Goal: Contribute content: Contribute content

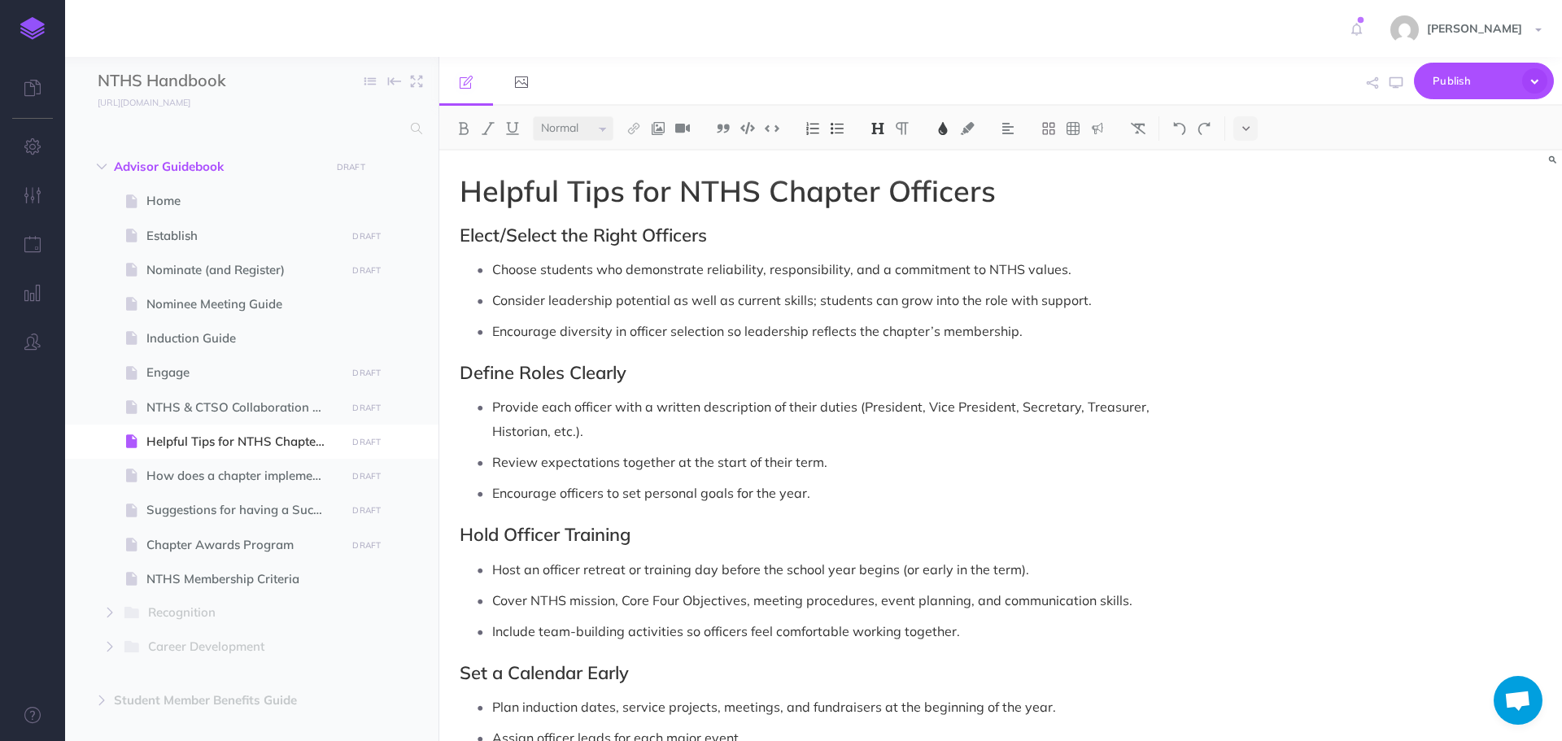
select select "null"
click at [1144, 242] on h2 "Elect/Select the Right Officers" at bounding box center [832, 235] width 745 height 20
click at [1148, 193] on h1 "Helpful Tips for NTHS Chapter Officers" at bounding box center [832, 191] width 745 height 33
click at [1122, 237] on h2 "Elect/Select the Right Officers" at bounding box center [832, 235] width 745 height 20
click at [655, 133] on img at bounding box center [658, 128] width 15 height 13
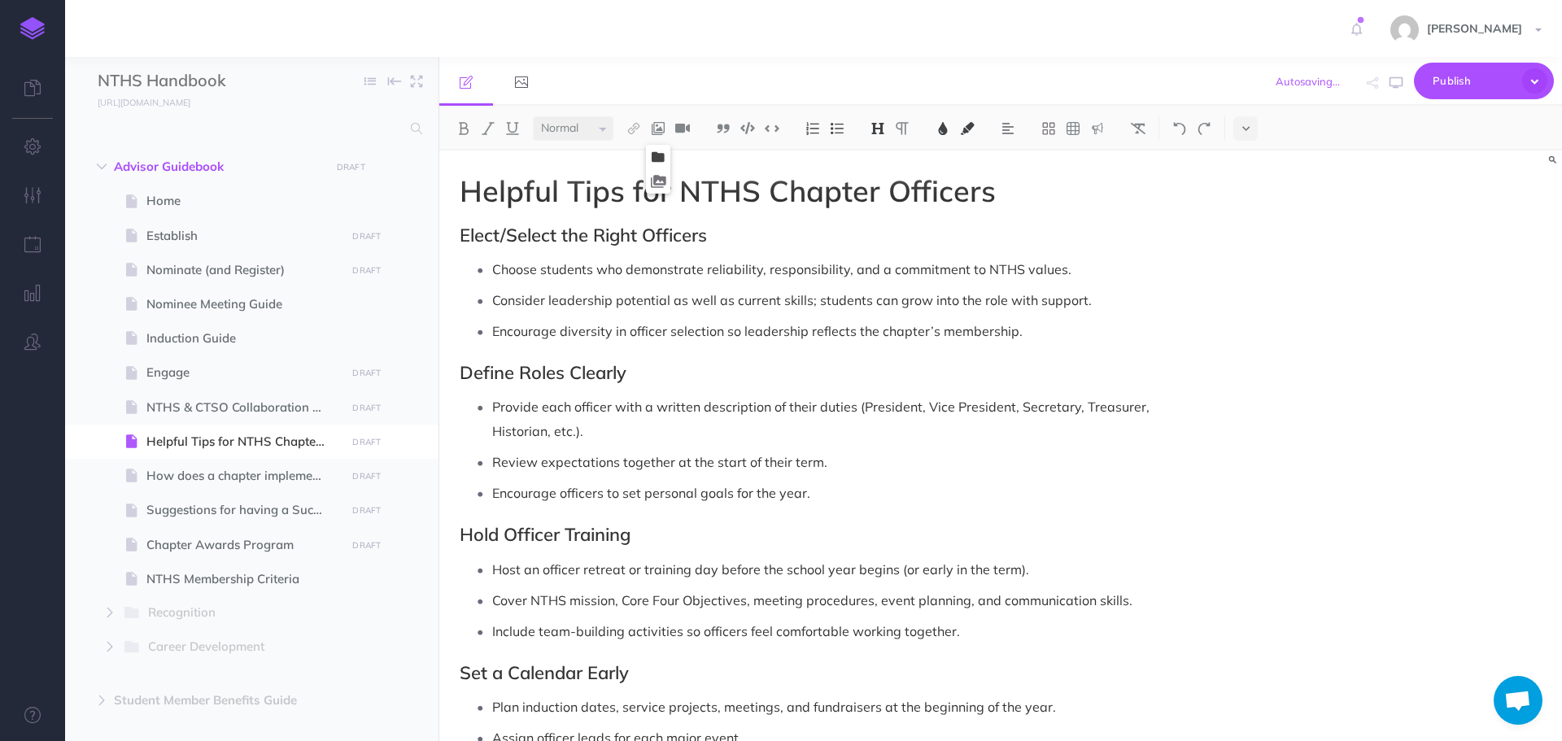
click at [655, 158] on icon at bounding box center [658, 156] width 13 height 11
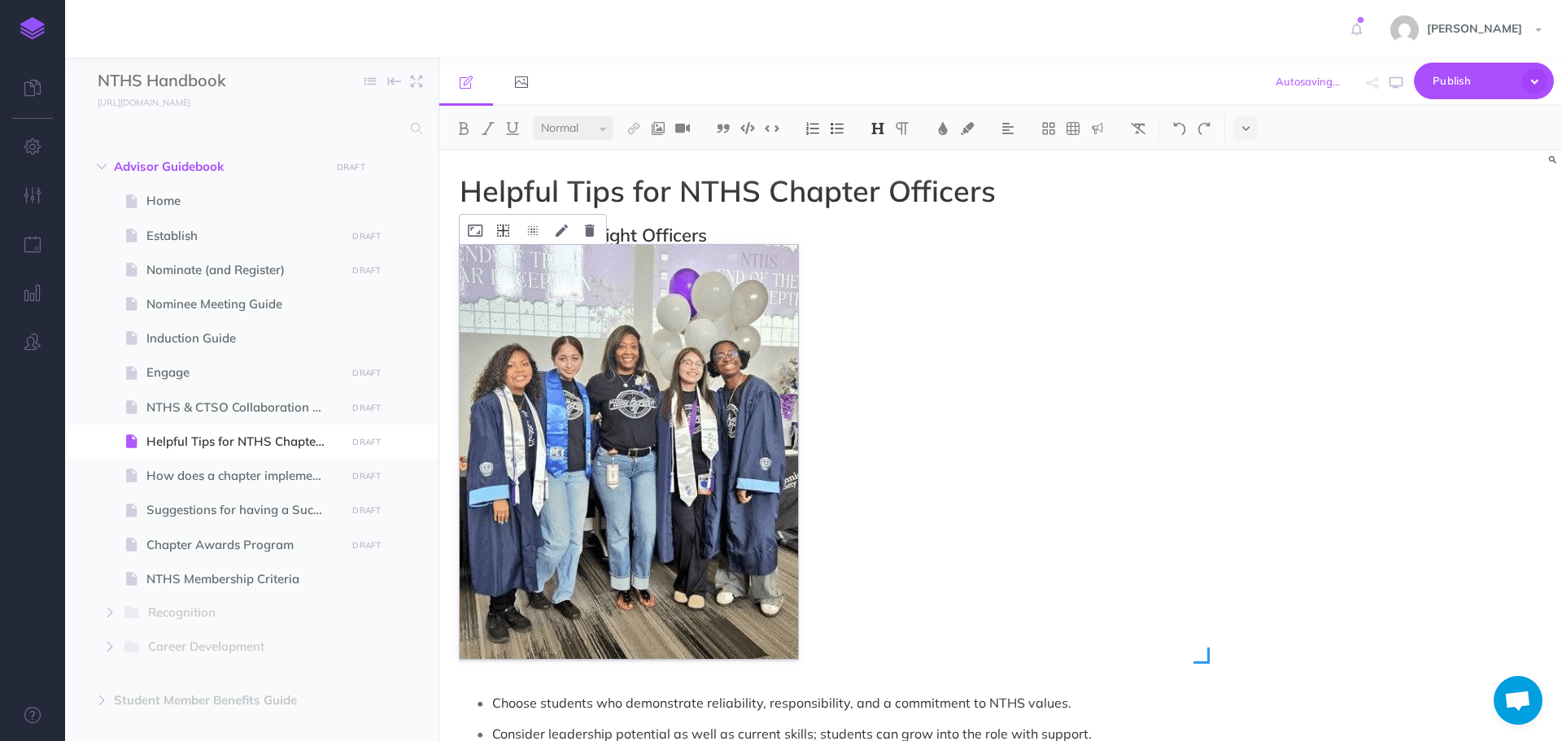
click at [506, 229] on icon at bounding box center [503, 230] width 12 height 12
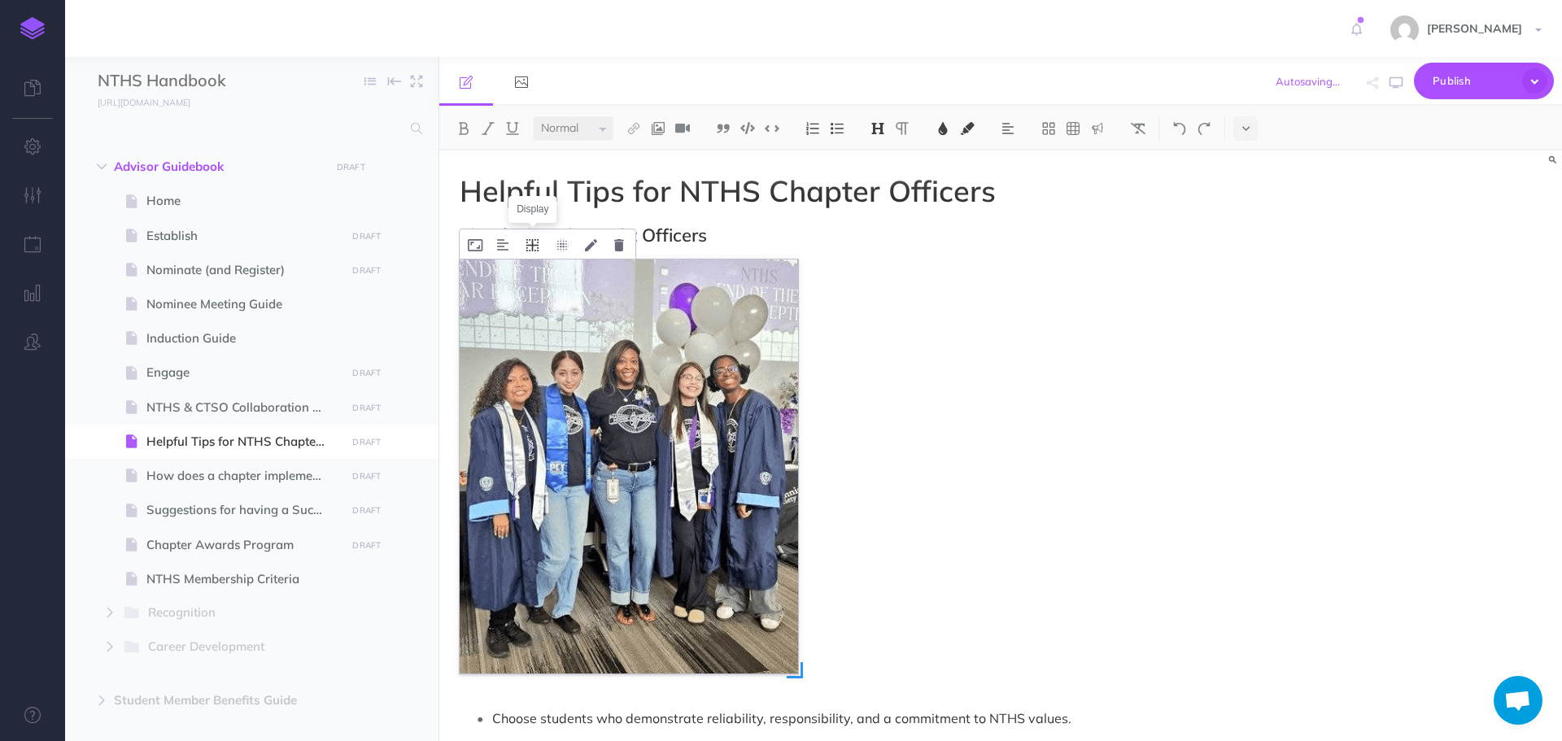
click at [532, 251] on icon at bounding box center [532, 245] width 12 height 12
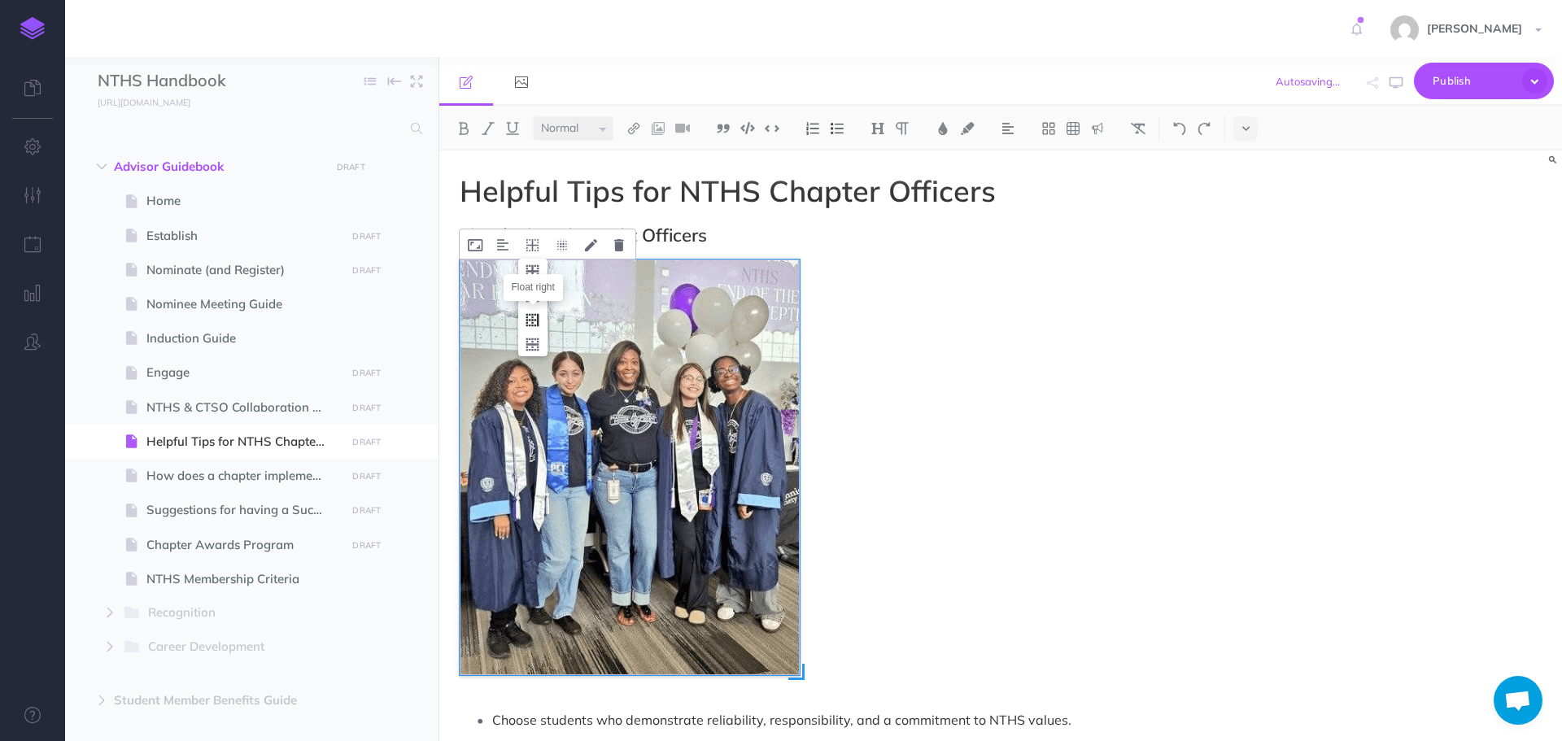
click at [537, 316] on icon at bounding box center [532, 319] width 29 height 25
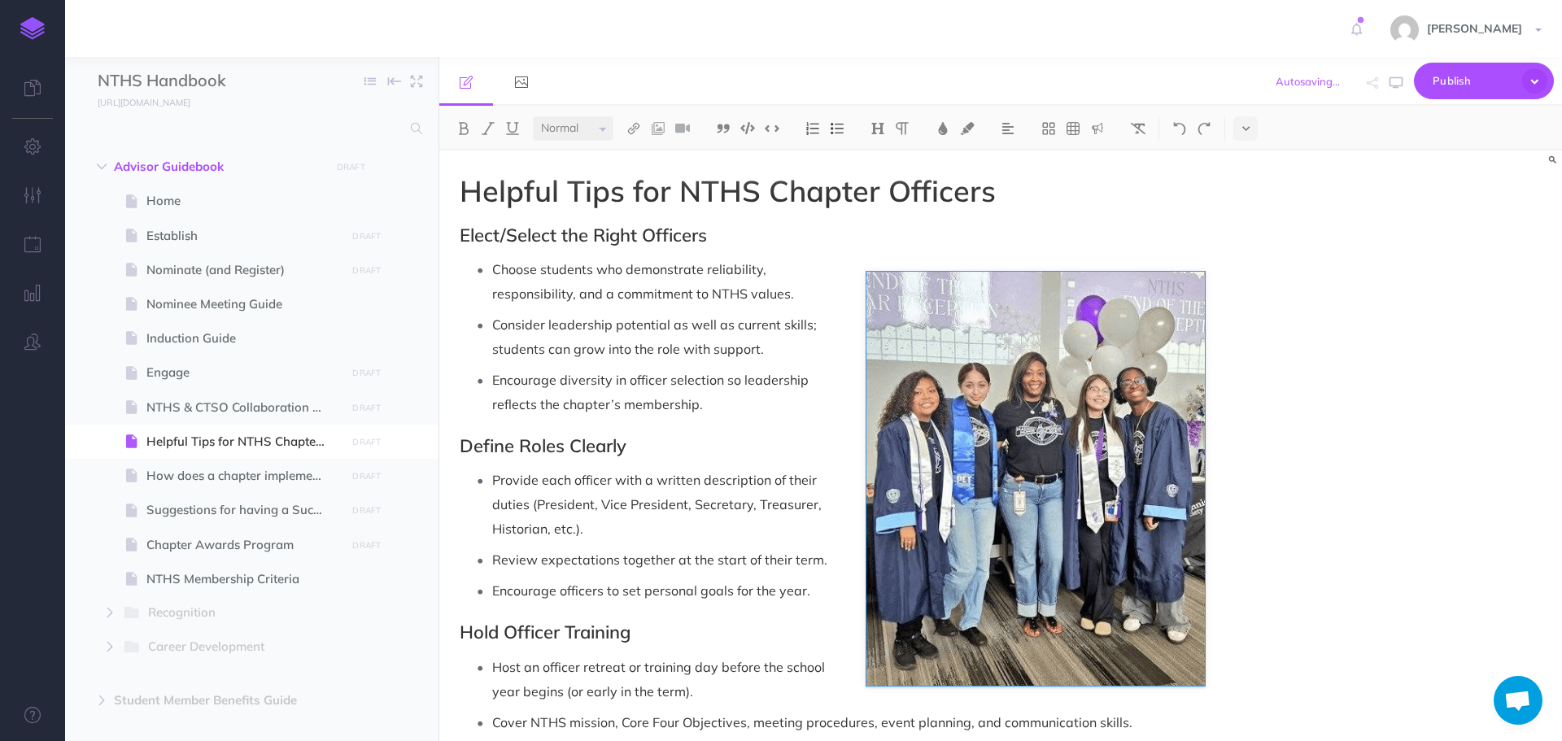
click at [1088, 342] on p "Consider leadership potential as well as current skills; students can grow into…" at bounding box center [848, 336] width 713 height 49
click at [965, 264] on p "Choose students who demonstrate reliability, responsibility, and a commitment t…" at bounding box center [848, 281] width 713 height 49
click at [883, 294] on p "Choose students who demonstrate reliability, responsibility, and a commitment t…" at bounding box center [848, 281] width 713 height 49
click at [863, 270] on p "Choose students who demonstrate reliability, responsibility, and a commitment t…" at bounding box center [848, 281] width 713 height 49
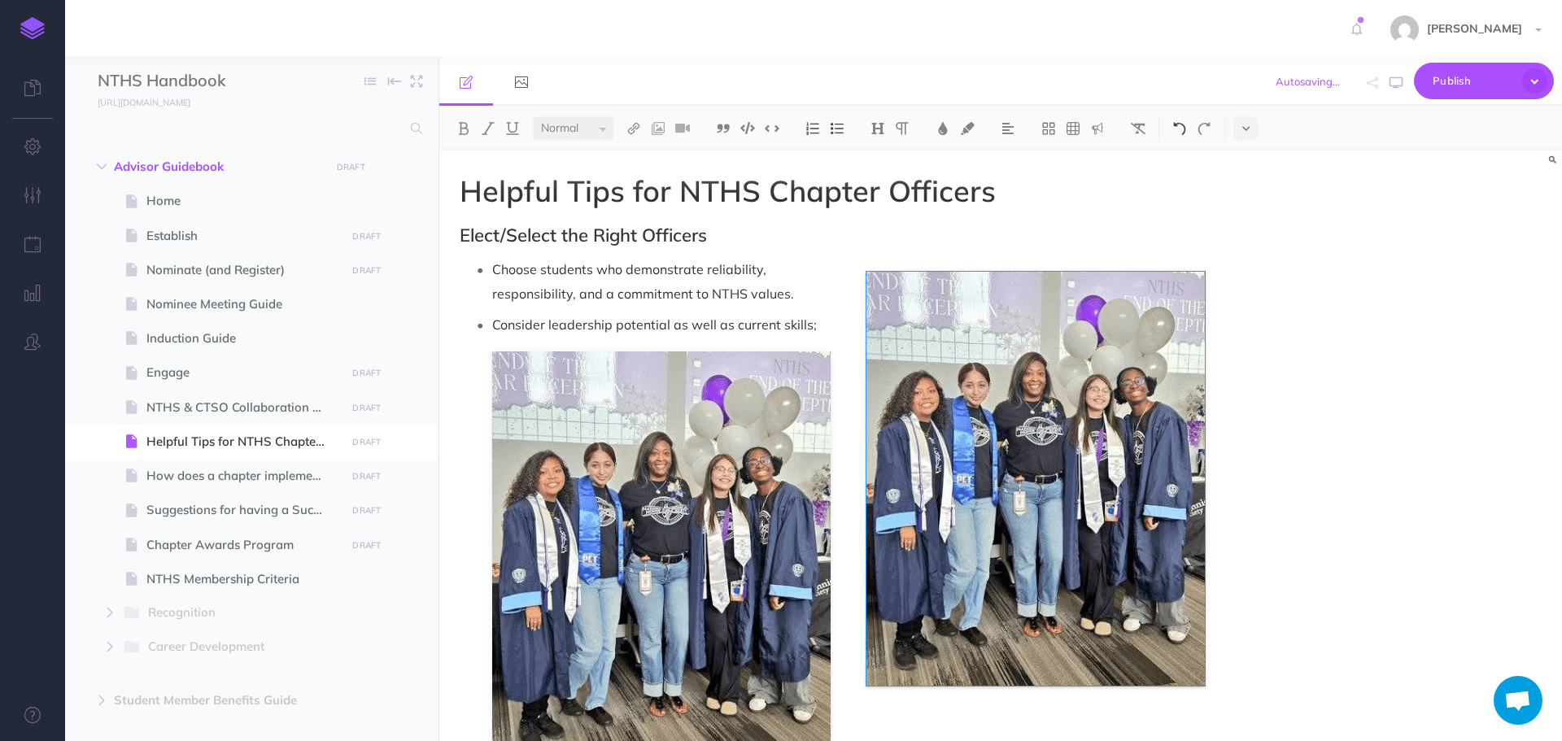
click at [1177, 127] on img at bounding box center [1179, 128] width 15 height 13
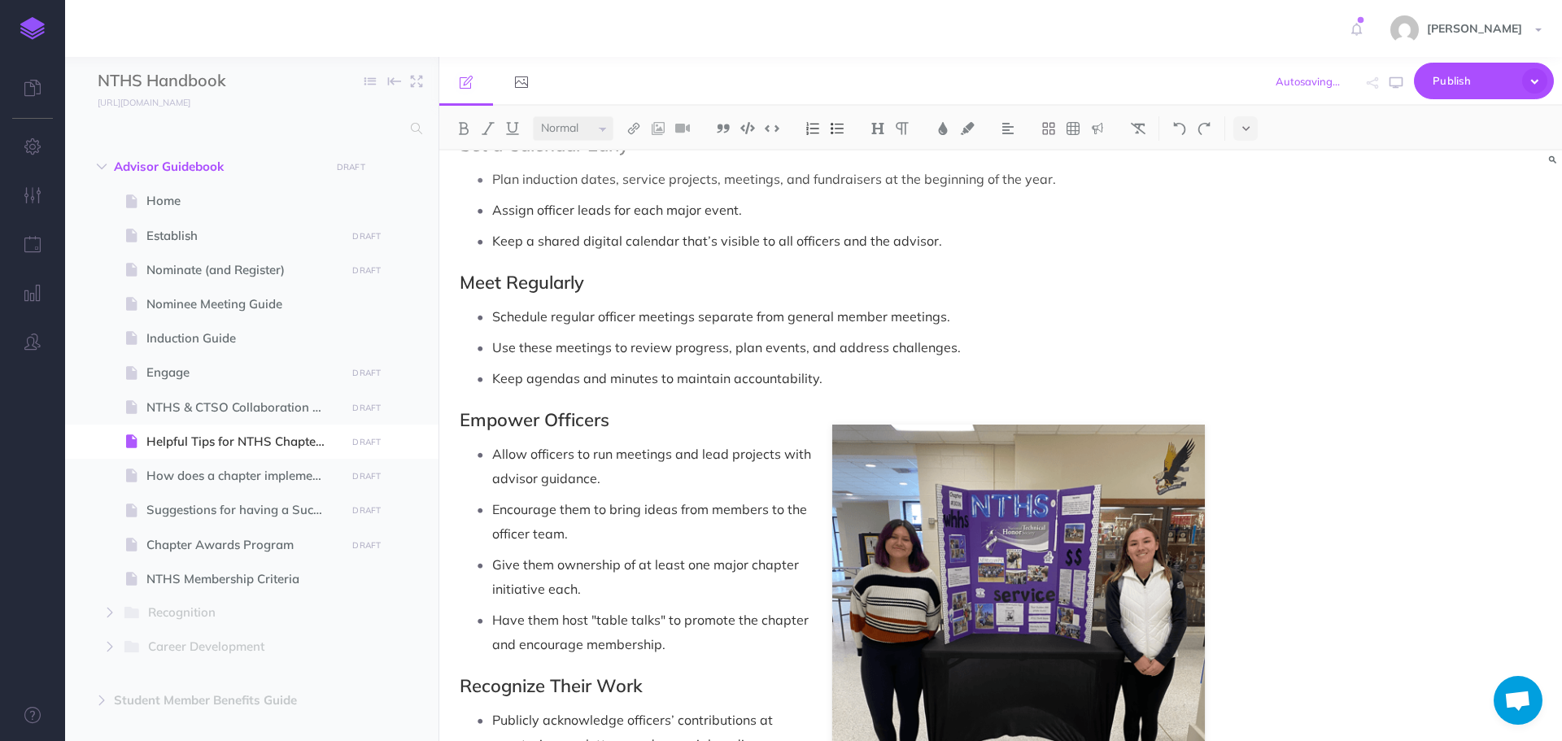
scroll to position [651, 0]
click at [1025, 477] on p "Allow officers to run meetings and lead projects with advisor guidance." at bounding box center [848, 465] width 713 height 49
click at [845, 408] on icon at bounding box center [847, 409] width 15 height 12
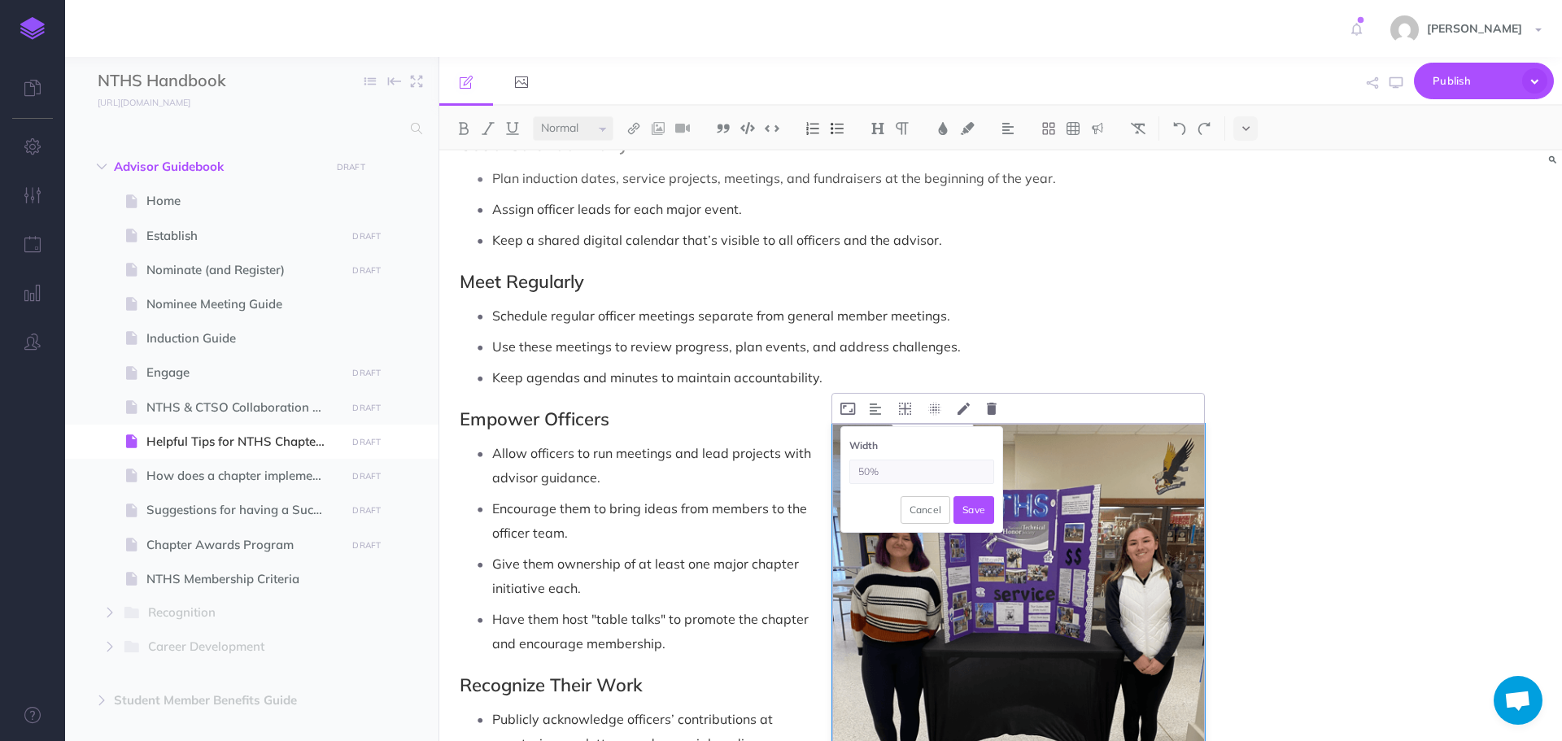
drag, startPoint x: 870, startPoint y: 471, endPoint x: 856, endPoint y: 473, distance: 13.9
click at [856, 473] on input "50%" at bounding box center [921, 472] width 145 height 24
type input "35%"
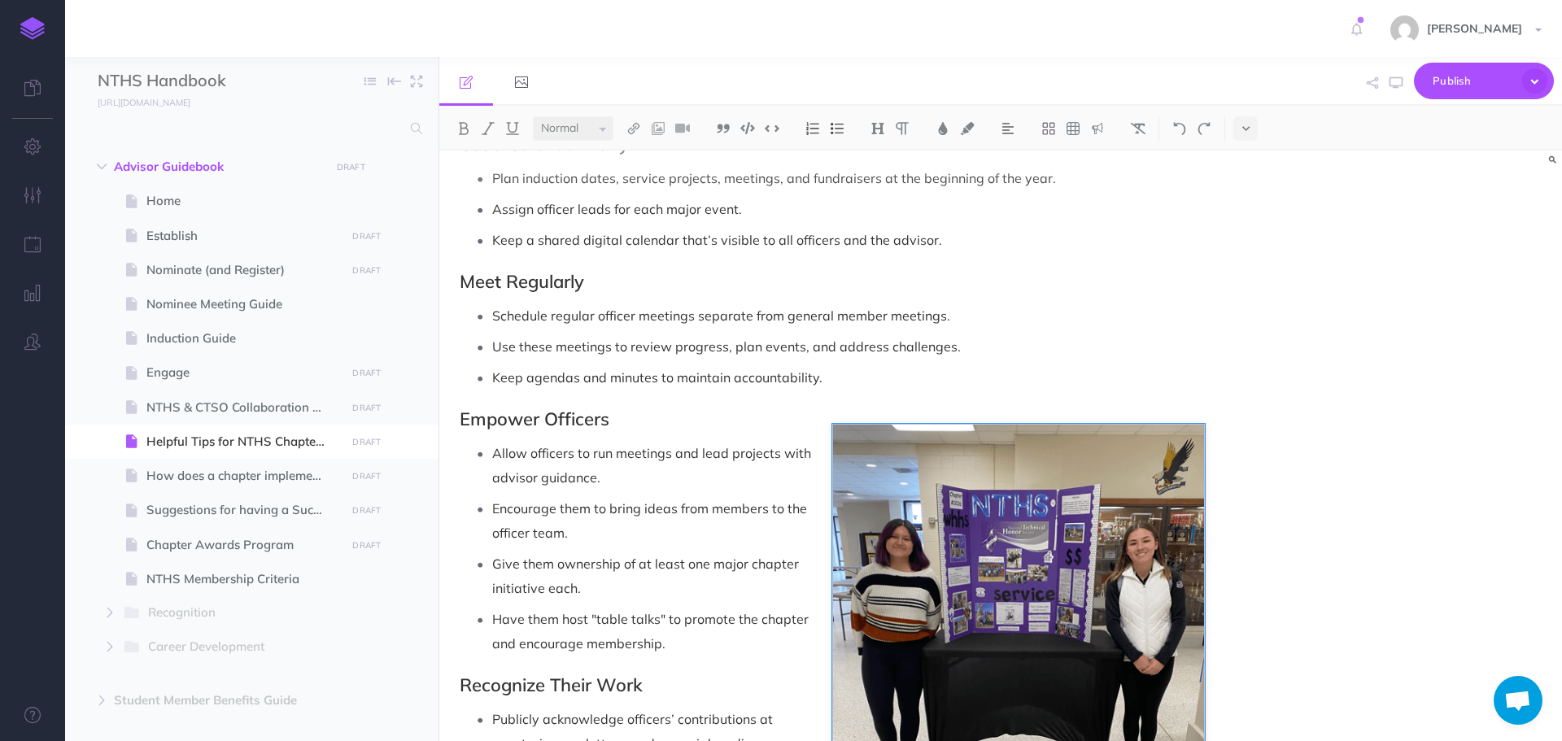
click at [0, 0] on button "Save" at bounding box center [0, 0] width 0 height 0
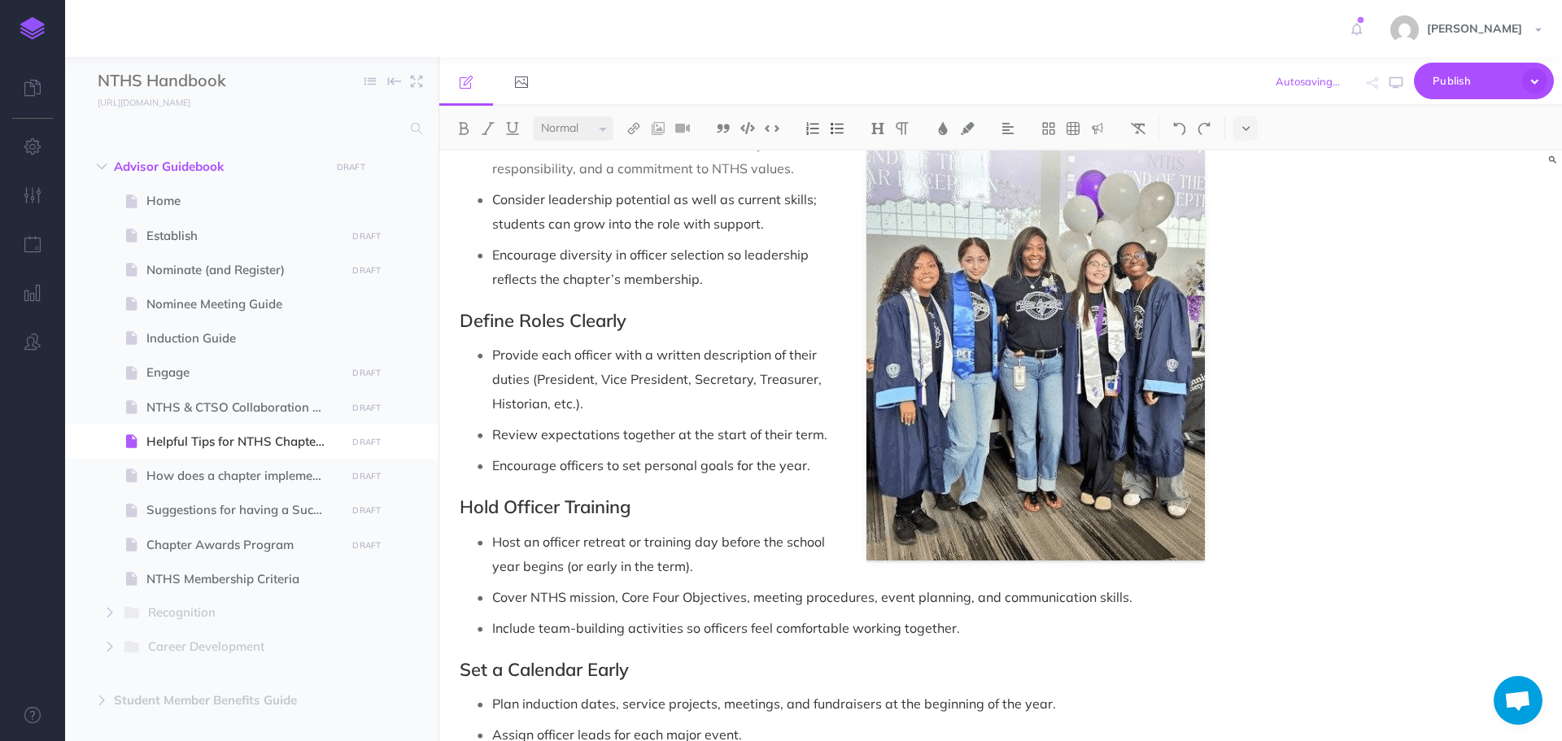
scroll to position [81, 0]
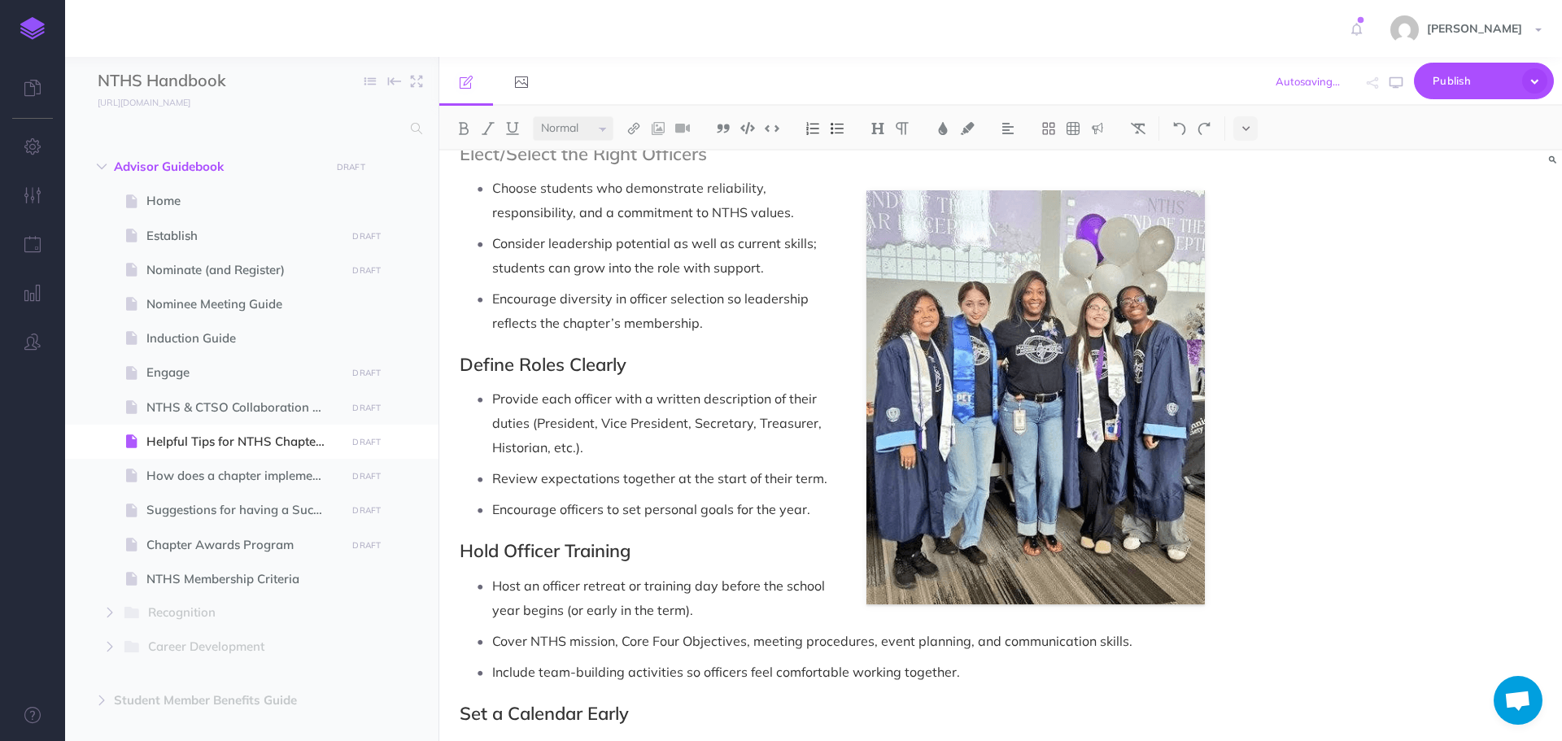
click at [871, 207] on p "Choose students who demonstrate reliability, responsibility, and a commitment t…" at bounding box center [848, 200] width 713 height 49
click at [882, 206] on p "Choose students who demonstrate reliability, responsibility, and a commitment t…" at bounding box center [848, 200] width 713 height 49
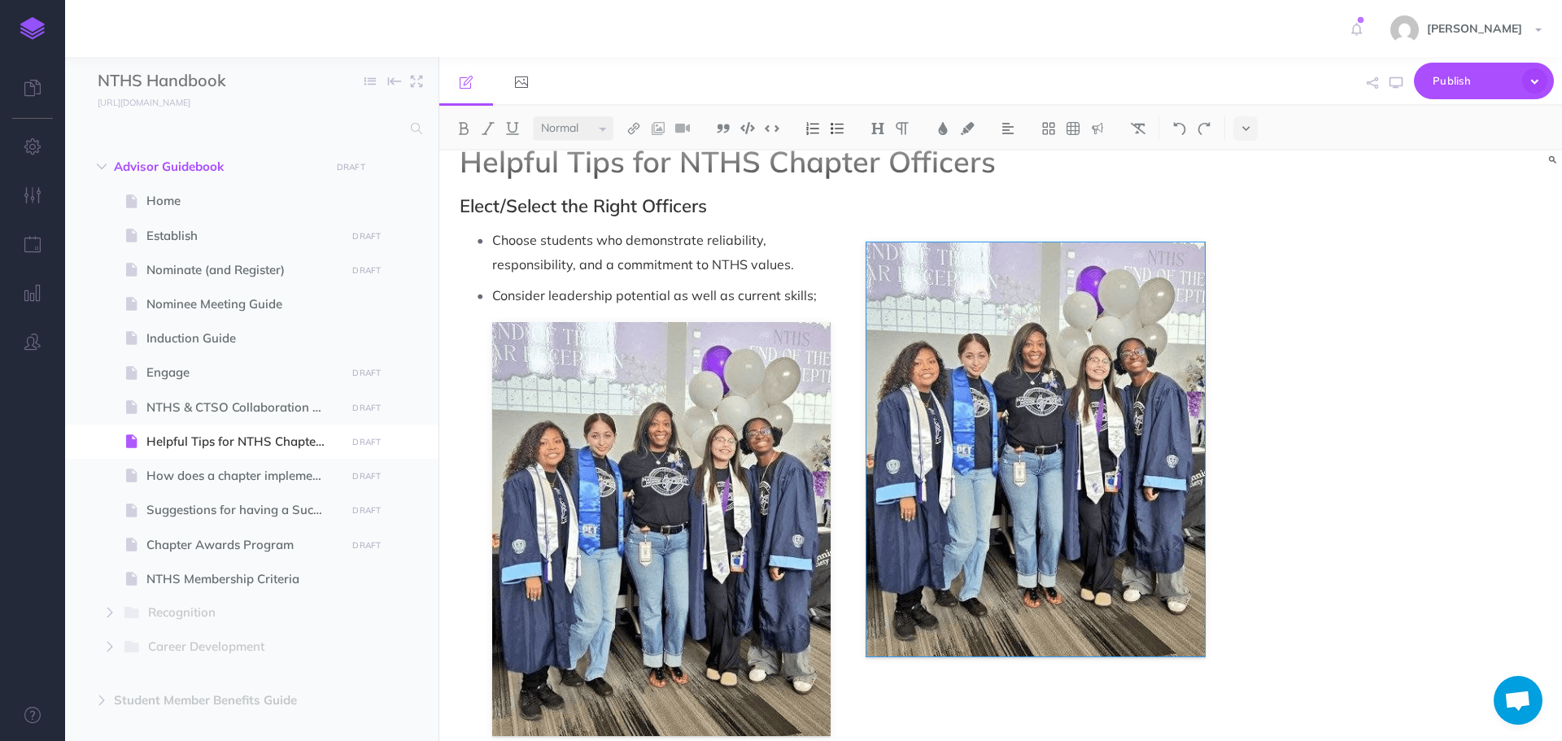
scroll to position [0, 0]
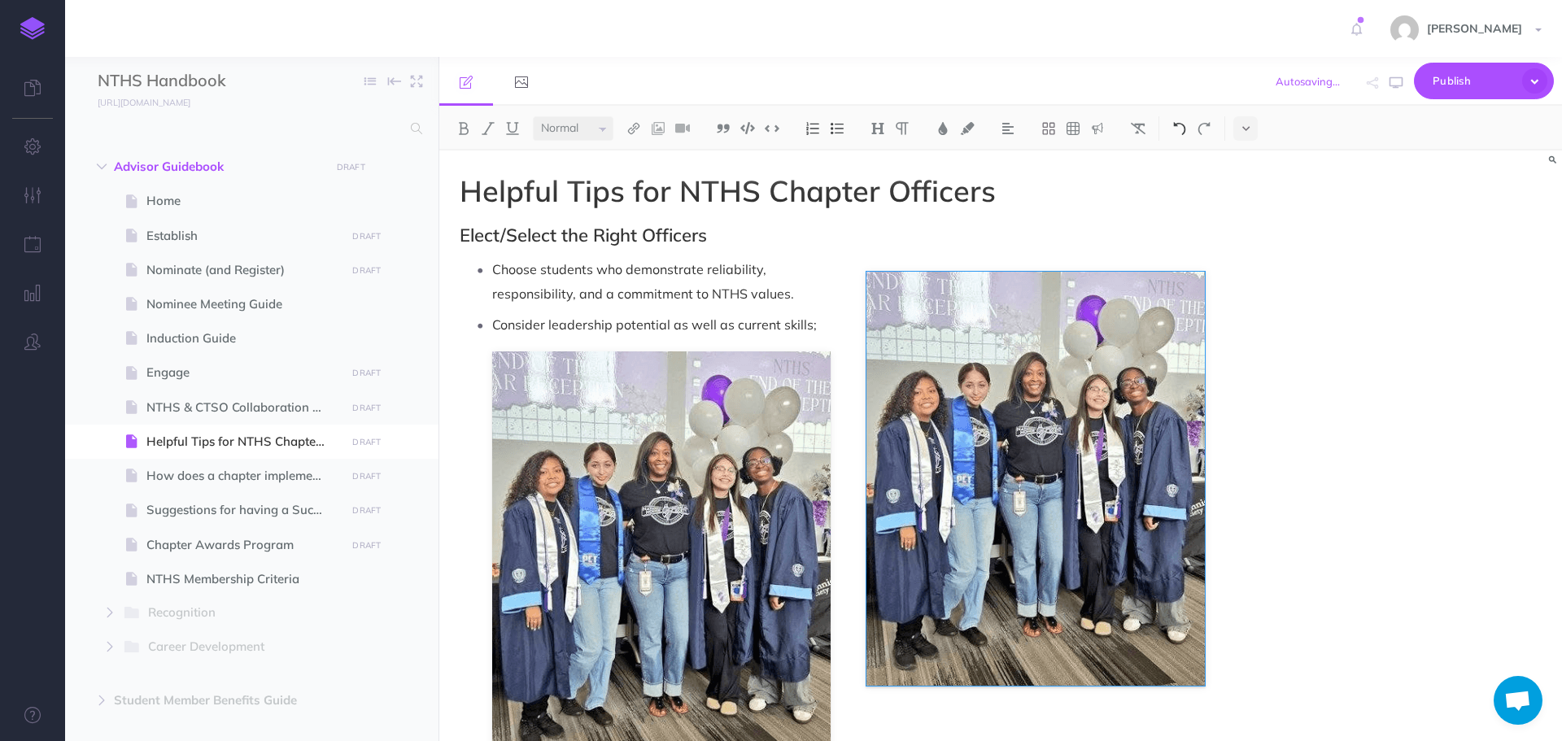
click at [1183, 128] on img at bounding box center [1179, 128] width 15 height 13
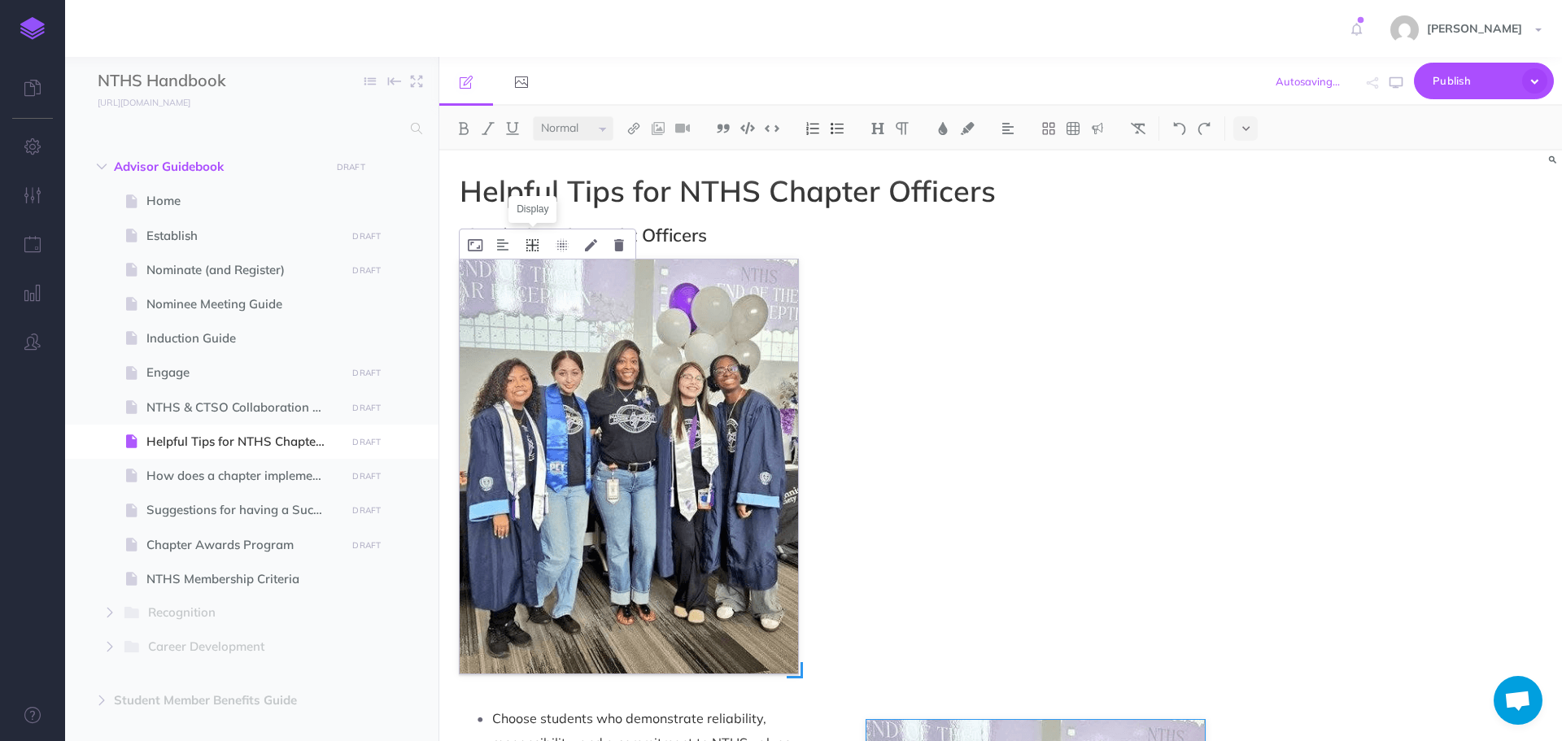
click at [534, 251] on icon at bounding box center [532, 245] width 12 height 12
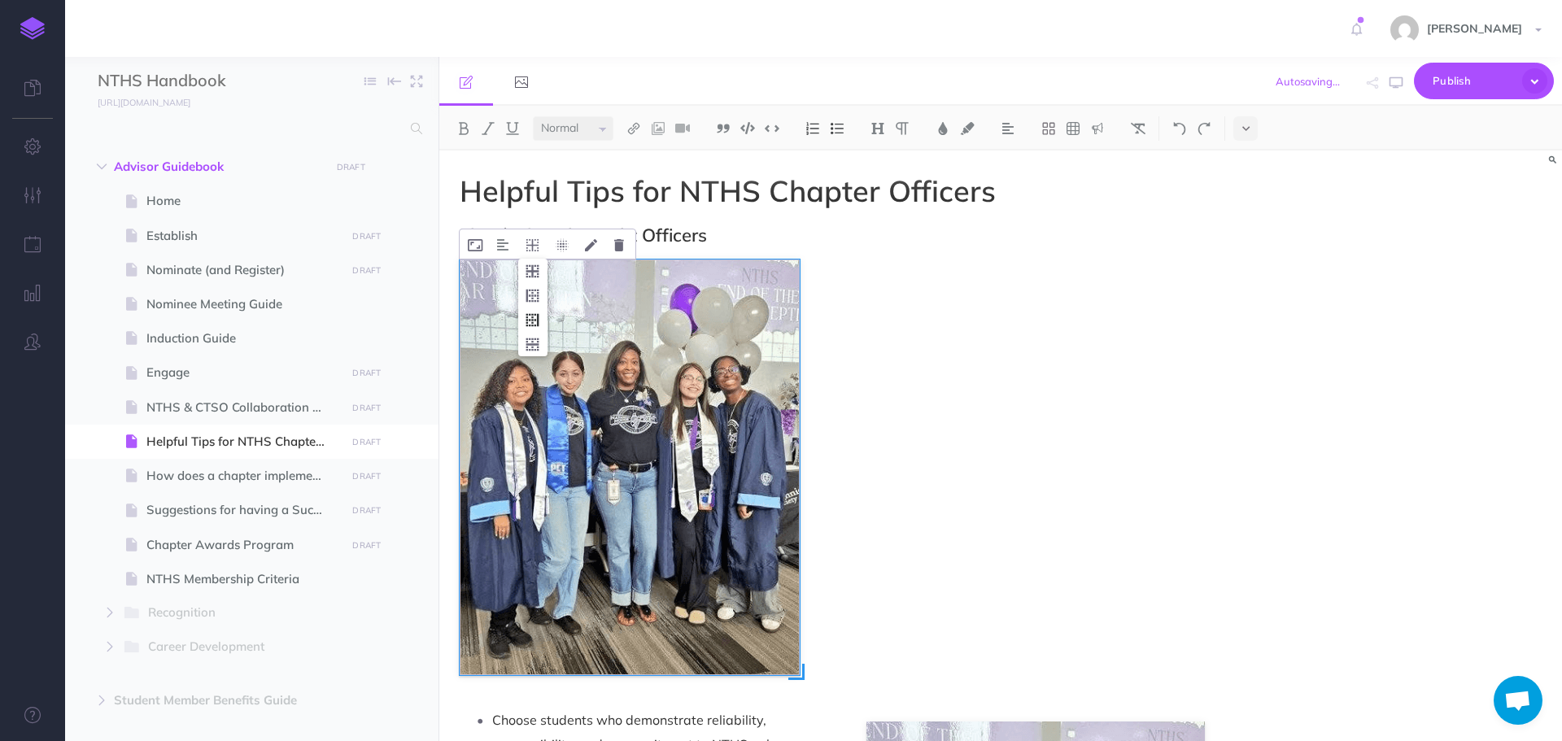
click at [531, 320] on icon at bounding box center [532, 319] width 29 height 25
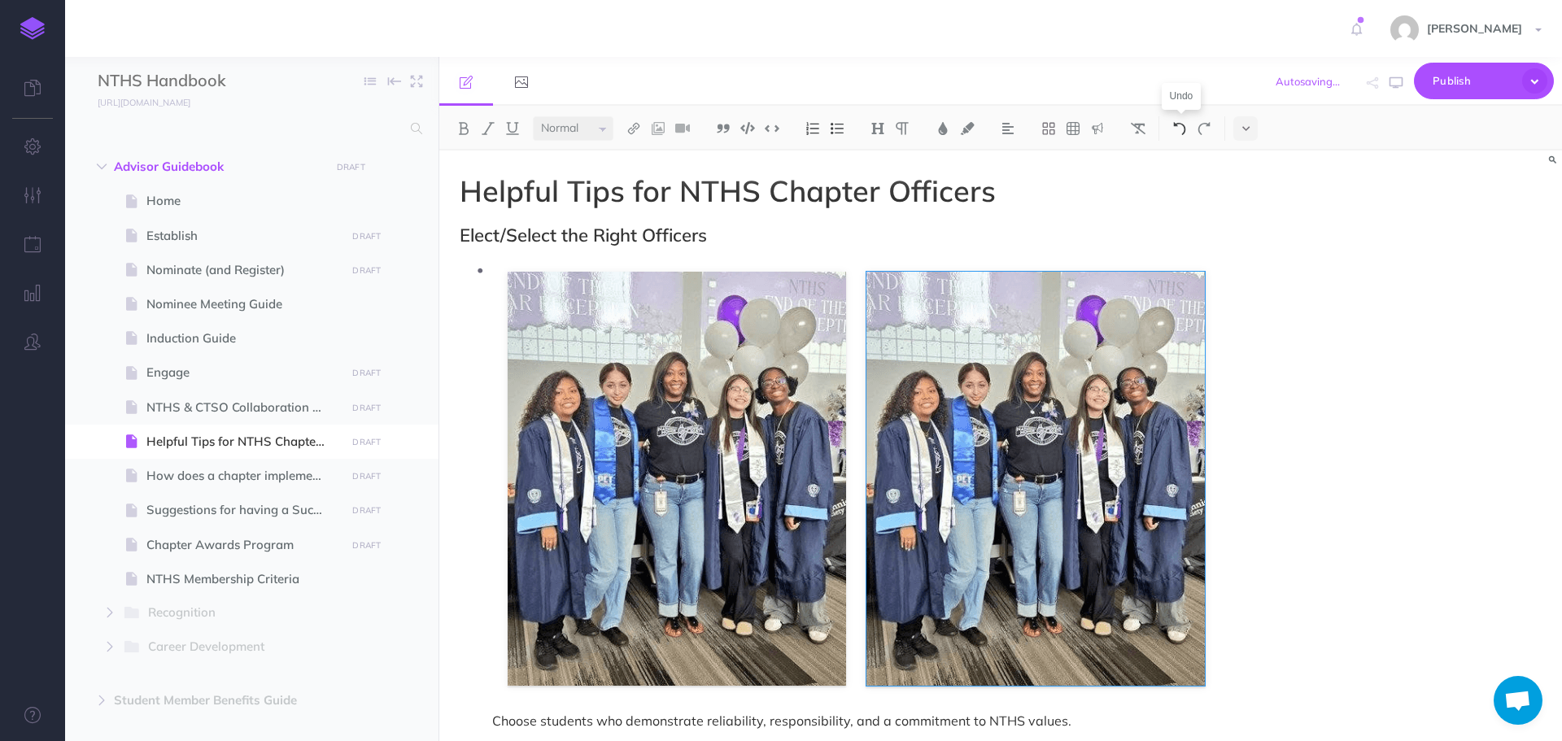
click at [1183, 133] on img at bounding box center [1179, 128] width 15 height 13
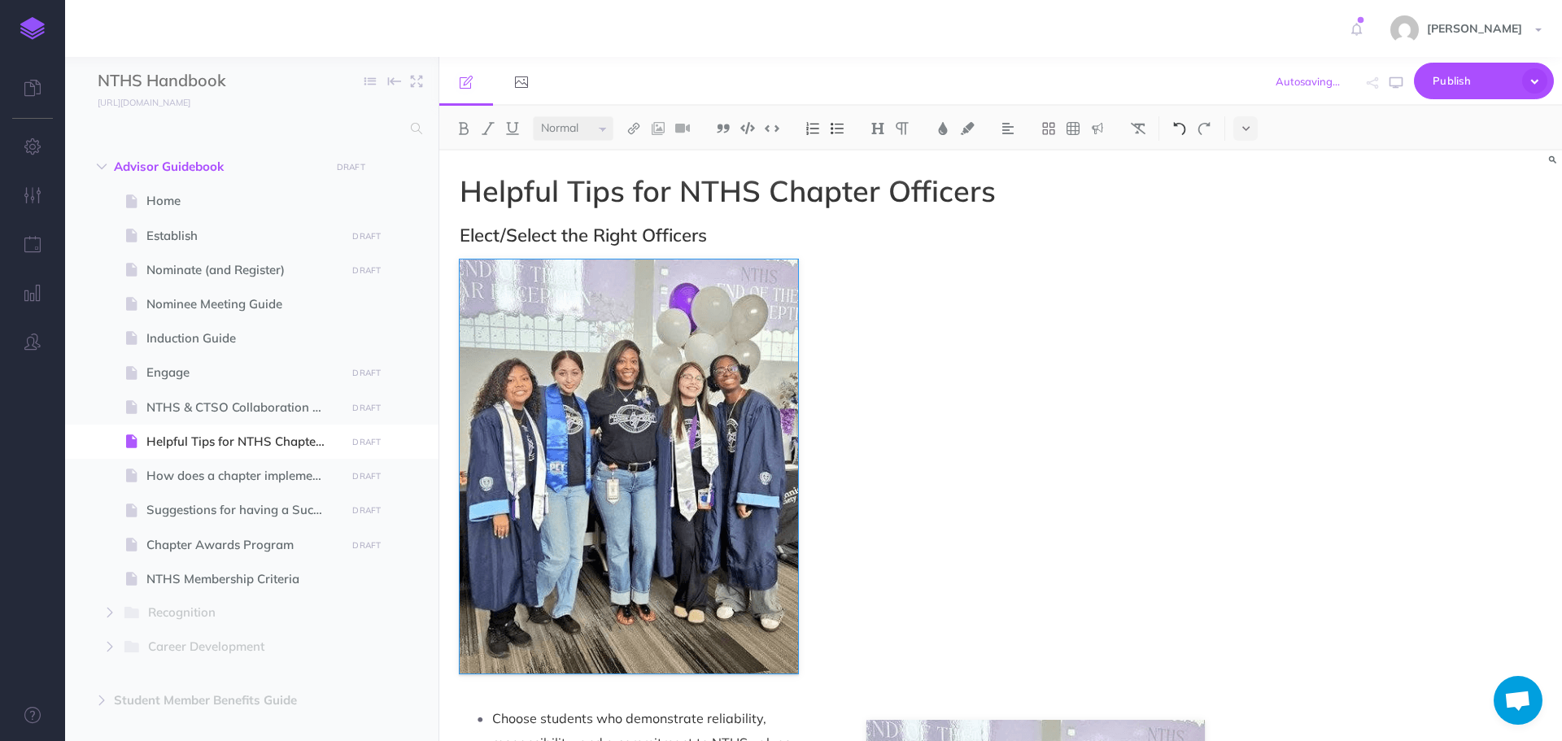
click at [1183, 133] on img at bounding box center [1179, 128] width 15 height 13
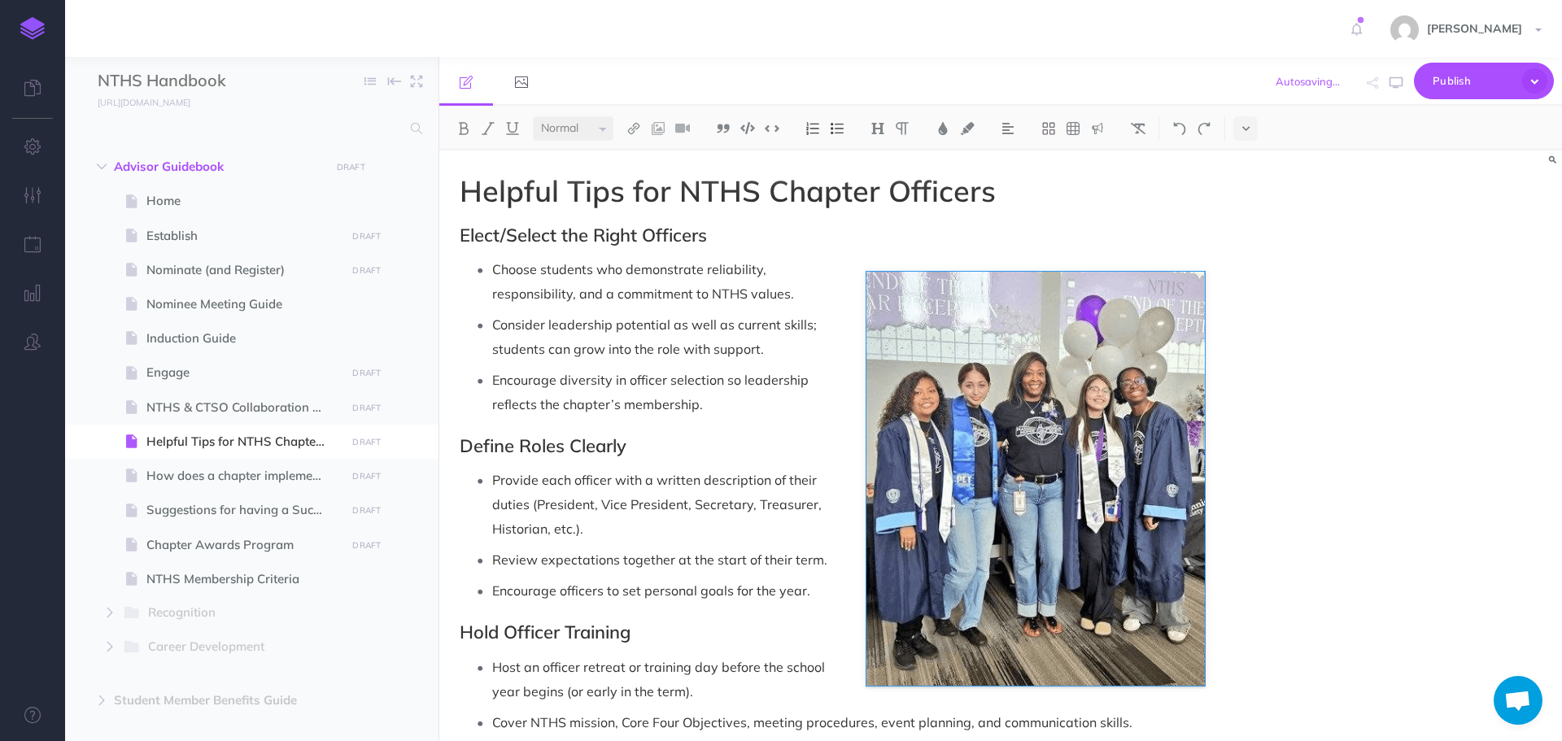
click at [1314, 368] on div "Helpful Tips for NTHS Chapter Officers Elect/Select the Right Officers Choose s…" at bounding box center [1000, 445] width 1122 height 591
click at [889, 291] on p "Choose students who demonstrate reliability, responsibility, and a commitment t…" at bounding box center [848, 281] width 713 height 49
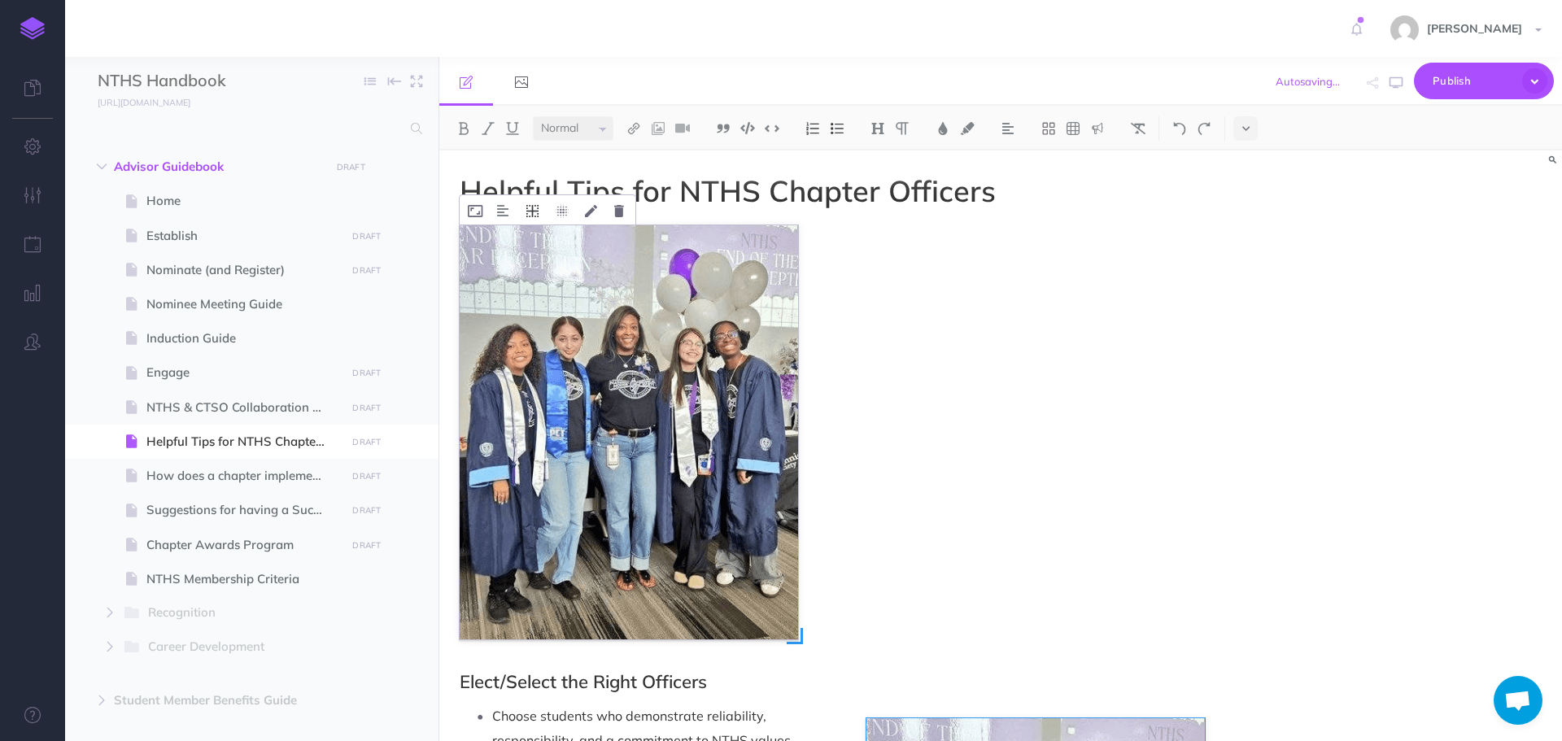
click at [526, 211] on icon at bounding box center [532, 211] width 12 height 12
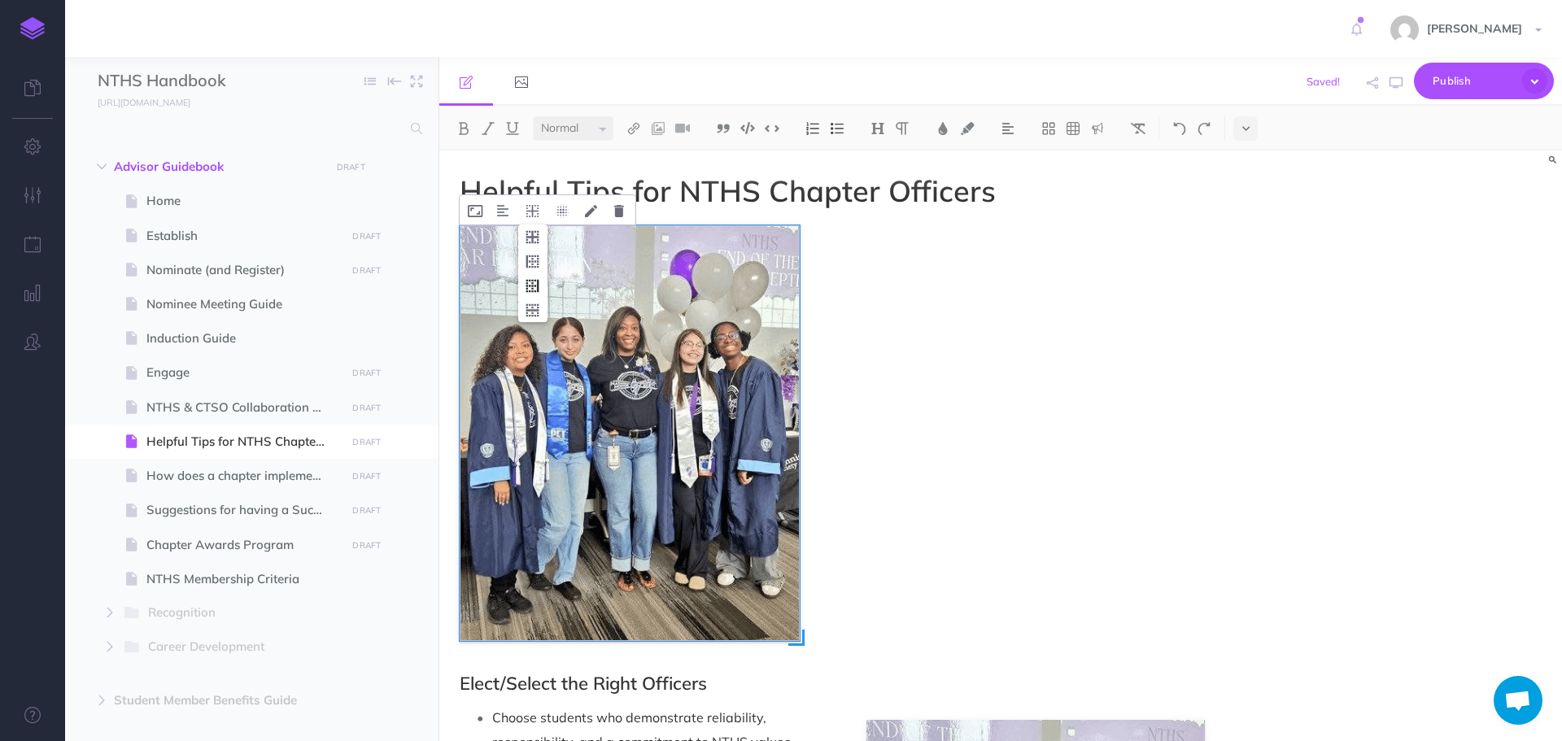
click at [535, 283] on icon at bounding box center [532, 285] width 29 height 25
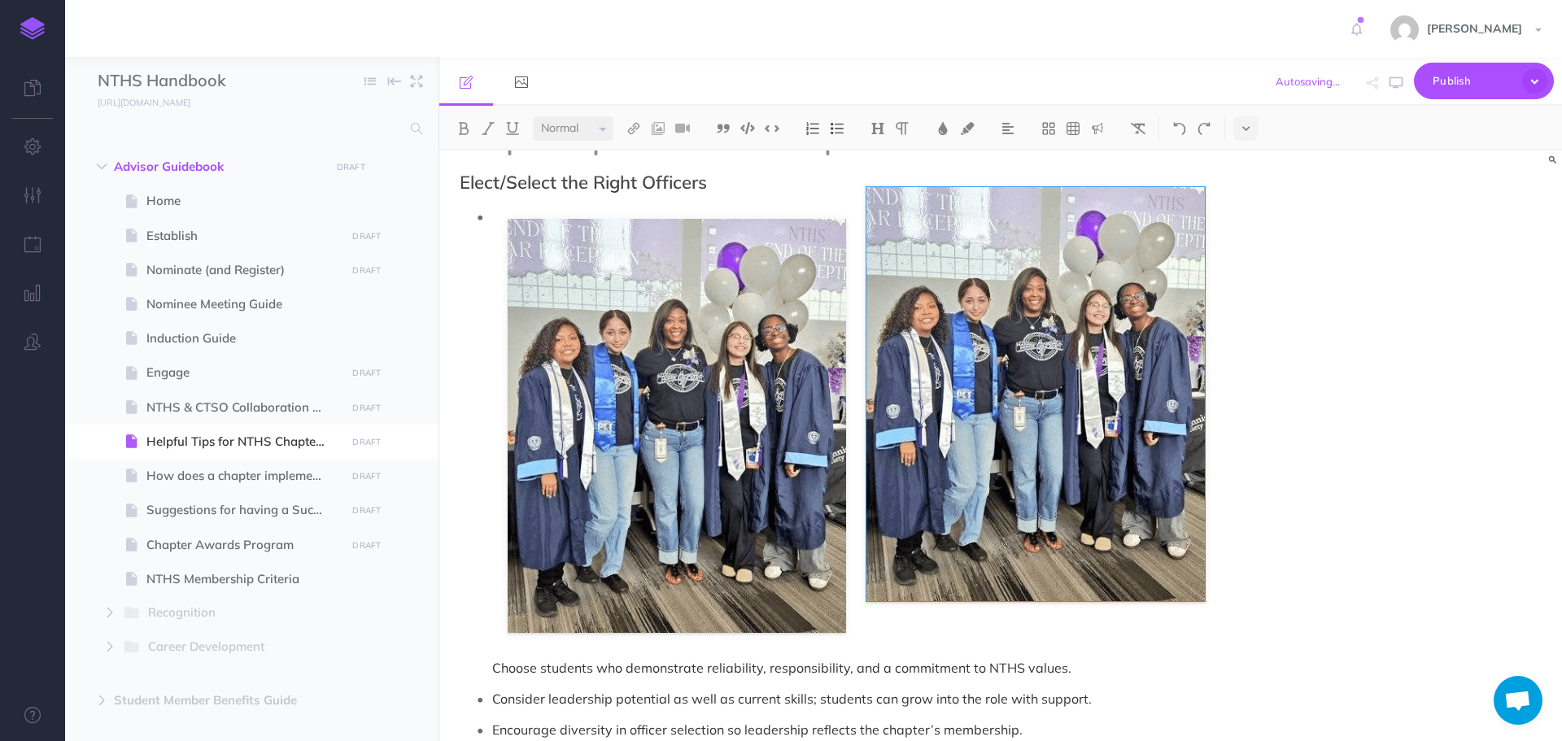
scroll to position [81, 0]
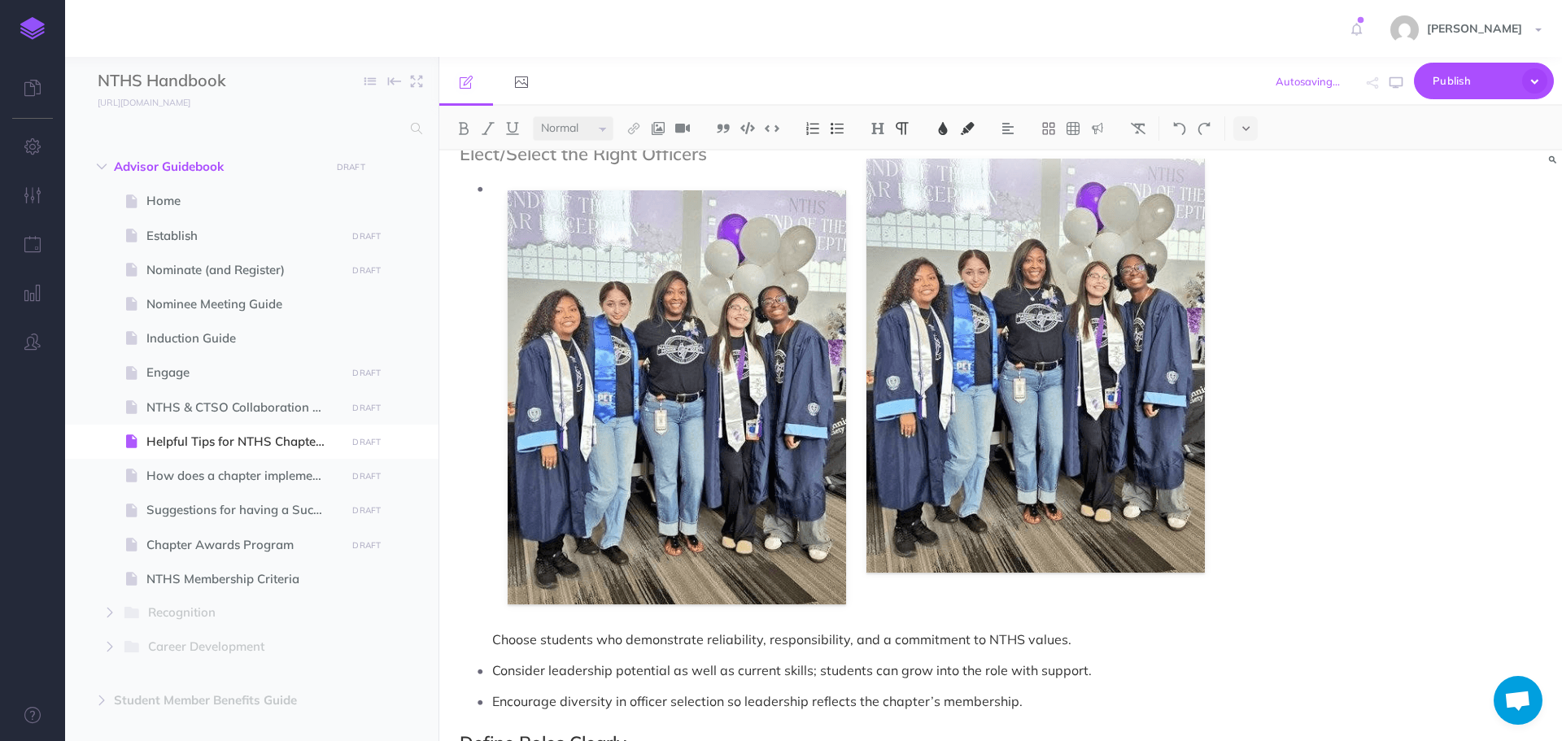
click at [707, 380] on p "Choose students who demonstrate reliability, responsibility, and a commitment t…" at bounding box center [848, 414] width 713 height 476
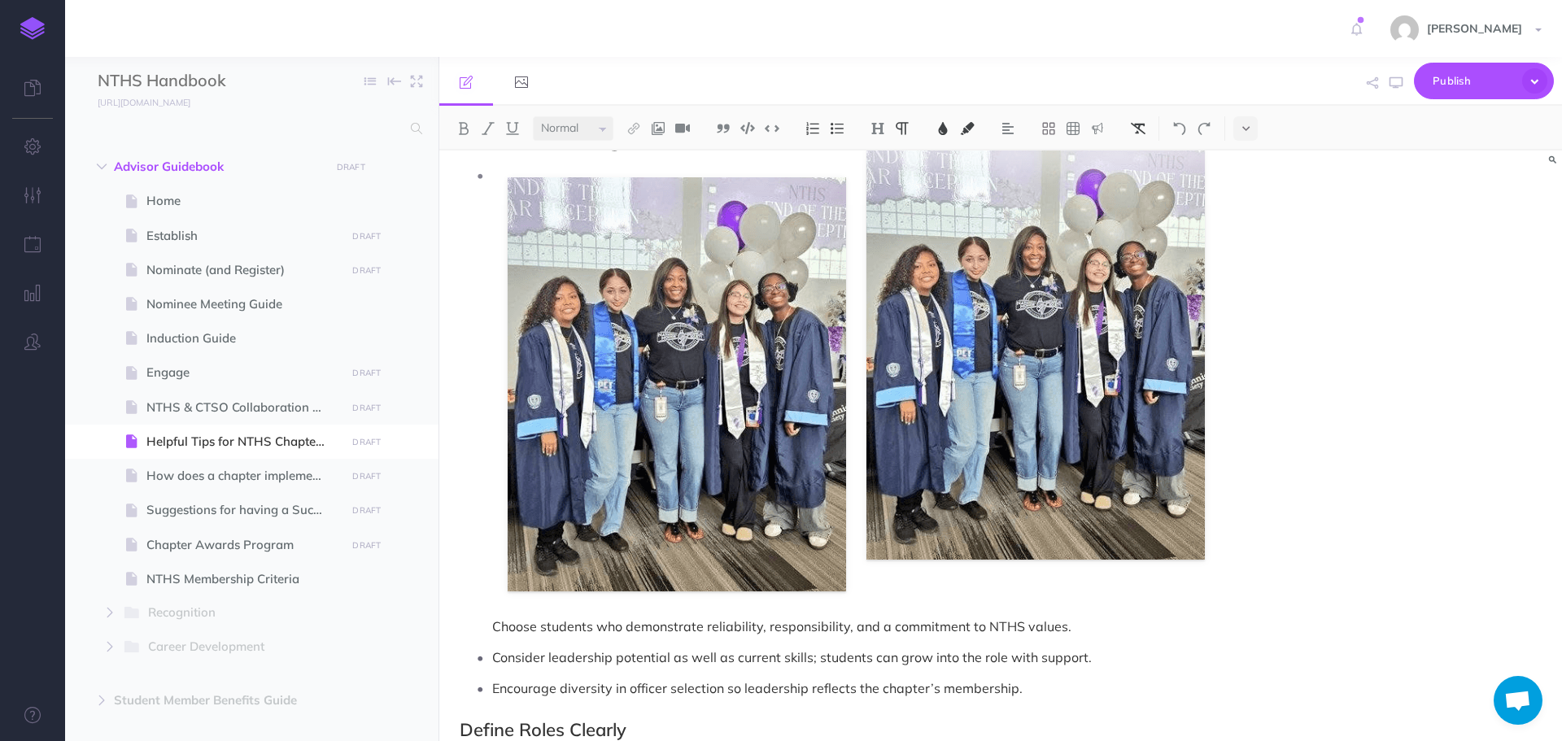
scroll to position [0, 0]
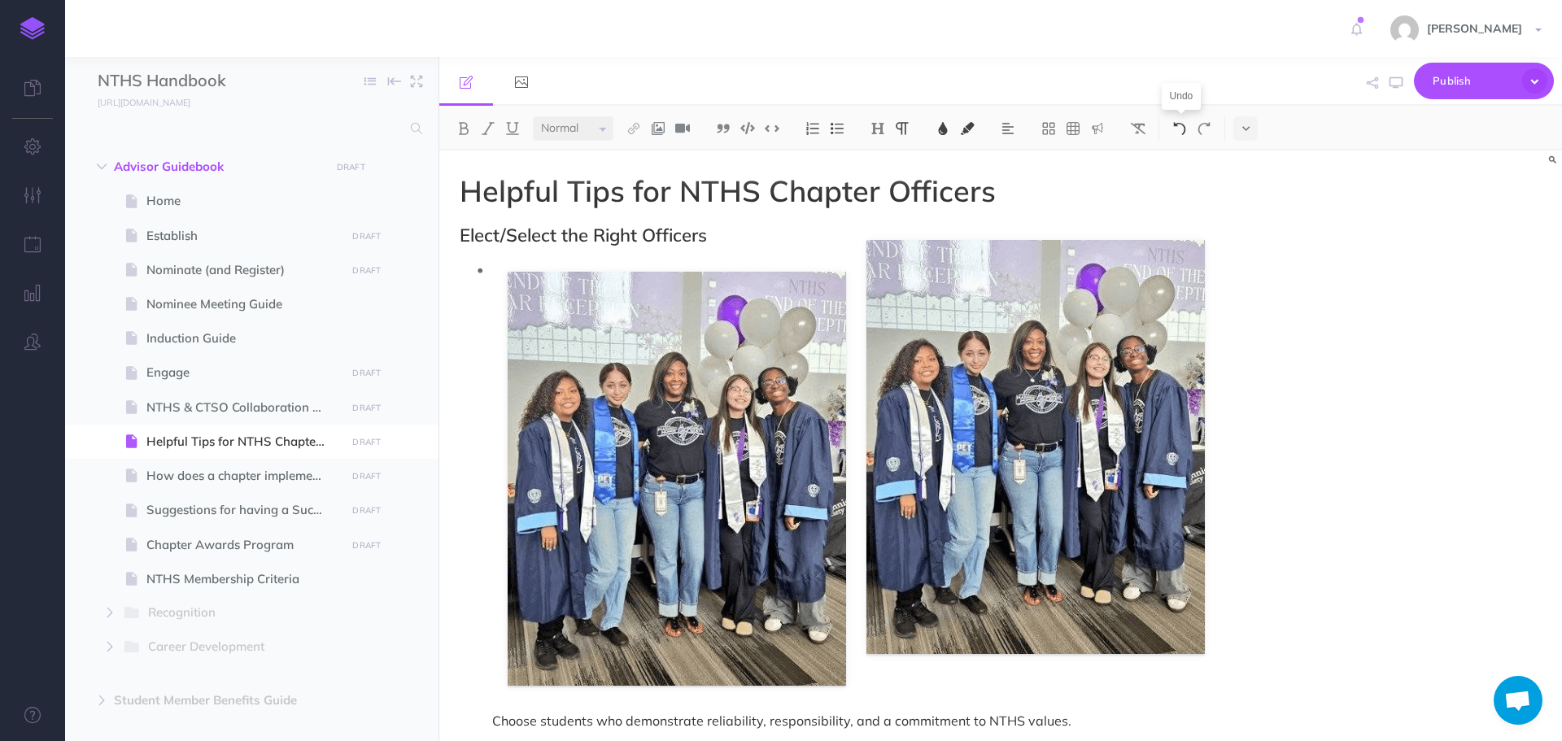
click at [1179, 137] on button at bounding box center [1179, 128] width 24 height 24
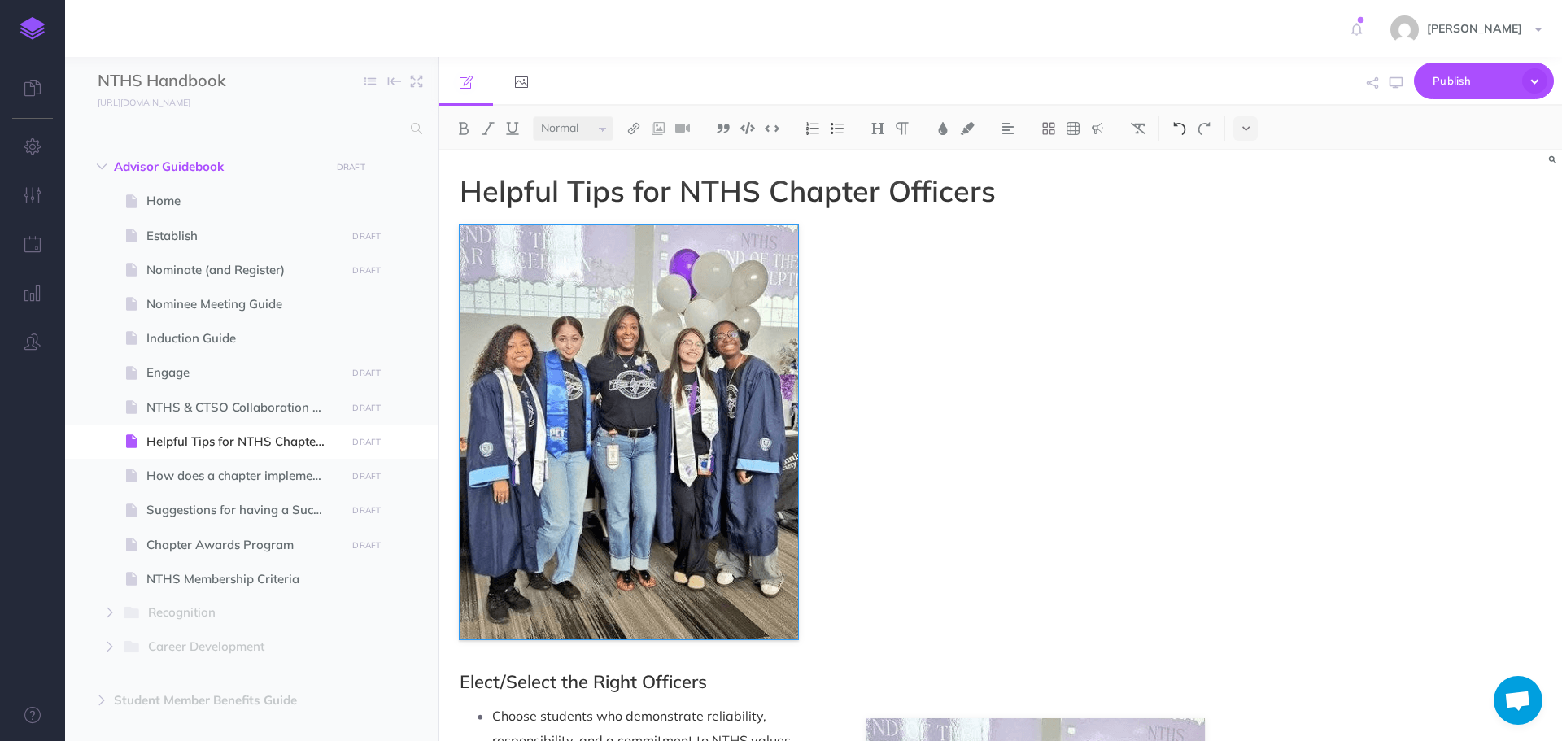
click at [1179, 137] on button at bounding box center [1179, 128] width 24 height 24
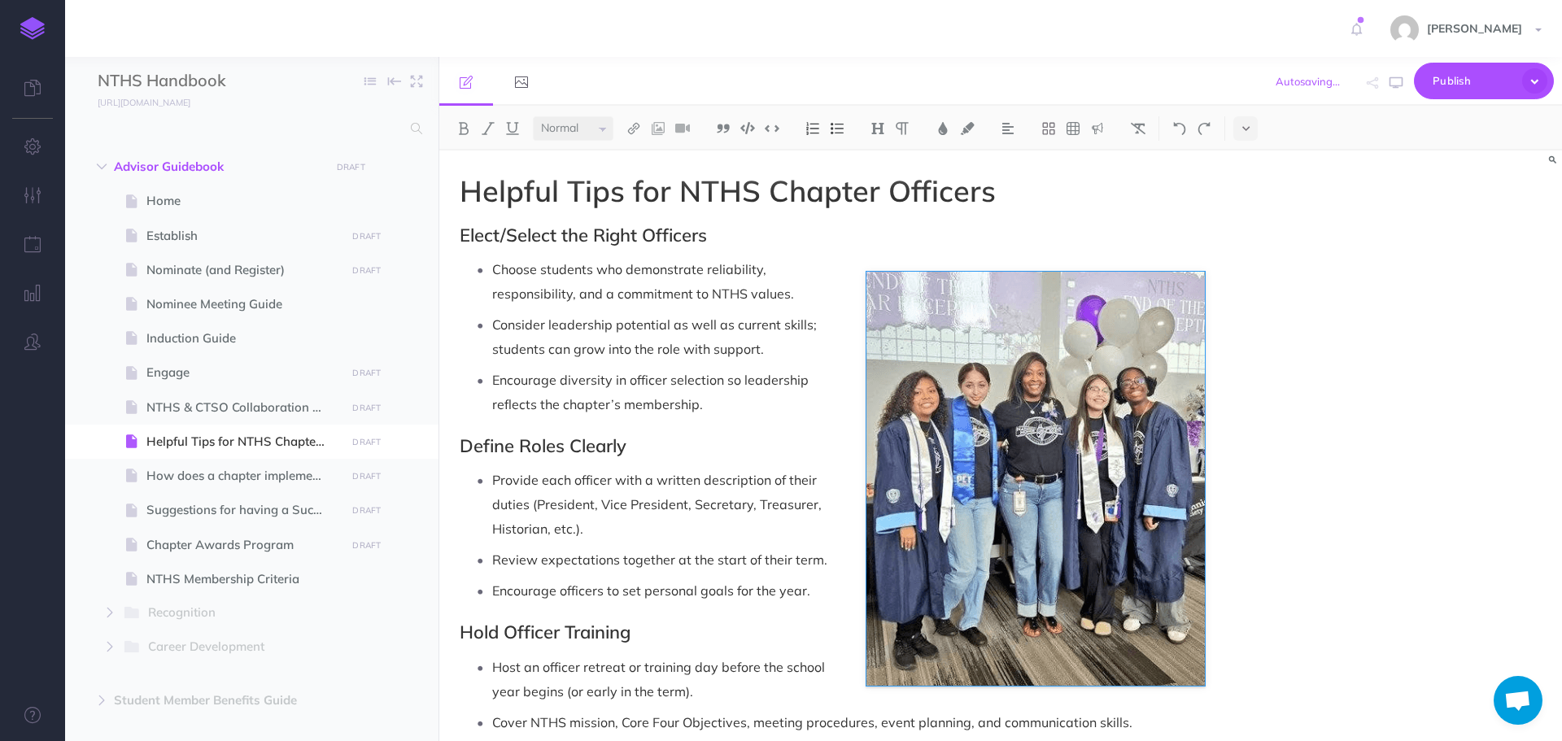
click at [1118, 276] on p "Choose students who demonstrate reliability, responsibility, and a commitment t…" at bounding box center [848, 281] width 713 height 49
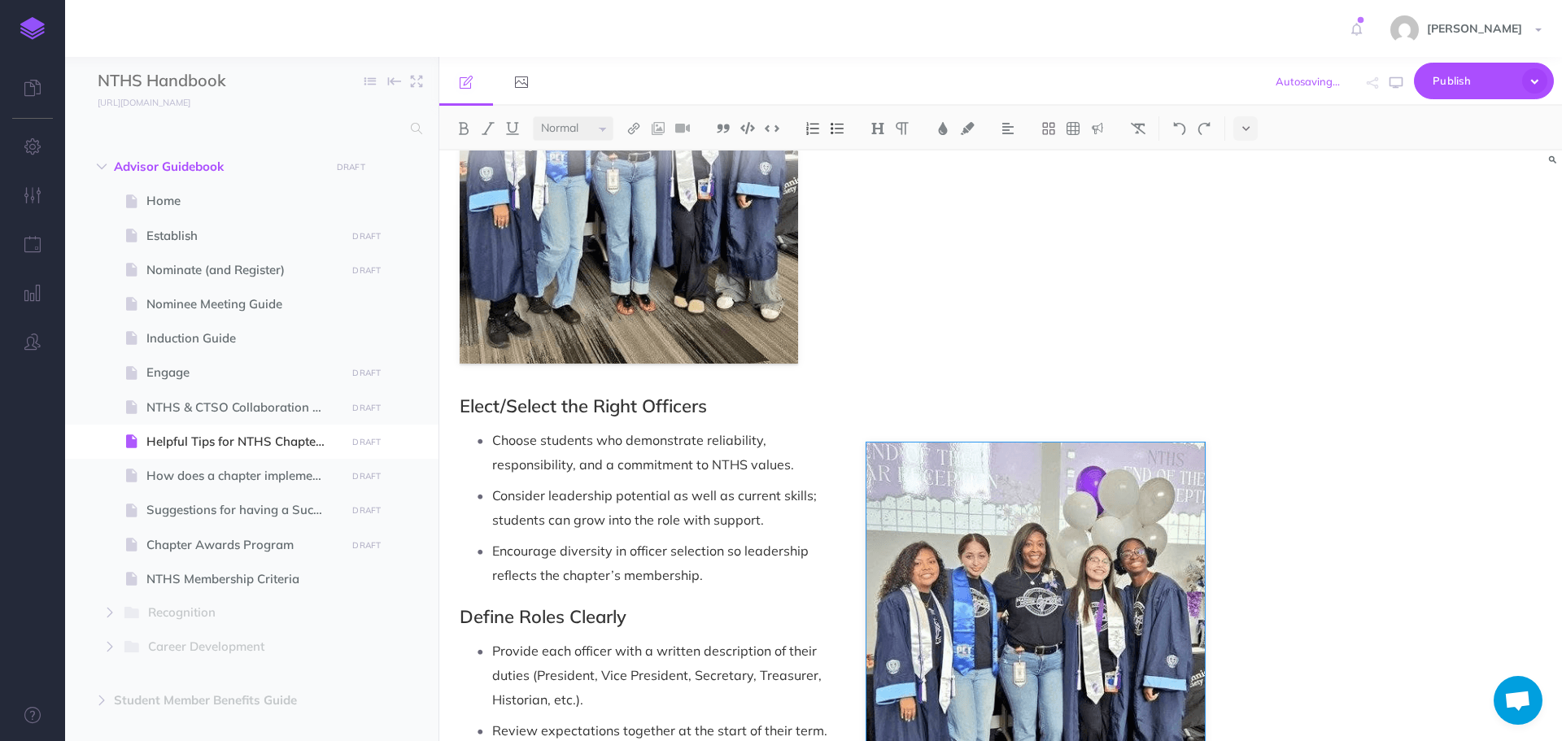
scroll to position [325, 0]
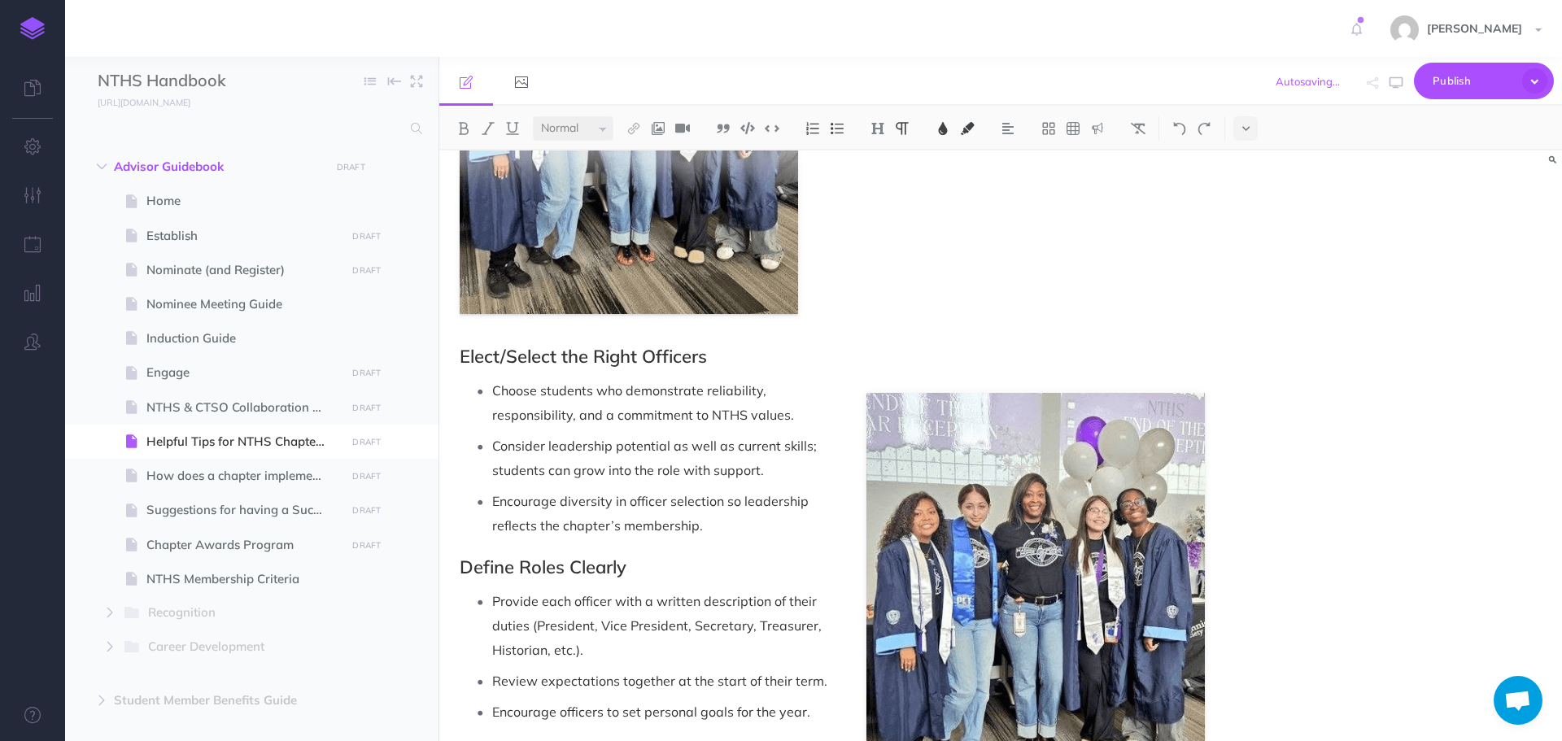
click at [948, 401] on p "Choose students who demonstrate reliability, responsibility, and a commitment t…" at bounding box center [848, 402] width 713 height 49
click at [923, 554] on img at bounding box center [1035, 600] width 338 height 414
click at [887, 421] on p "Choose students who demonstrate reliability, responsibility, and a commitment t…" at bounding box center [848, 402] width 713 height 49
click at [946, 481] on p "Consider leadership potential as well as current skills; students can grow into…" at bounding box center [848, 458] width 713 height 49
click at [904, 560] on img at bounding box center [1035, 600] width 338 height 414
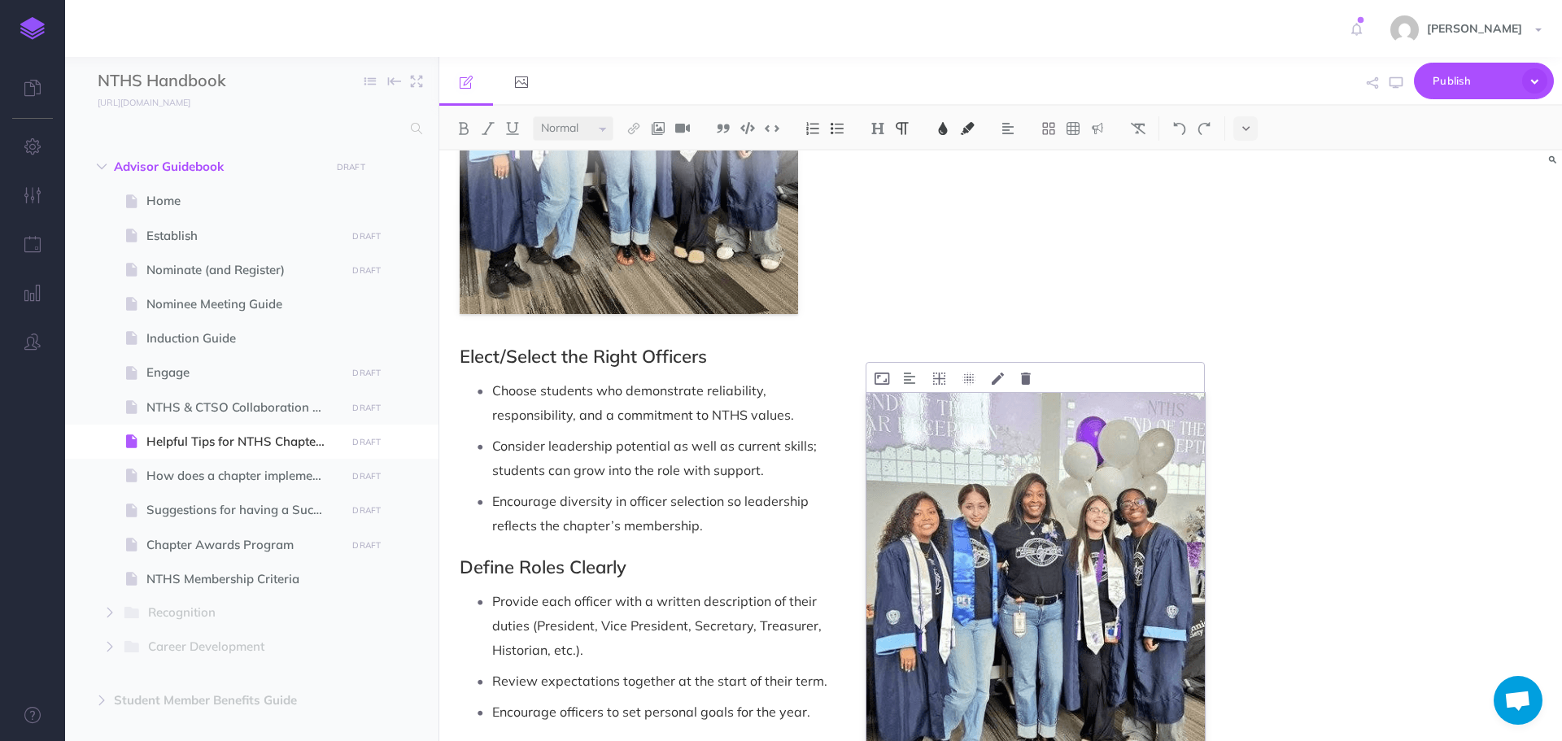
drag, startPoint x: 908, startPoint y: 500, endPoint x: 896, endPoint y: 540, distance: 41.5
click at [896, 540] on img at bounding box center [1035, 600] width 338 height 414
click at [894, 516] on p "Encourage diversity in officer selection so leadership reflects the chapter’s m…" at bounding box center [848, 513] width 713 height 49
click at [879, 526] on p "Encourage diversity in officer selection so leadership reflects the chapter’s m…" at bounding box center [848, 513] width 713 height 49
click at [897, 458] on p "Consider leadership potential as well as current skills; students can grow into…" at bounding box center [848, 458] width 713 height 49
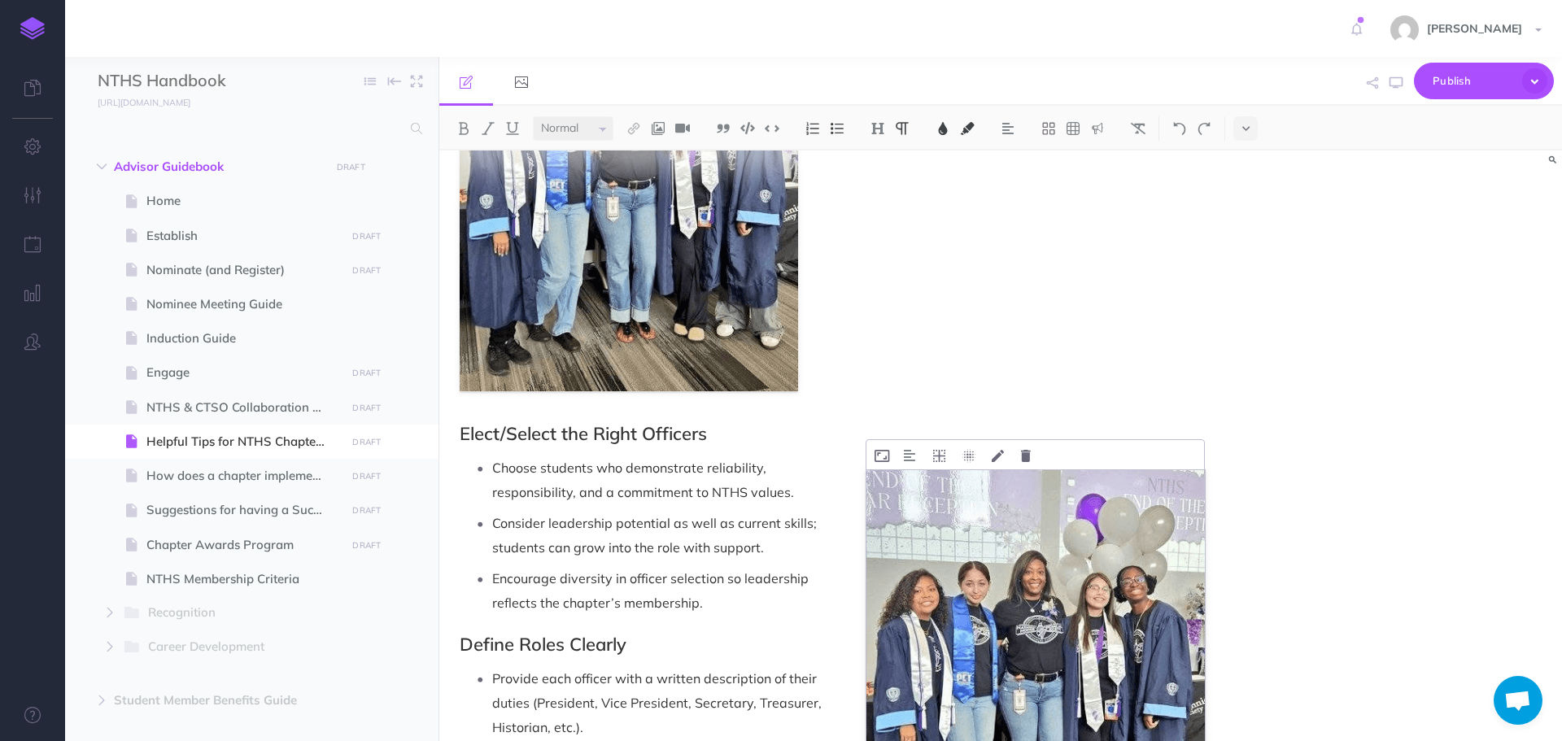
scroll to position [244, 0]
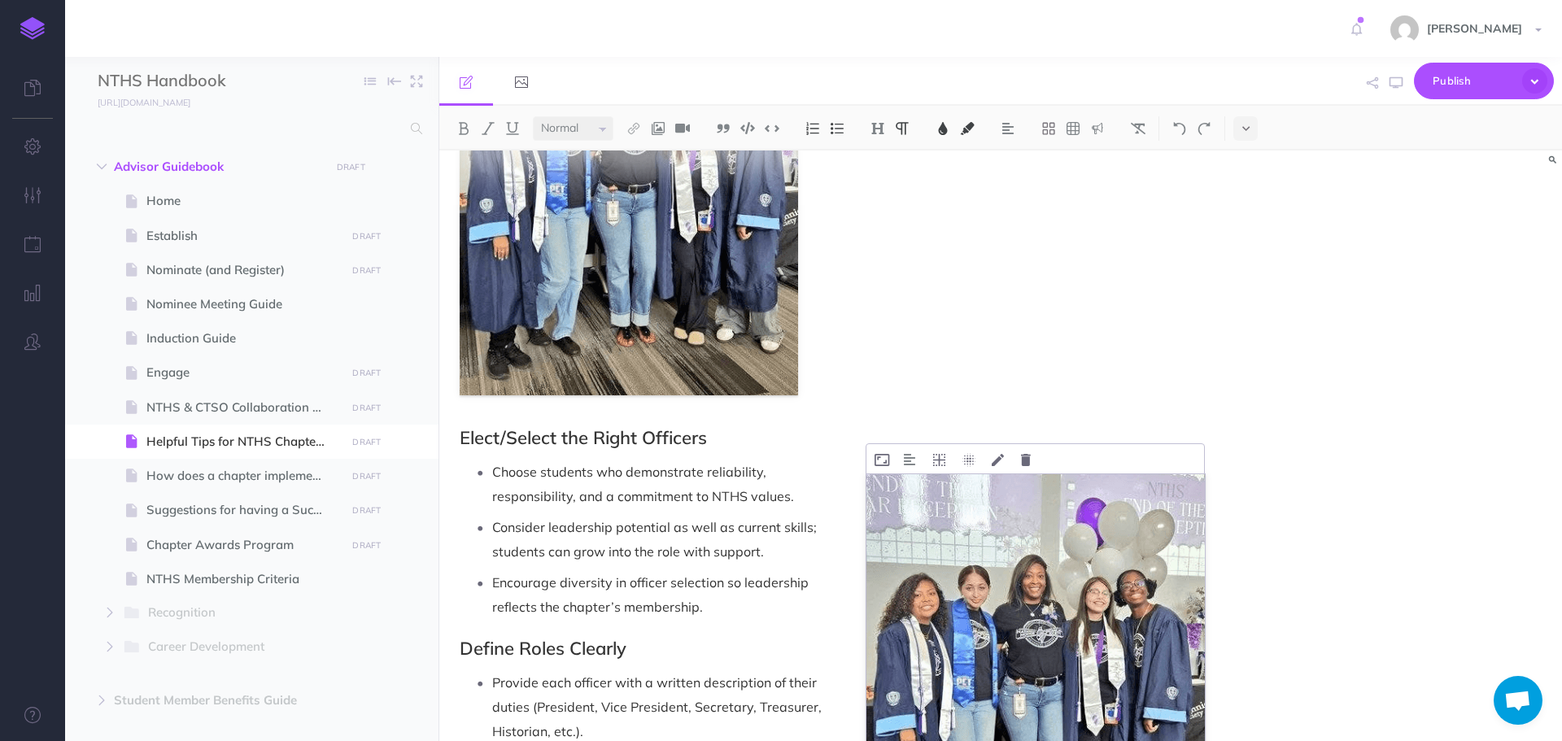
click at [921, 651] on img at bounding box center [1035, 681] width 338 height 414
click at [890, 535] on p "Consider leadership potential as well as current skills; students can grow into…" at bounding box center [848, 539] width 713 height 49
click at [962, 623] on img at bounding box center [1035, 681] width 338 height 414
click at [961, 599] on p "Encourage diversity in officer selection so leadership reflects the chapter’s m…" at bounding box center [848, 594] width 713 height 49
click at [938, 622] on img at bounding box center [1035, 681] width 338 height 414
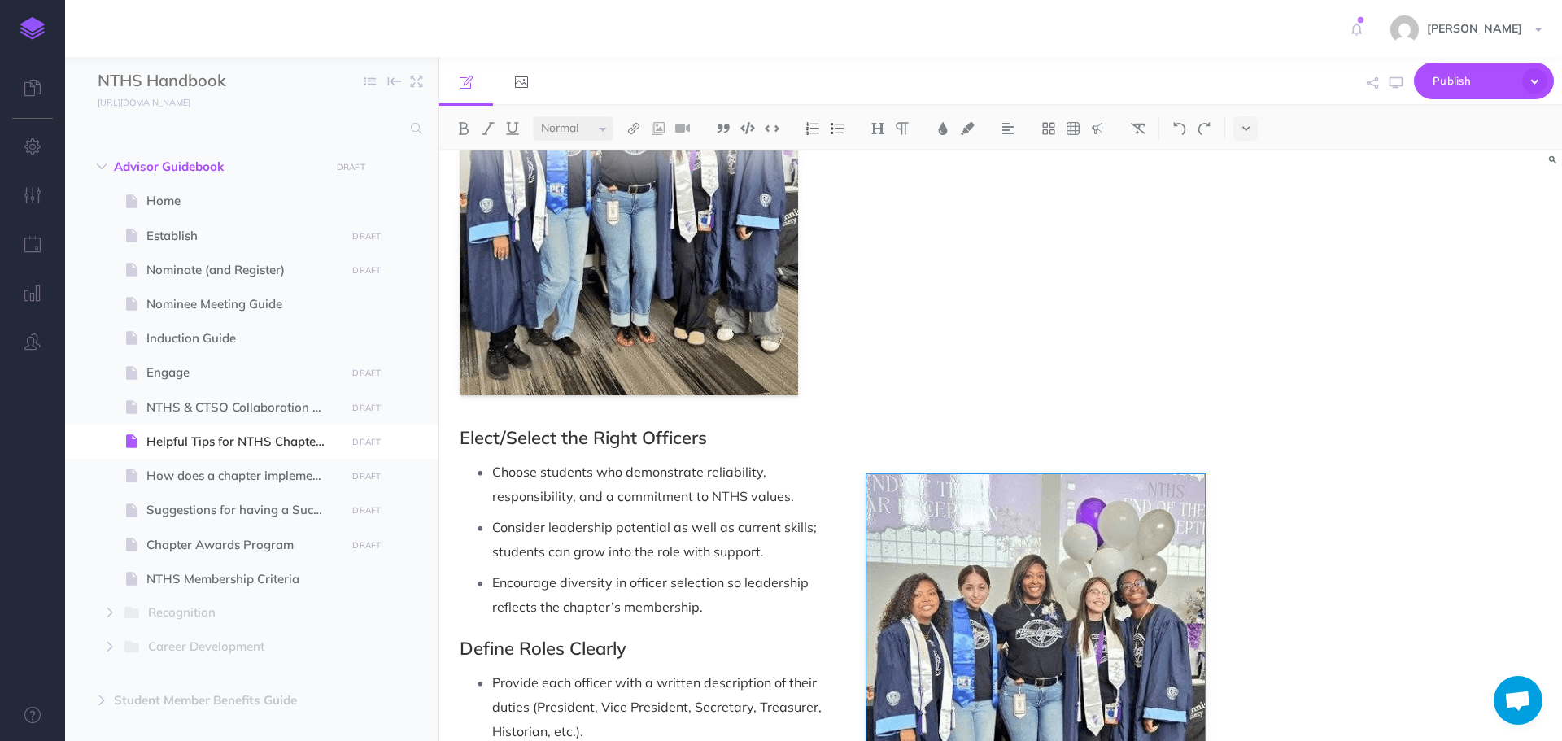
drag, startPoint x: 940, startPoint y: 622, endPoint x: 1157, endPoint y: 508, distance: 245.6
click at [1153, 506] on p "Choose students who demonstrate reliability, responsibility, and a commitment t…" at bounding box center [848, 484] width 713 height 49
drag, startPoint x: 1077, startPoint y: 702, endPoint x: 1024, endPoint y: 541, distance: 169.5
click at [1024, 541] on p "Consider leadership potential as well as current skills; students can grow into…" at bounding box center [848, 539] width 713 height 49
click at [1041, 477] on p "Choose students who demonstrate reliability, responsibility, and a commitment t…" at bounding box center [848, 484] width 713 height 49
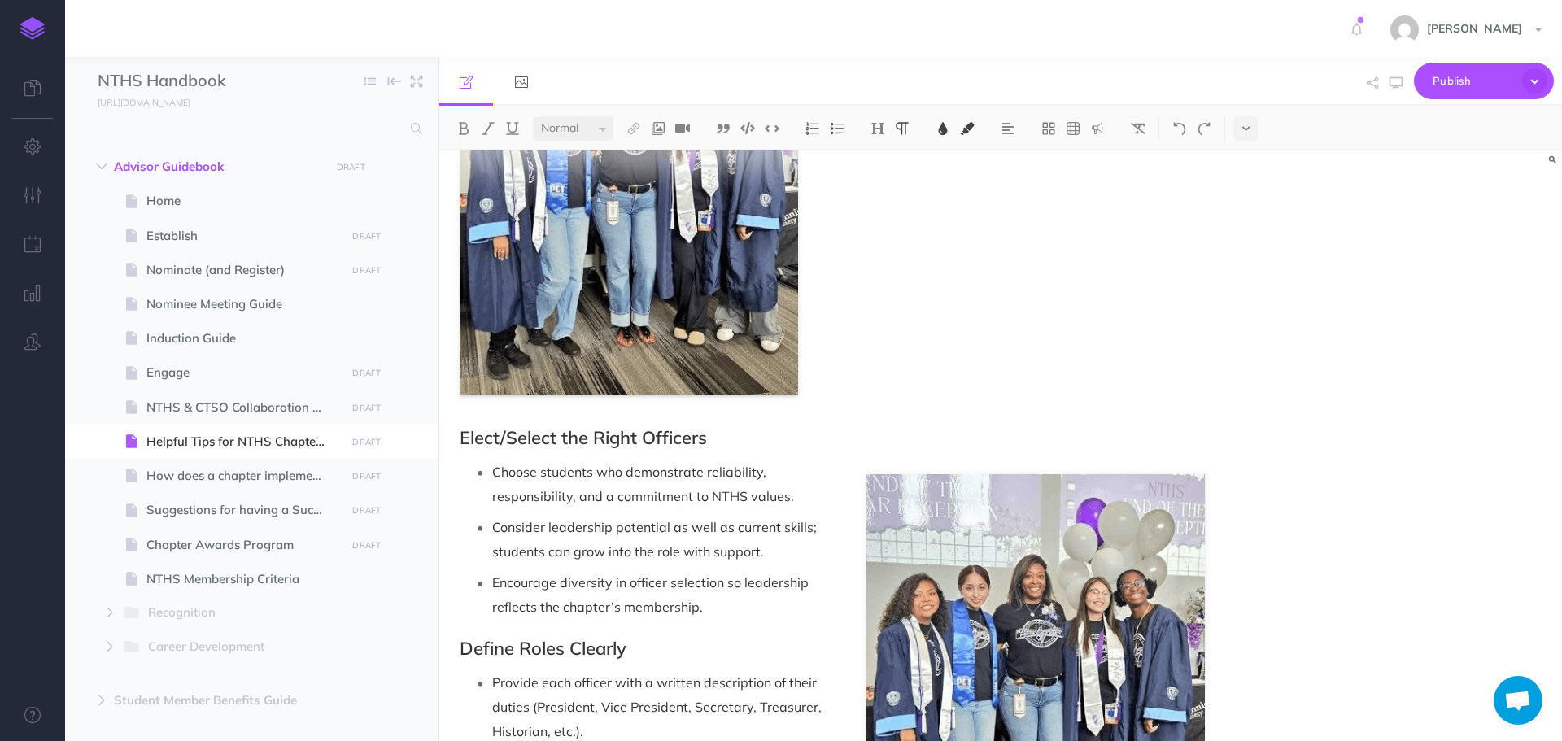
drag, startPoint x: 986, startPoint y: 555, endPoint x: 944, endPoint y: 498, distance: 70.9
click at [944, 498] on p "Choose students who demonstrate reliability, responsibility, and a commitment t…" at bounding box center [848, 484] width 713 height 49
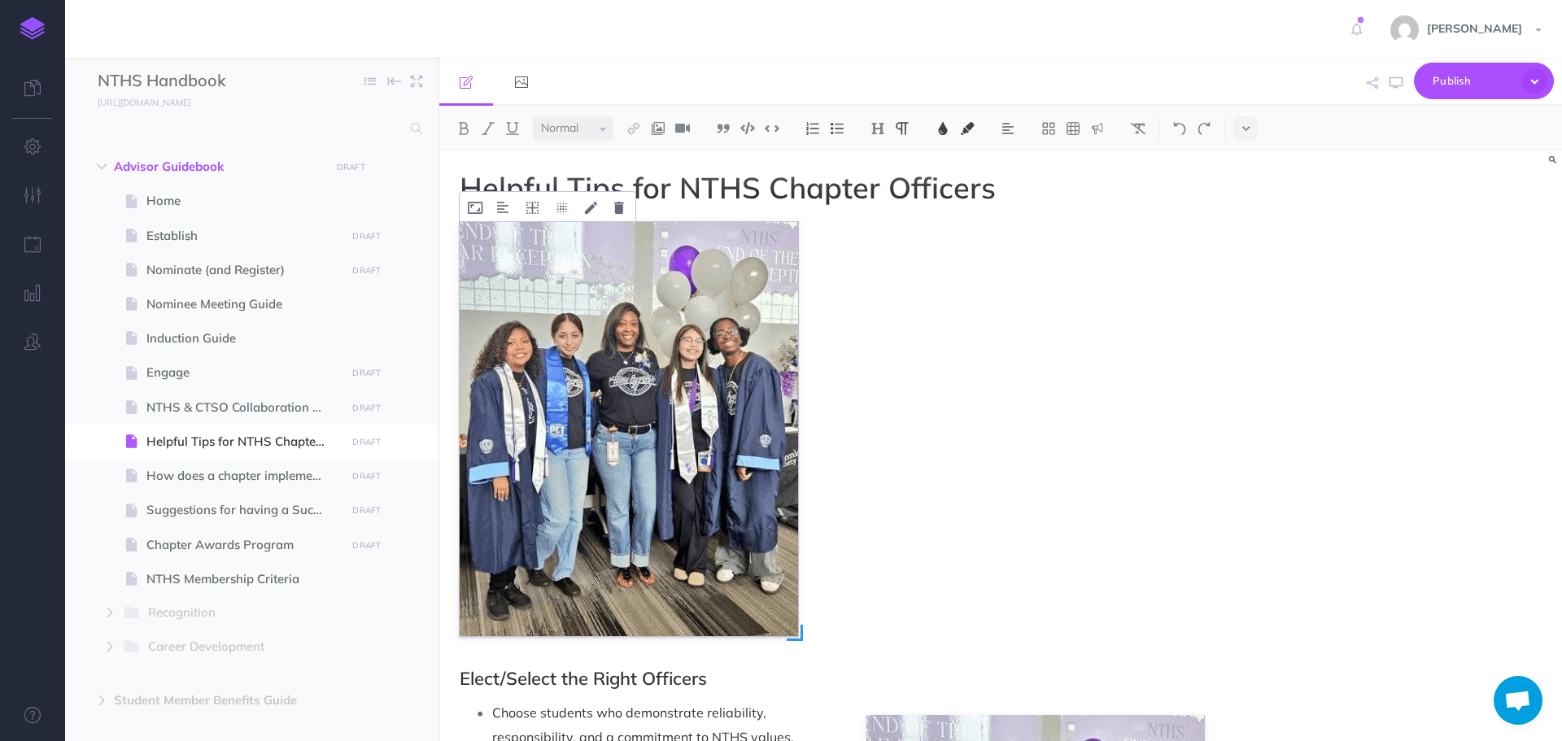
scroll to position [0, 0]
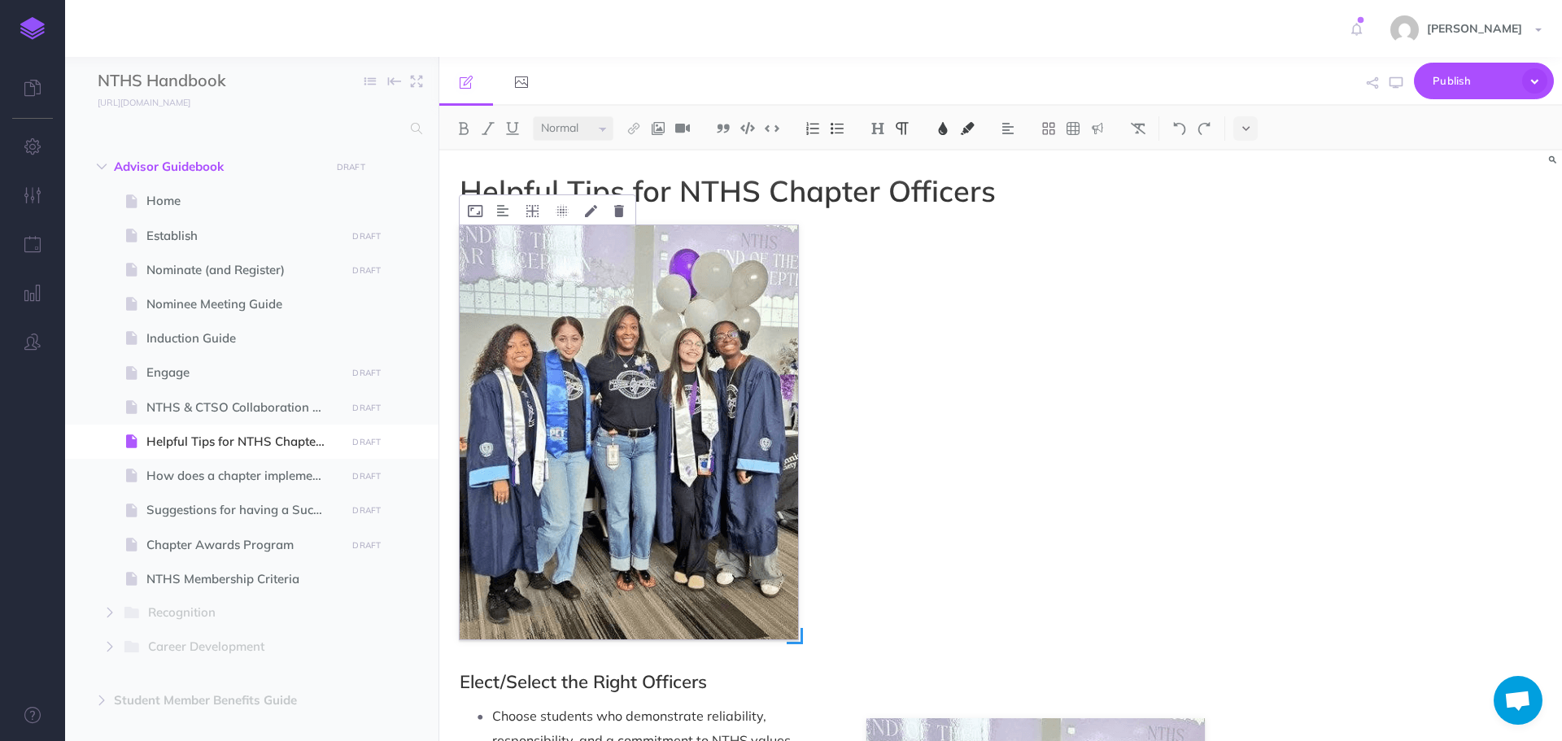
click at [620, 366] on img at bounding box center [629, 432] width 338 height 414
click at [534, 211] on icon at bounding box center [532, 211] width 12 height 12
click at [533, 285] on icon at bounding box center [532, 285] width 29 height 25
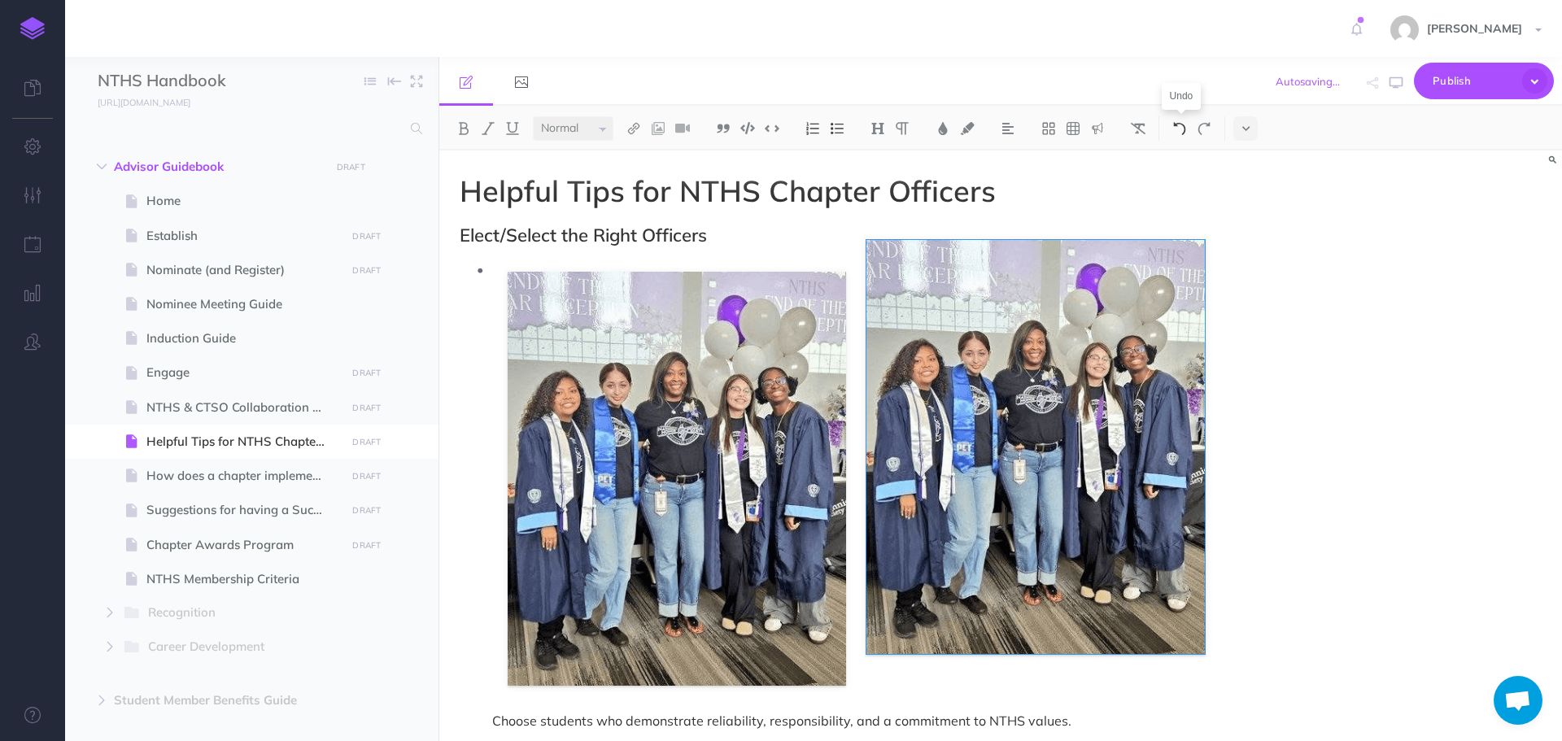
click at [1179, 130] on img at bounding box center [1179, 128] width 15 height 13
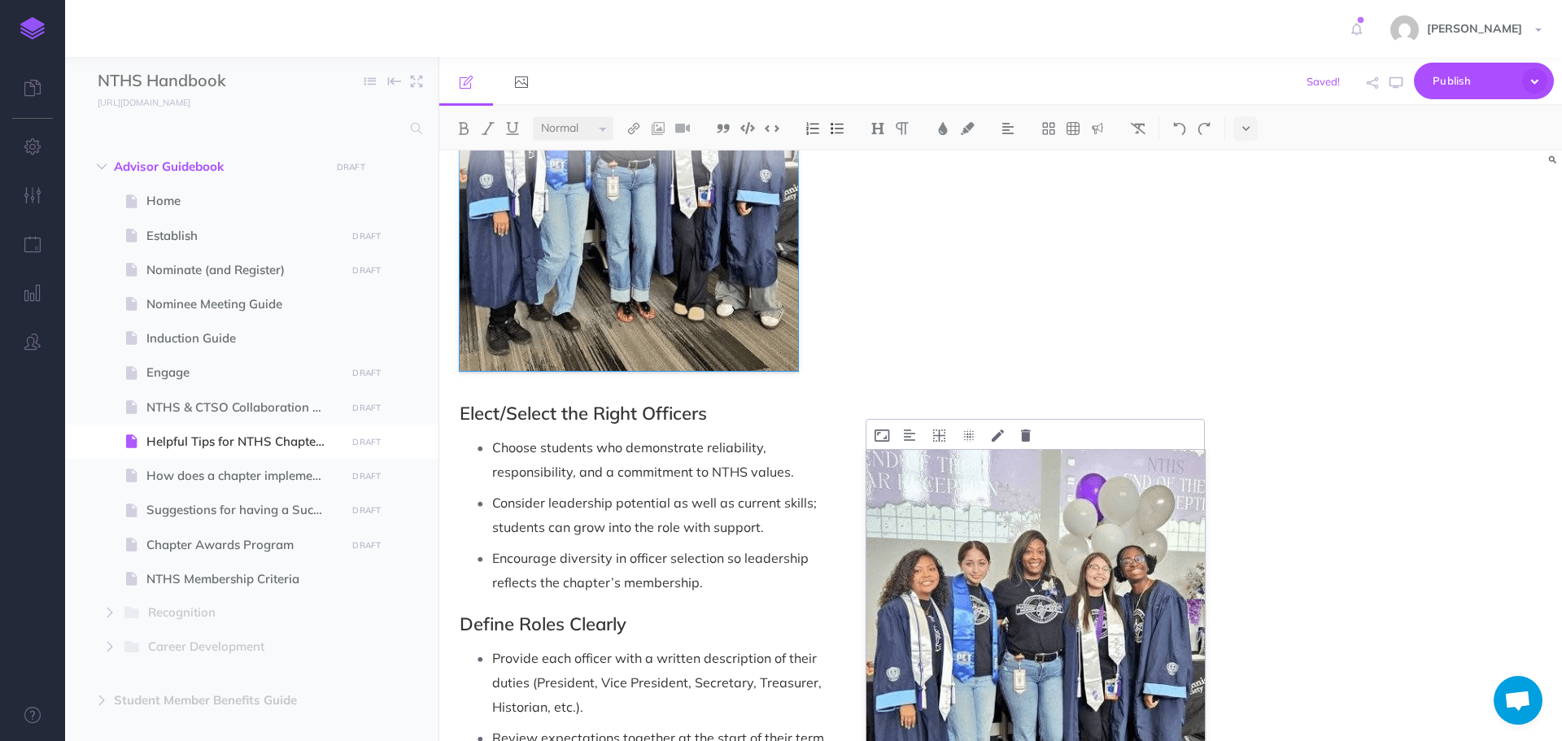
scroll to position [325, 0]
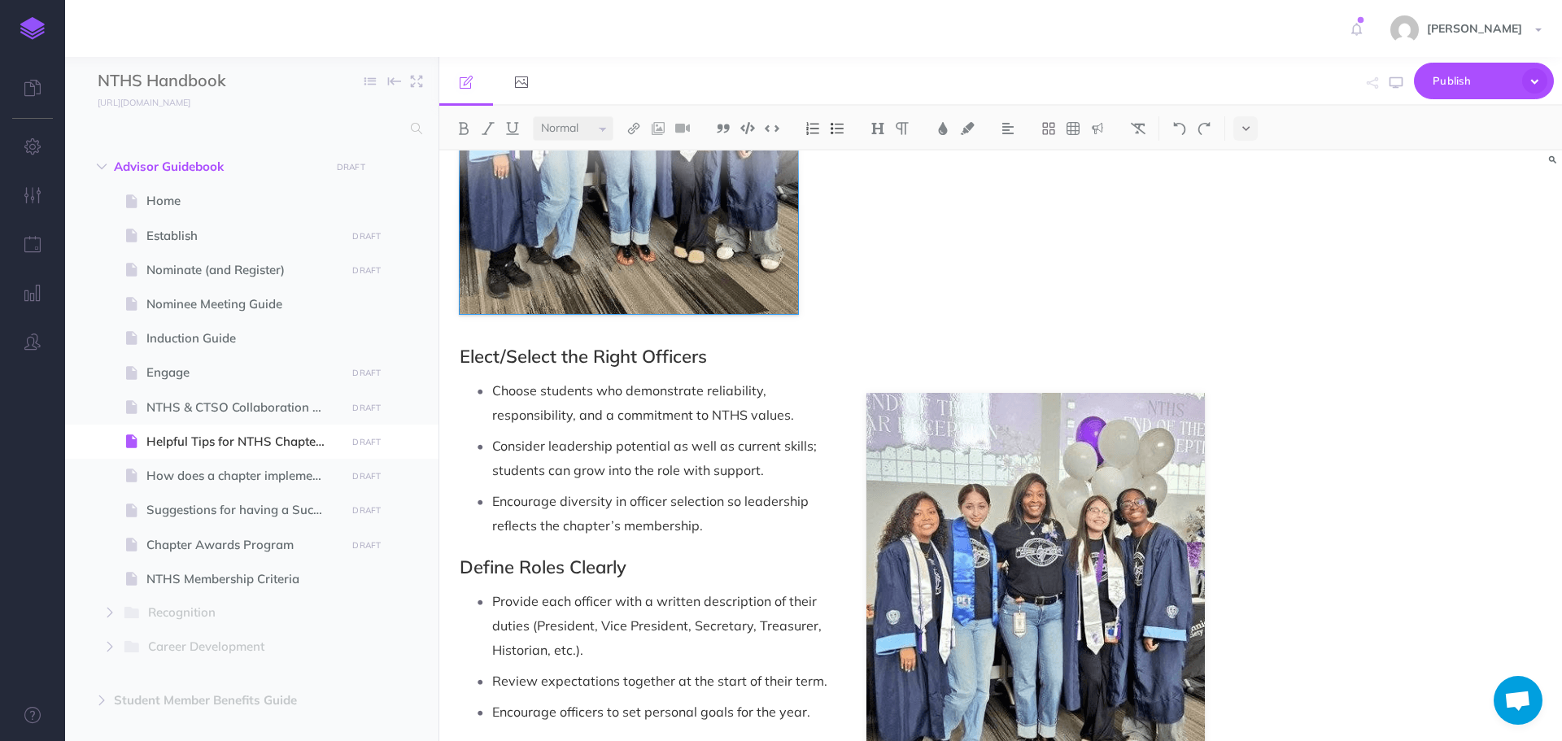
click at [1026, 501] on p "Encourage diversity in officer selection so leadership reflects the chapter’s m…" at bounding box center [848, 513] width 713 height 49
drag, startPoint x: 1026, startPoint y: 500, endPoint x: 986, endPoint y: 419, distance: 90.9
click at [986, 433] on ul "Choose students who demonstrate reliability, responsibility, and a commitment t…" at bounding box center [836, 457] width 737 height 159
click at [984, 403] on p "Choose students who demonstrate reliability, responsibility, and a commitment t…" at bounding box center [848, 402] width 713 height 49
click at [902, 396] on p "Choose students who demonstrate reliability, responsibility, and a commitment t…" at bounding box center [848, 402] width 713 height 49
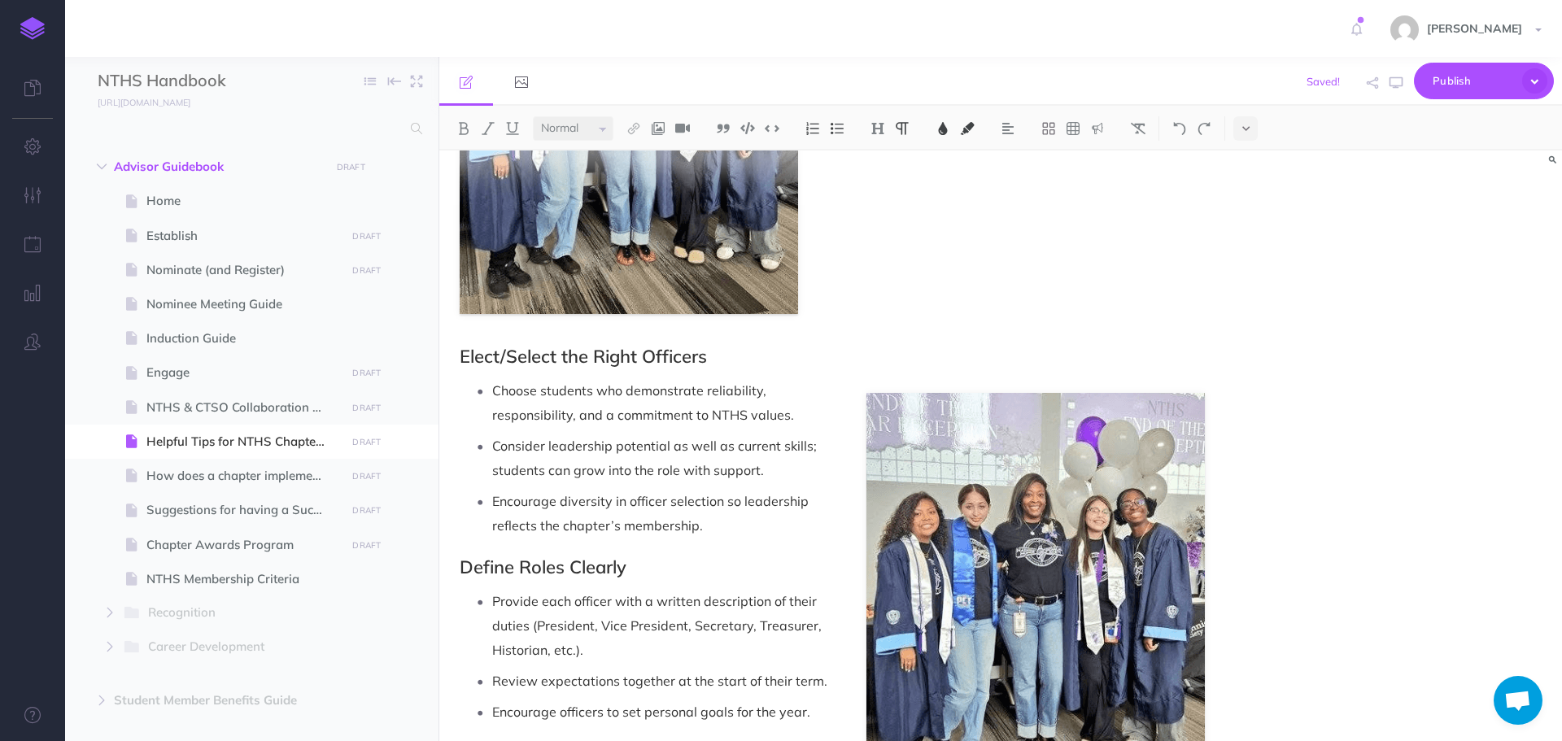
click at [870, 450] on p "Consider leadership potential as well as current skills; students can grow into…" at bounding box center [848, 458] width 713 height 49
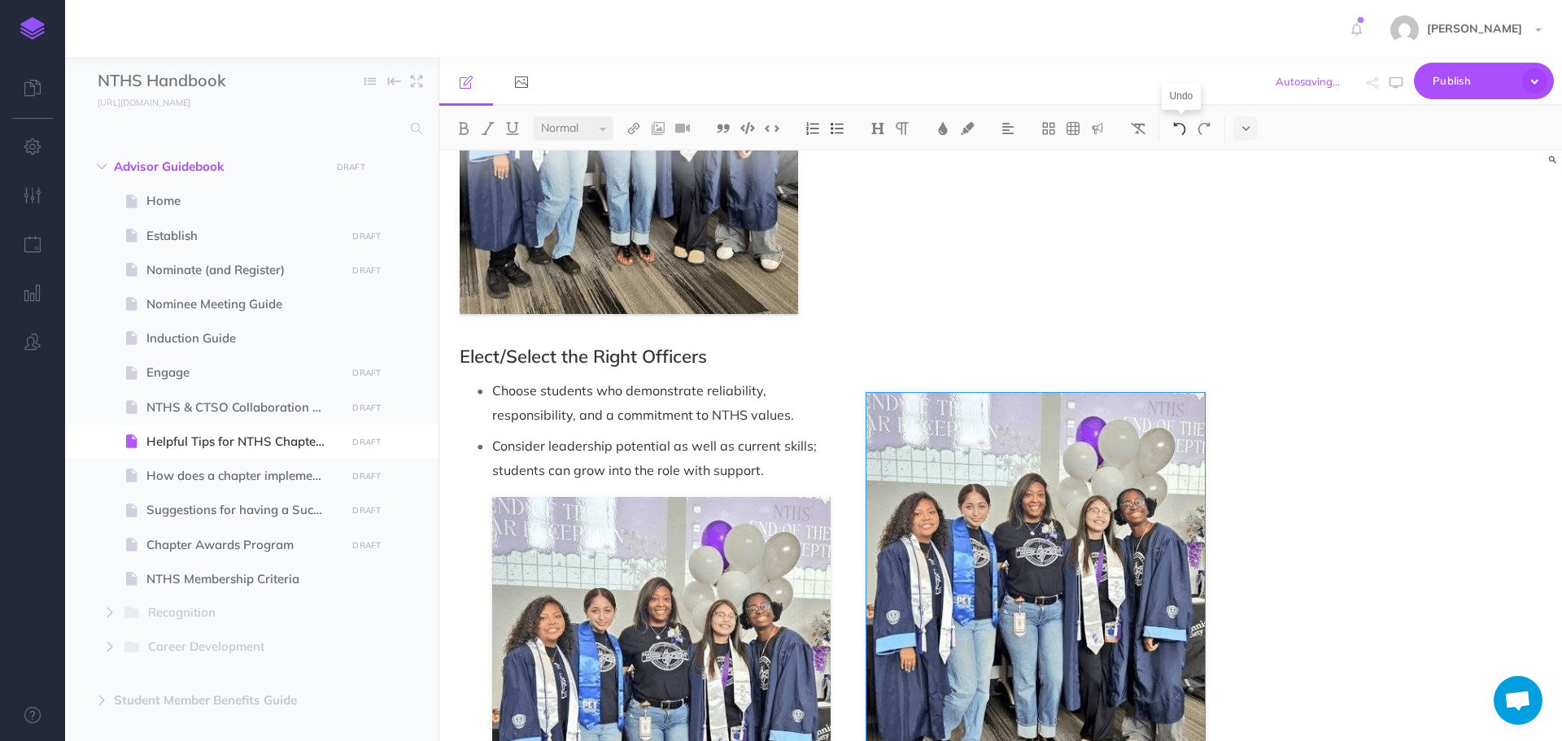
click at [1183, 128] on img at bounding box center [1179, 128] width 15 height 13
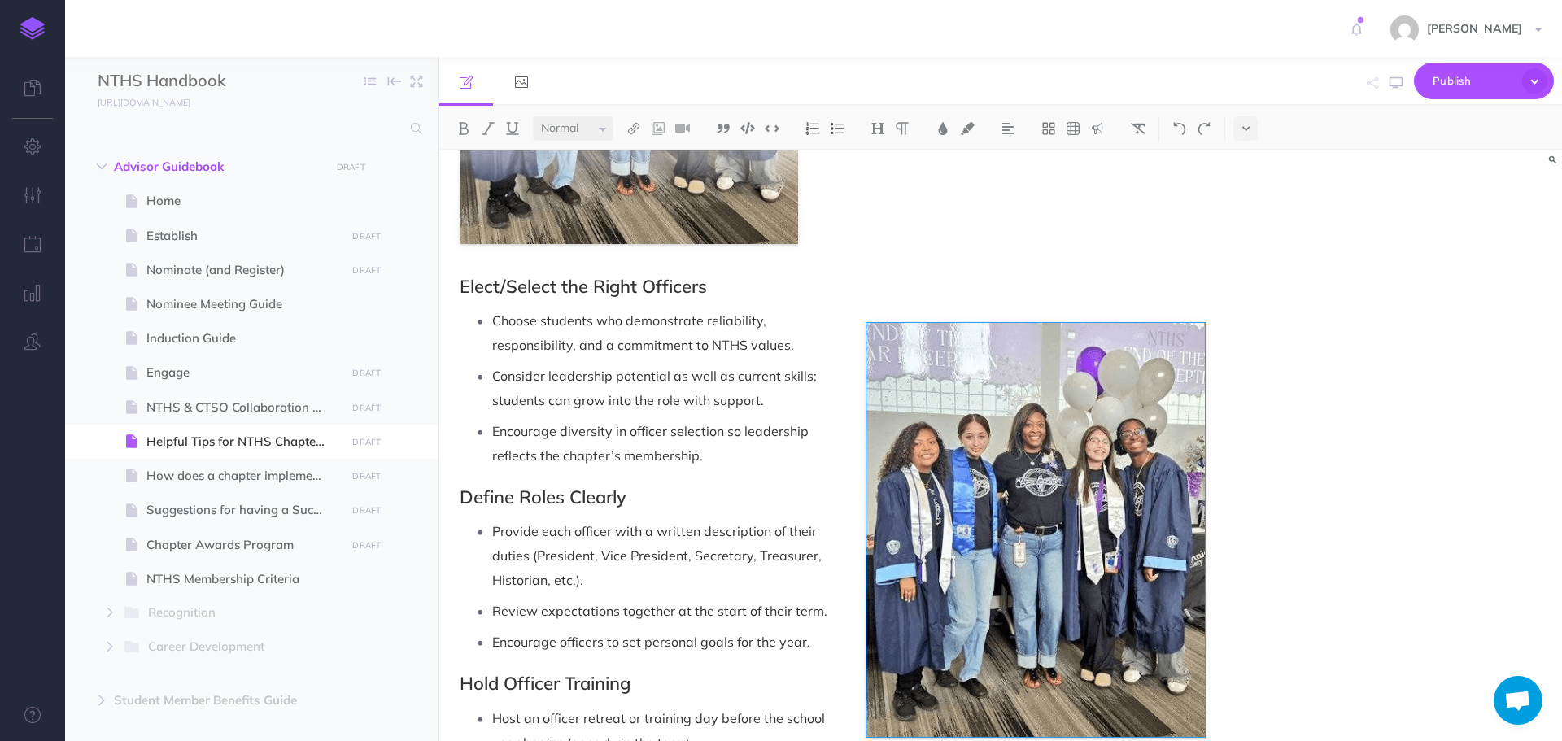
click at [1316, 479] on div "Helpful Tips for NTHS Chapter Officers Elect/Select the Right Officers Choose s…" at bounding box center [1000, 445] width 1122 height 591
click at [1248, 364] on div "Helpful Tips for NTHS Chapter Officers Elect/Select the Right Officers Choose s…" at bounding box center [1000, 445] width 1122 height 591
drag, startPoint x: 880, startPoint y: 364, endPoint x: 882, endPoint y: 421, distance: 57.0
click at [882, 418] on ul "Choose students who demonstrate reliability, responsibility, and a commitment t…" at bounding box center [836, 387] width 737 height 159
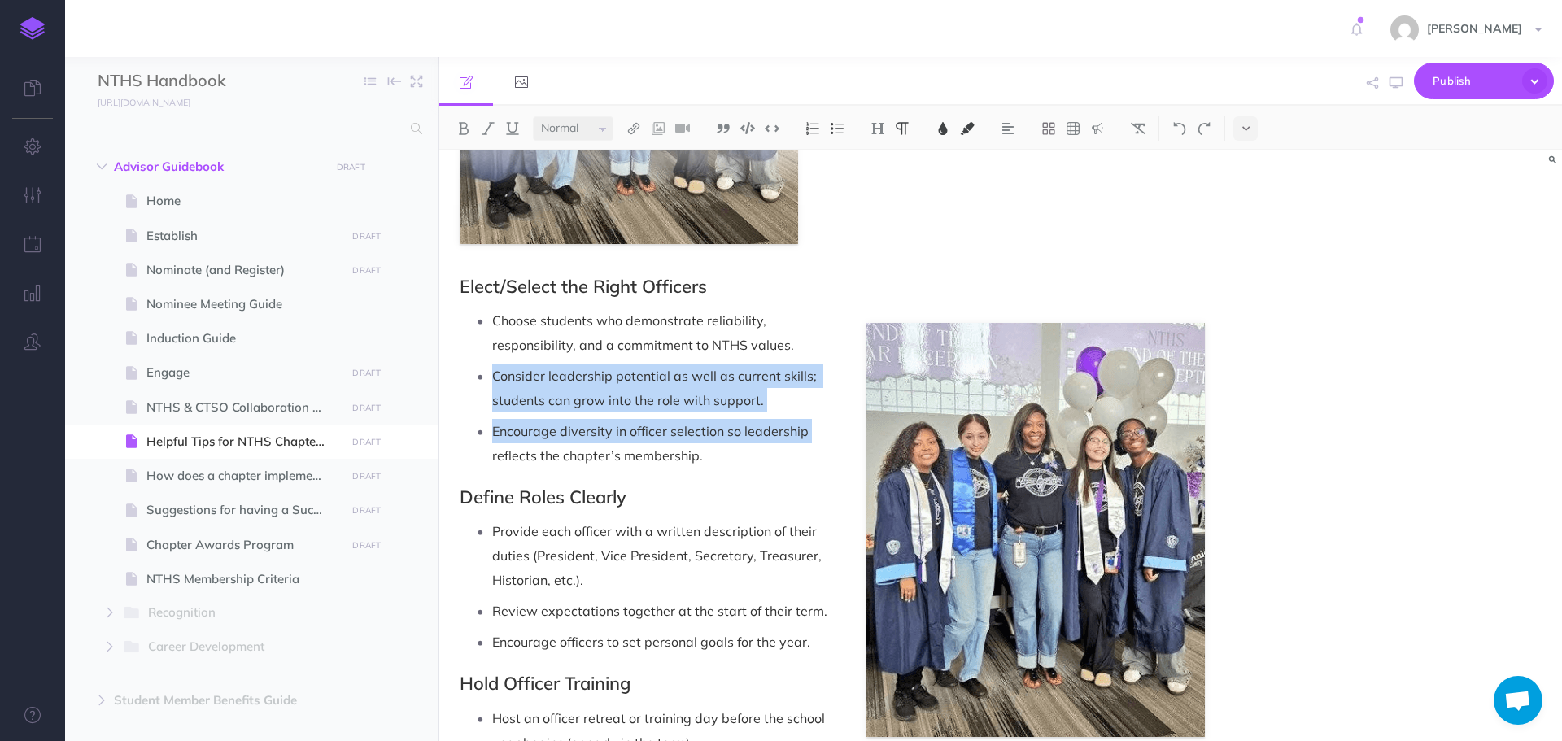
click at [887, 396] on p "Consider leadership potential as well as current skills; students can grow into…" at bounding box center [848, 388] width 713 height 49
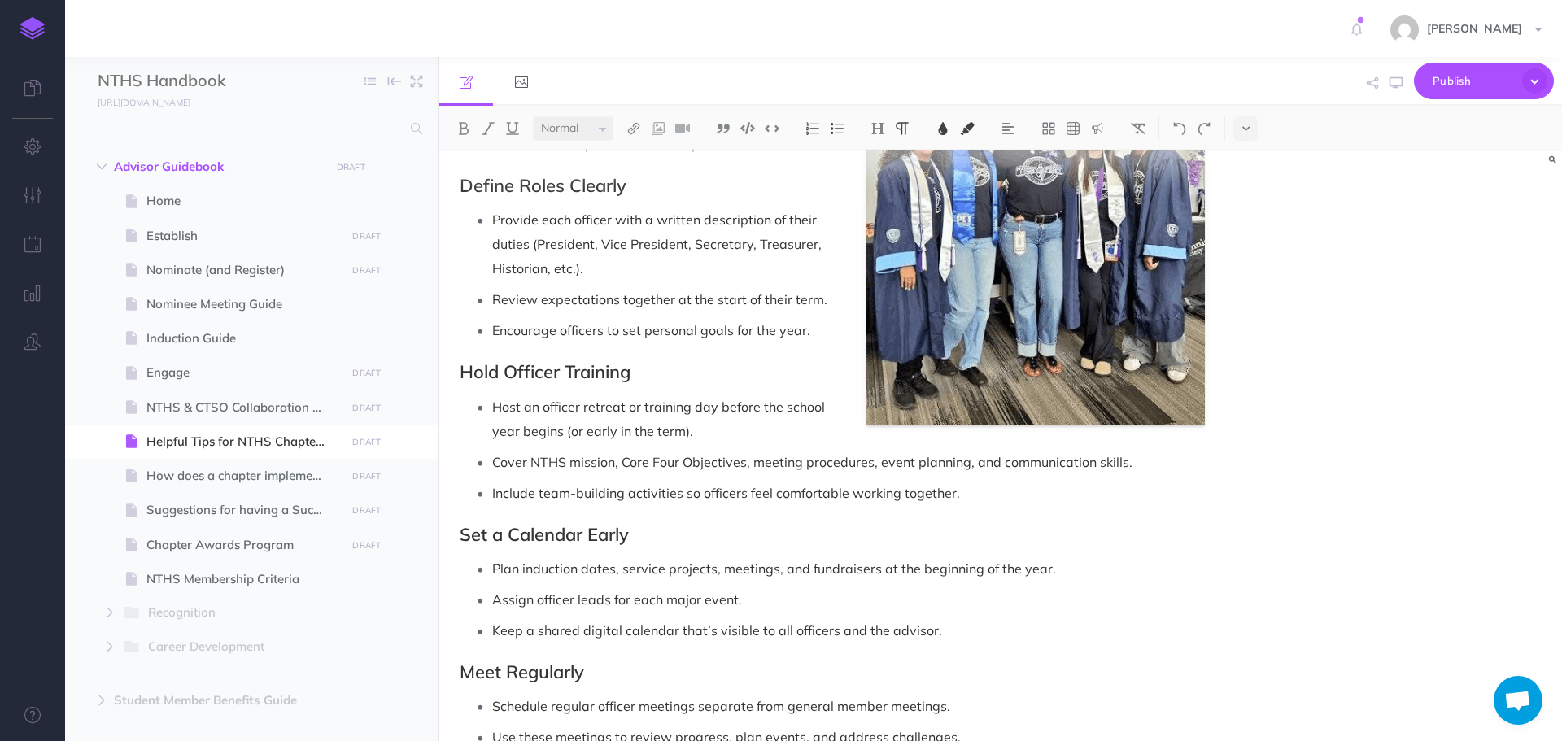
scroll to position [477, 0]
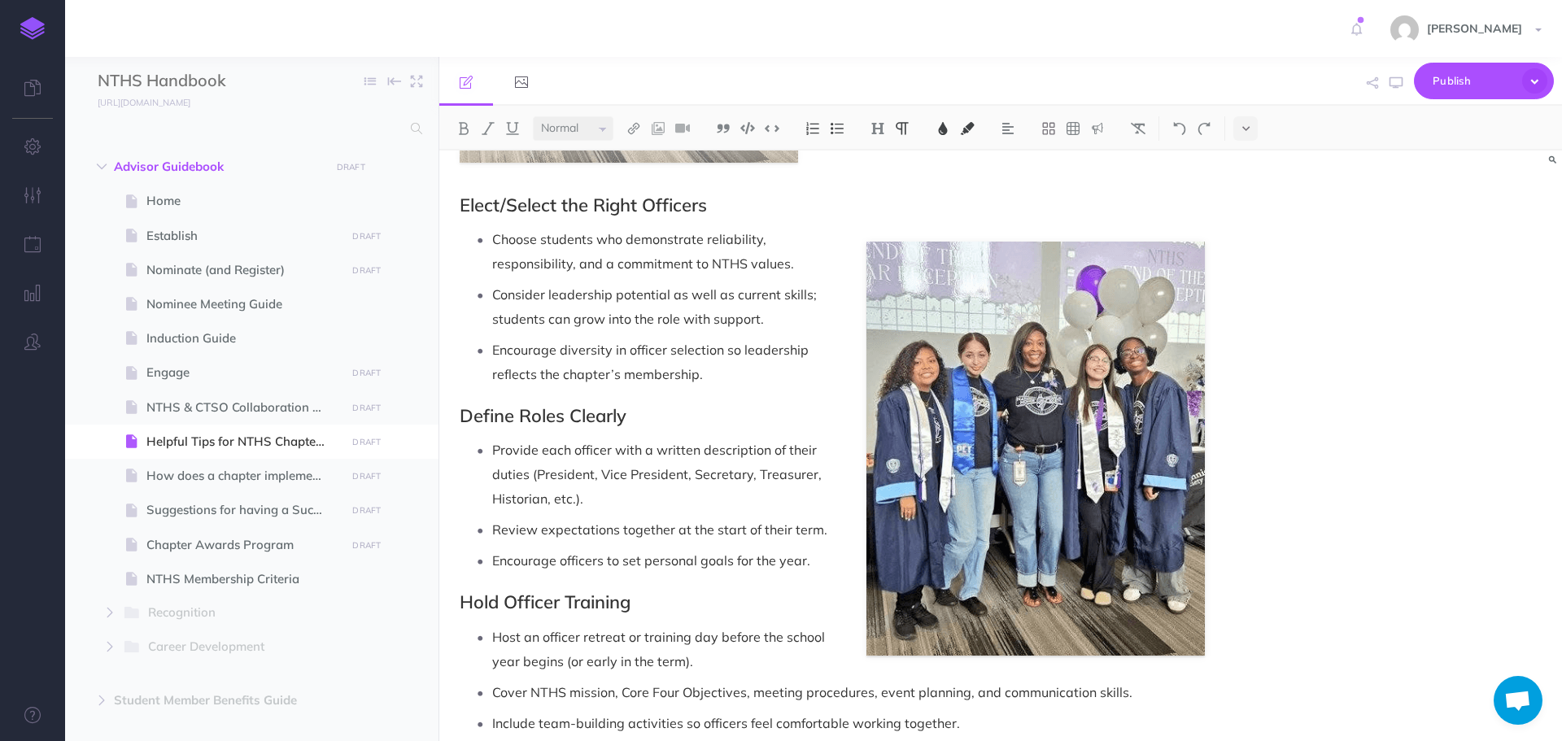
click at [1051, 438] on p "Provide each officer with a written description of their duties (President, Vic…" at bounding box center [848, 474] width 713 height 73
drag, startPoint x: 1053, startPoint y: 421, endPoint x: 1024, endPoint y: 229, distance: 194.1
click at [1024, 229] on icon at bounding box center [1026, 227] width 10 height 12
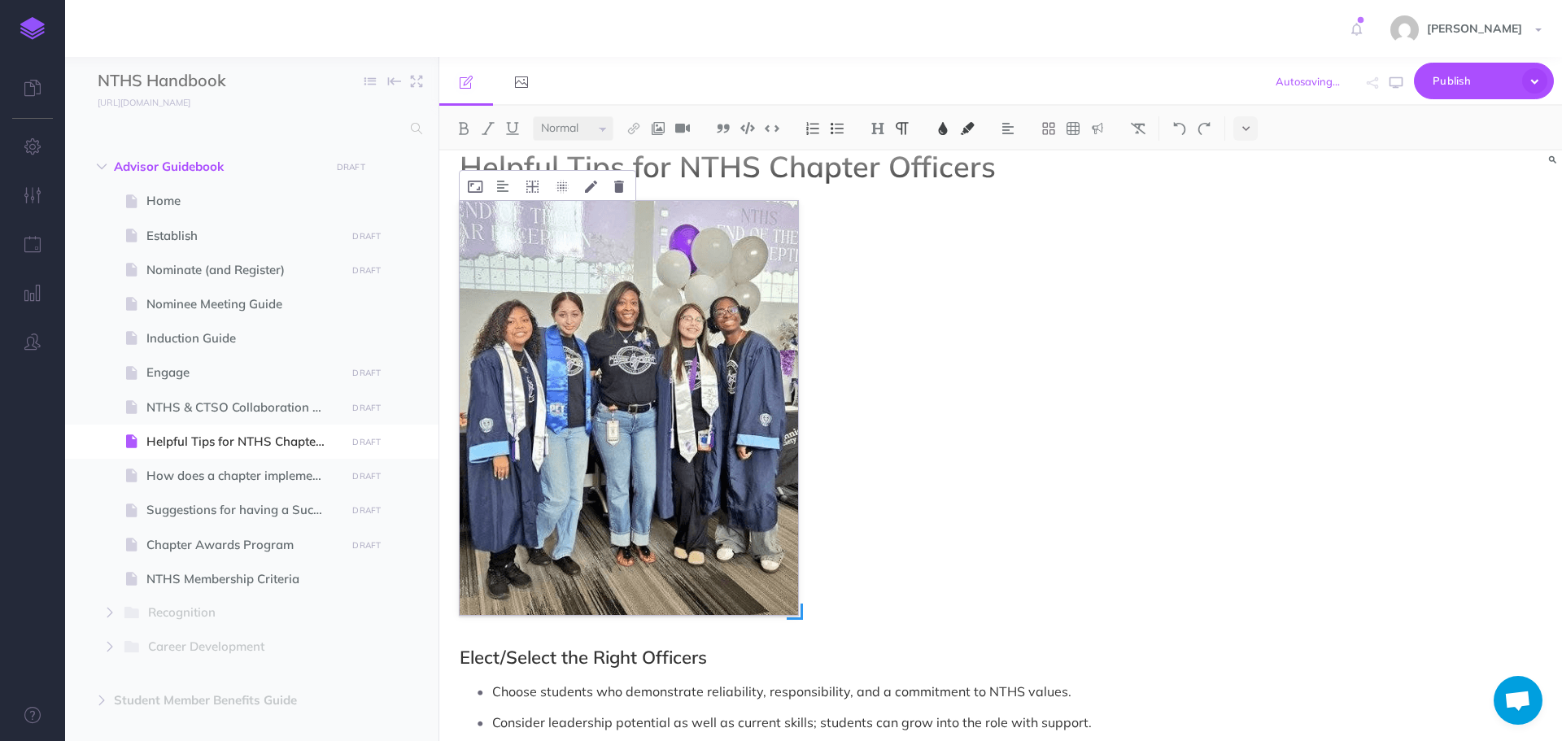
scroll to position [0, 0]
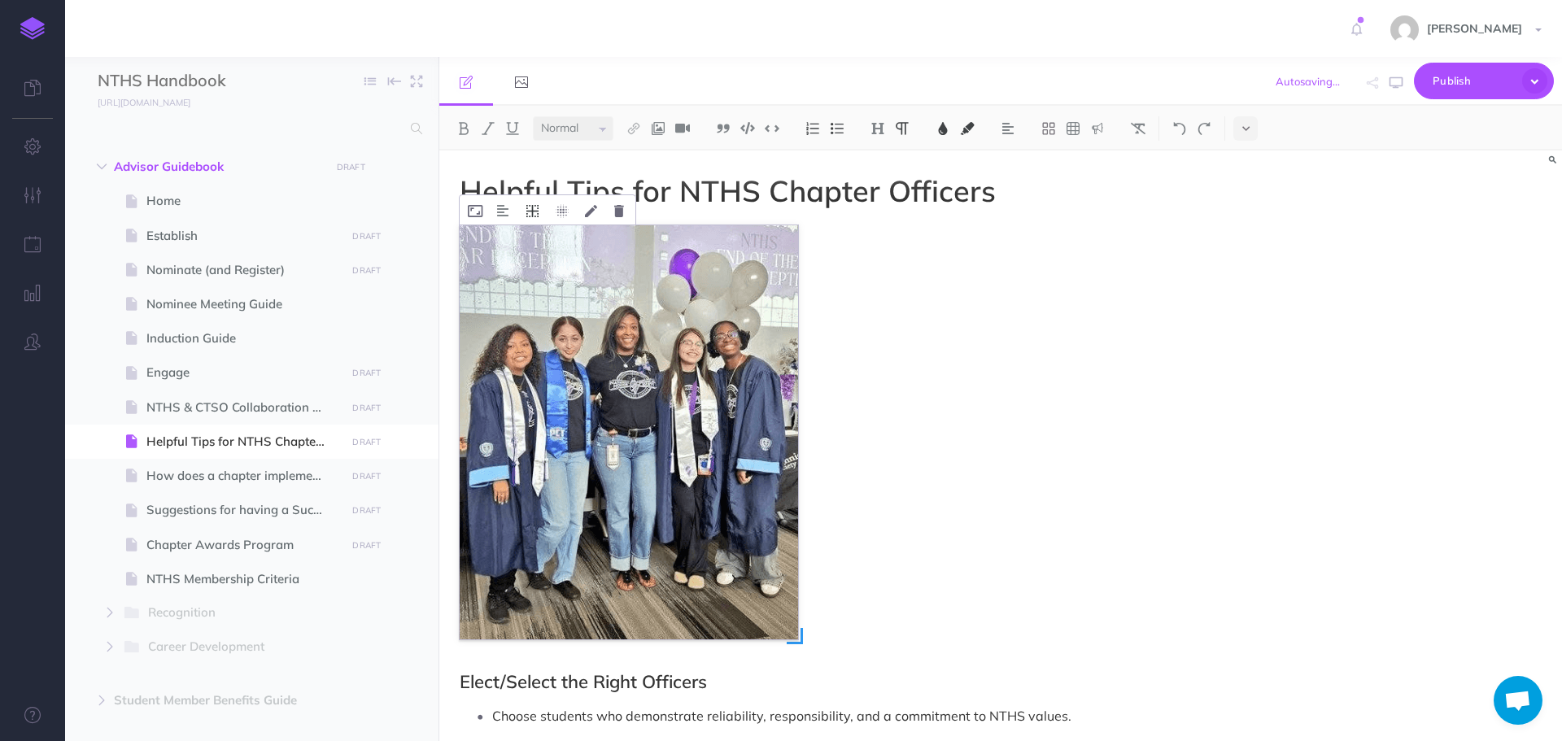
click at [531, 212] on icon at bounding box center [532, 211] width 12 height 12
click at [534, 282] on icon at bounding box center [532, 285] width 29 height 25
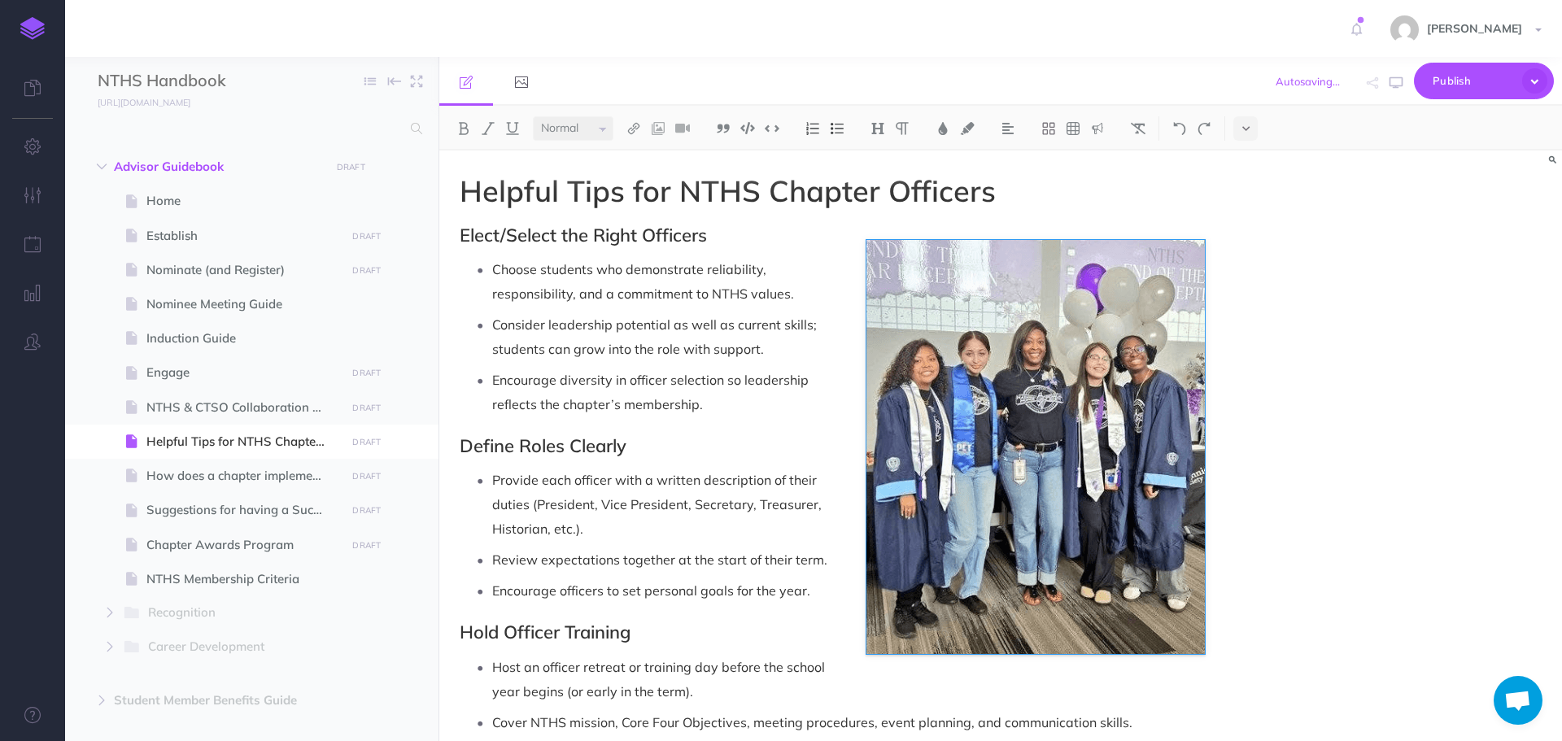
click at [1310, 401] on div "Helpful Tips for NTHS Chapter Officers Elect/Select the Right Officers Choose s…" at bounding box center [1000, 445] width 1122 height 591
click at [948, 677] on p "Host an officer retreat or training day before the school year begins (or early…" at bounding box center [848, 679] width 713 height 49
click at [1098, 133] on img at bounding box center [1097, 128] width 15 height 13
click at [1101, 183] on img at bounding box center [1097, 181] width 15 height 13
click at [1026, 635] on img at bounding box center [1035, 447] width 338 height 414
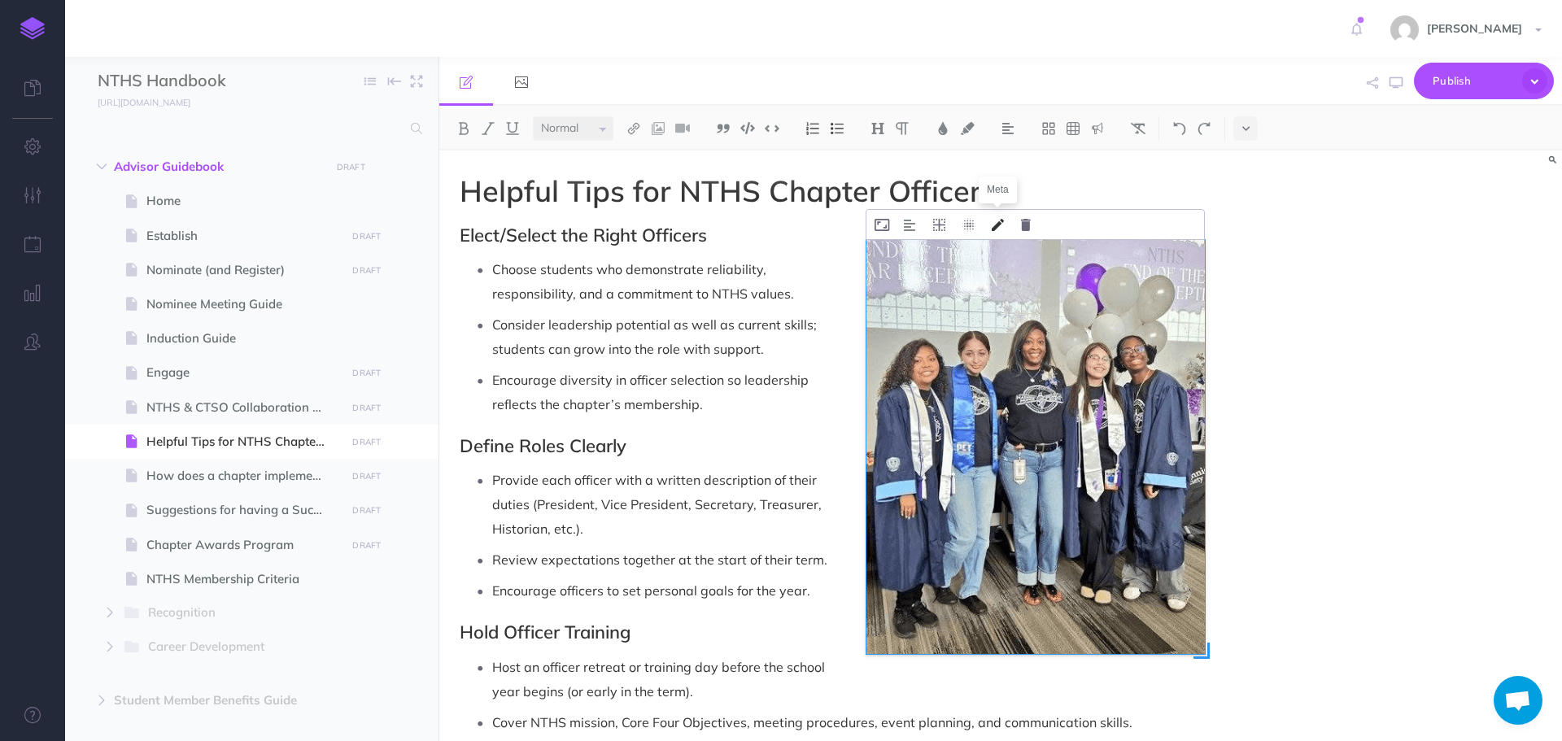
click at [993, 227] on icon at bounding box center [998, 225] width 12 height 12
click at [908, 277] on p "Choose students who demonstrate reliability, responsibility, and a commitment t…" at bounding box center [848, 281] width 713 height 49
click at [909, 268] on p "Choose students who demonstrate reliability, responsibility, and a commitment t…" at bounding box center [848, 281] width 713 height 49
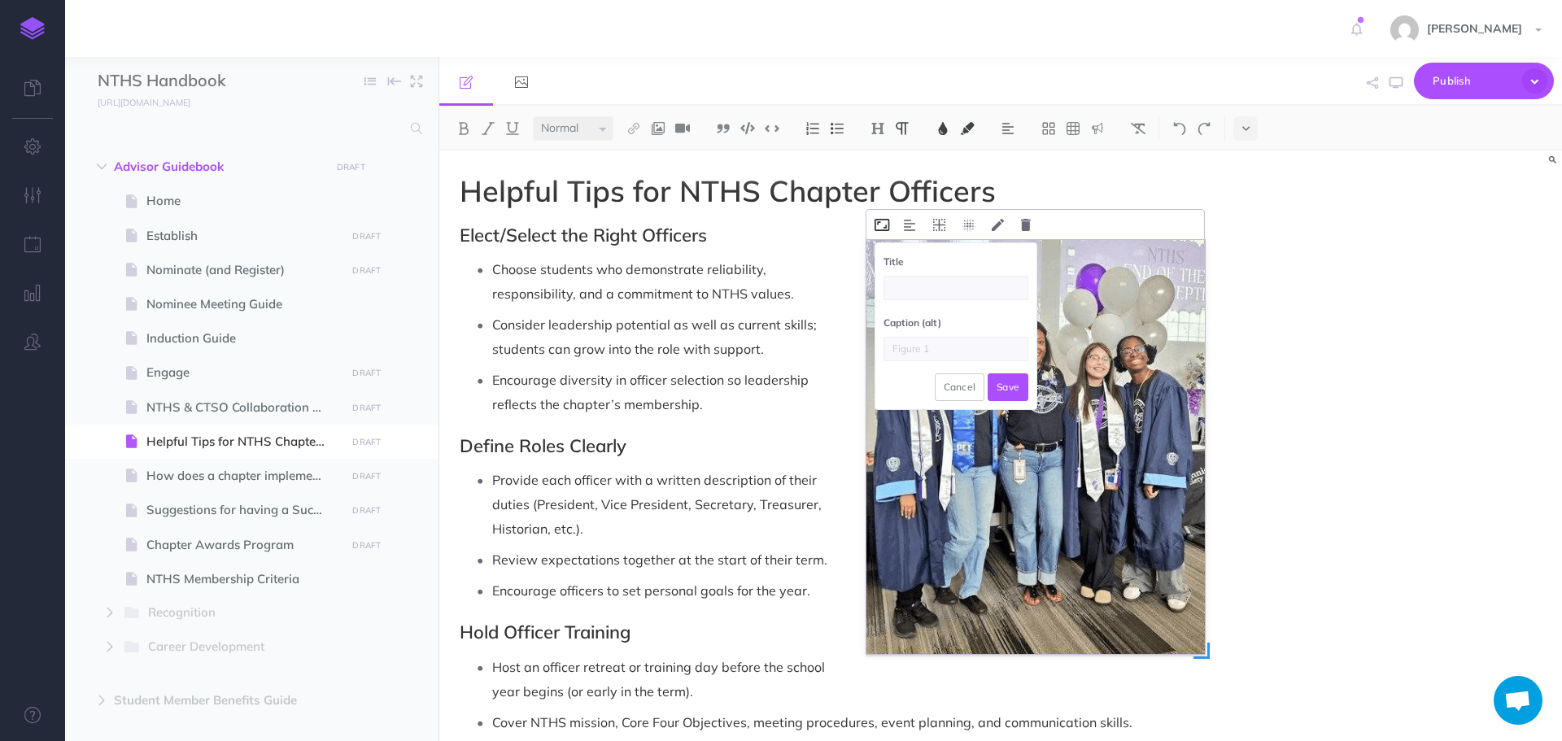
click at [879, 226] on icon at bounding box center [881, 225] width 15 height 12
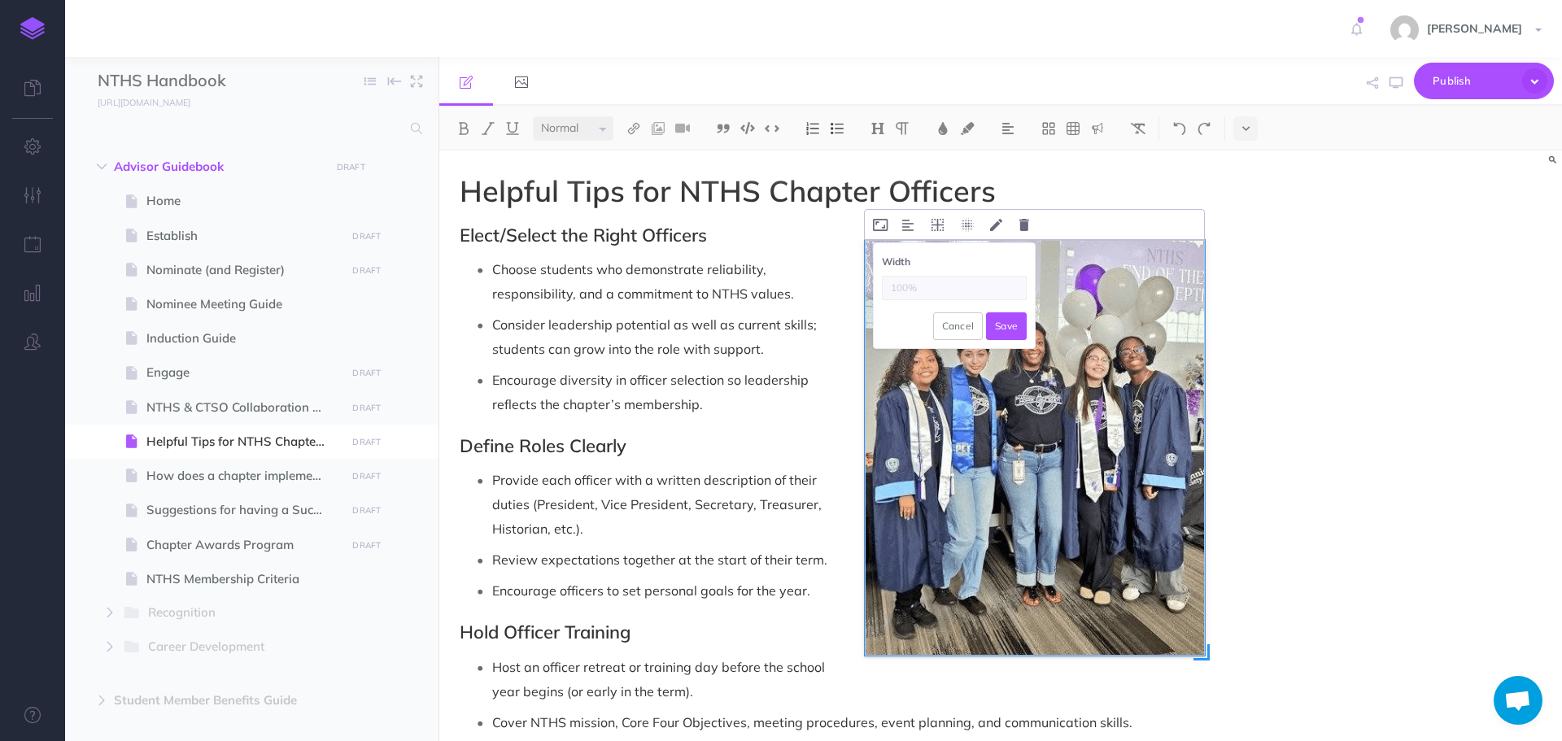
drag, startPoint x: 910, startPoint y: 286, endPoint x: 883, endPoint y: 286, distance: 26.8
click at [883, 286] on input "text" at bounding box center [954, 288] width 145 height 24
click at [900, 282] on input "text" at bounding box center [954, 288] width 145 height 24
type input "75%"
click at [1004, 323] on button "Save" at bounding box center [1006, 326] width 41 height 28
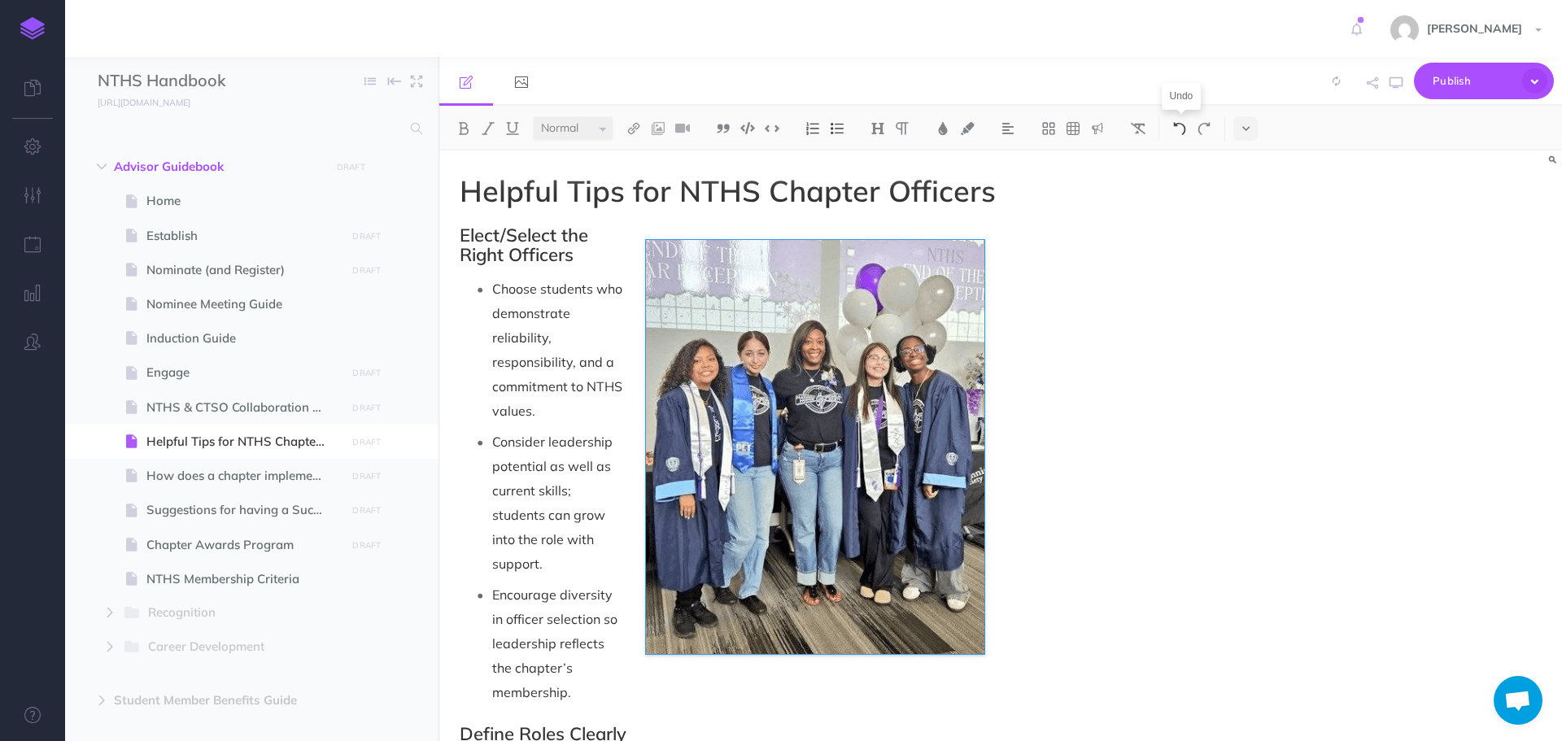
click at [1182, 130] on img at bounding box center [1179, 128] width 15 height 13
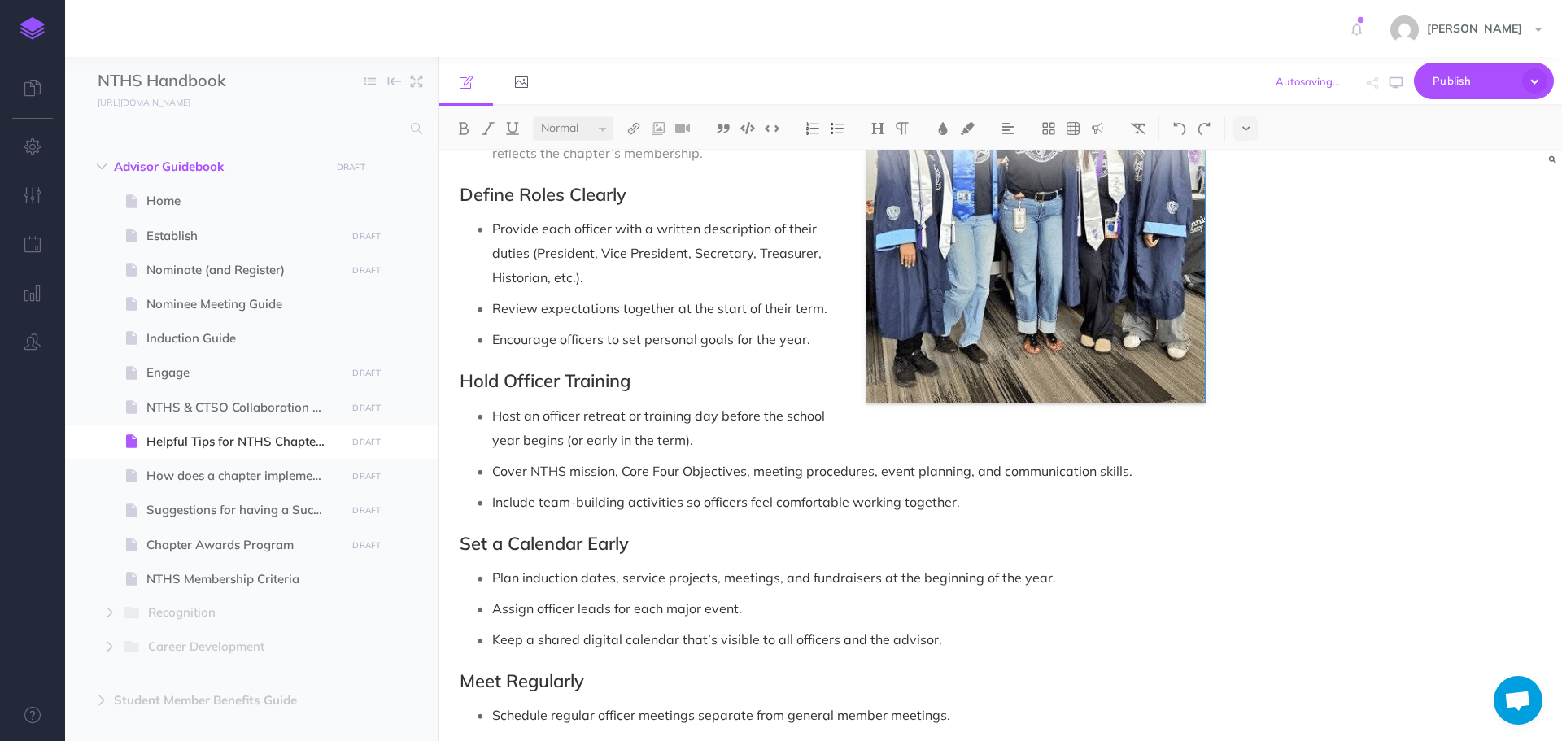
scroll to position [407, 0]
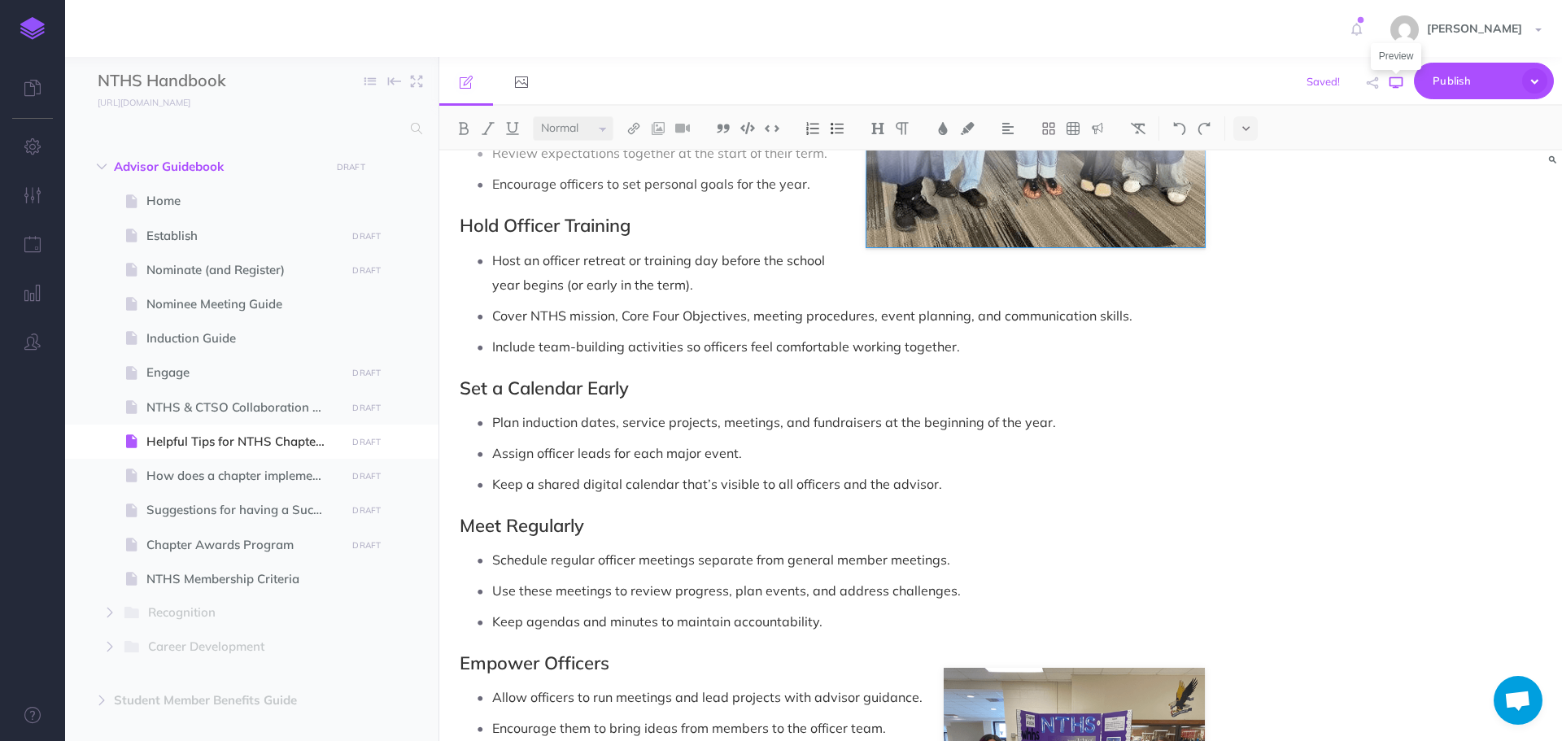
click at [1393, 83] on icon "button" at bounding box center [1395, 82] width 13 height 13
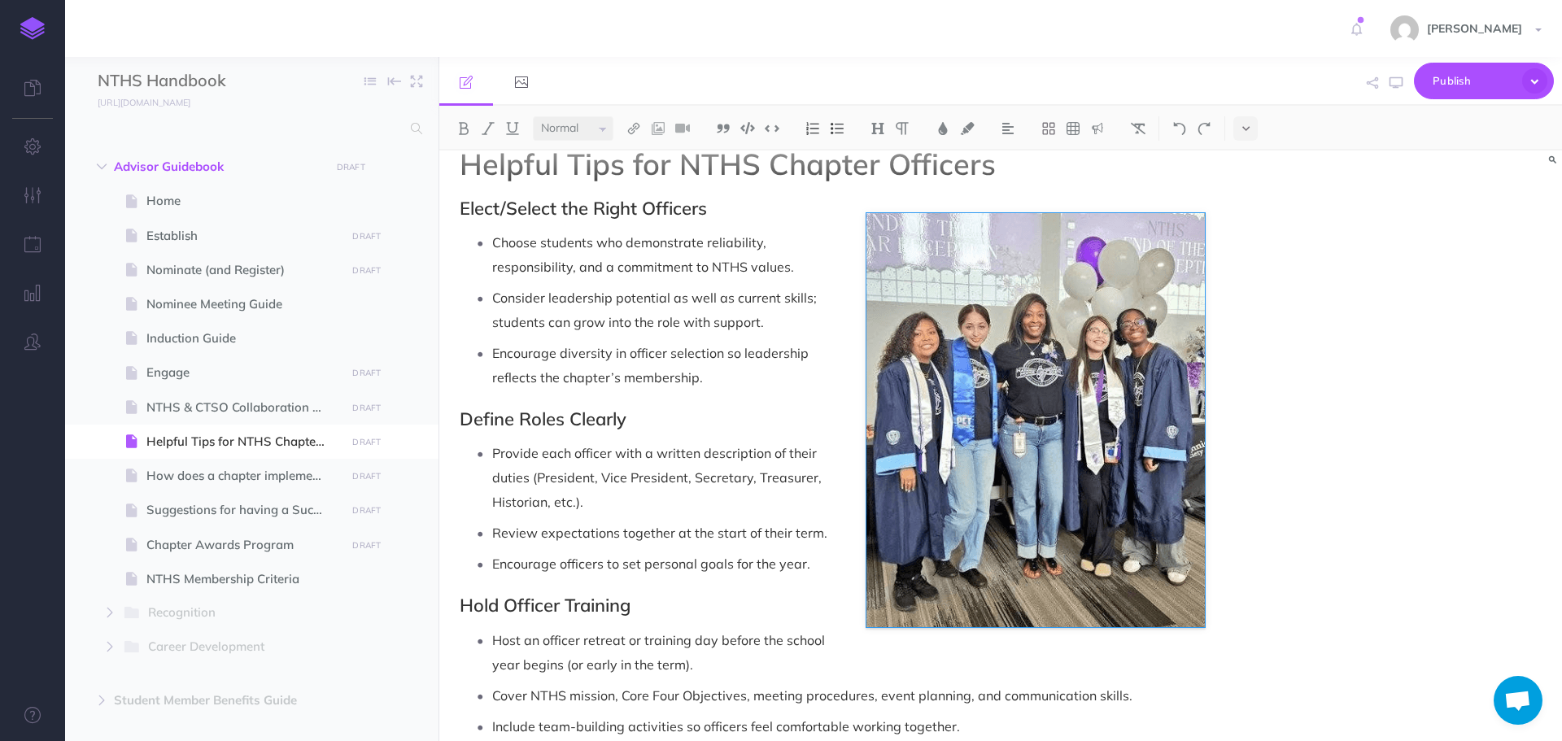
scroll to position [0, 0]
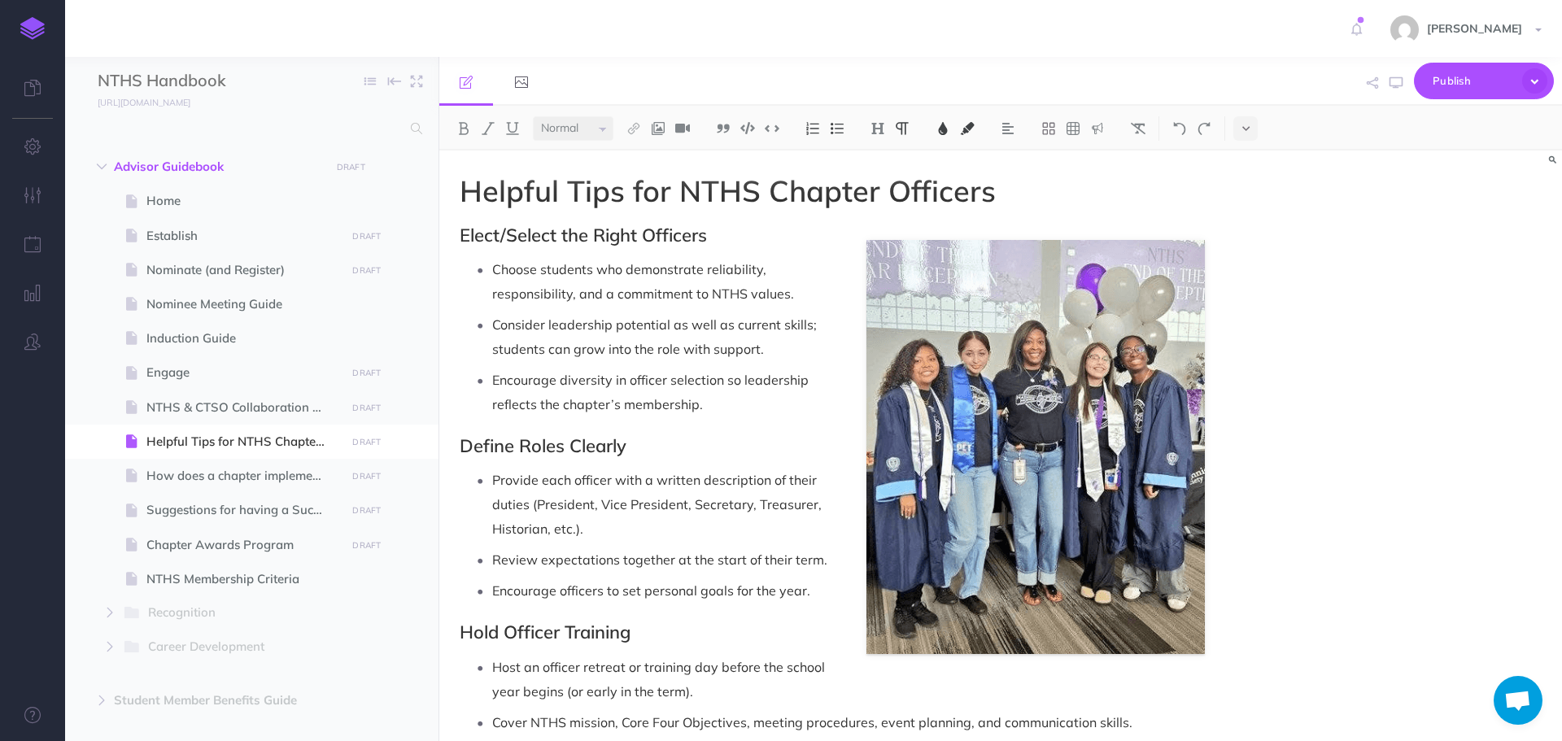
drag, startPoint x: 1022, startPoint y: 357, endPoint x: 1026, endPoint y: 347, distance: 10.3
click at [1022, 356] on p "Consider leadership potential as well as current skills; students can grow into…" at bounding box center [848, 336] width 713 height 49
click at [1023, 224] on icon at bounding box center [1026, 225] width 10 height 12
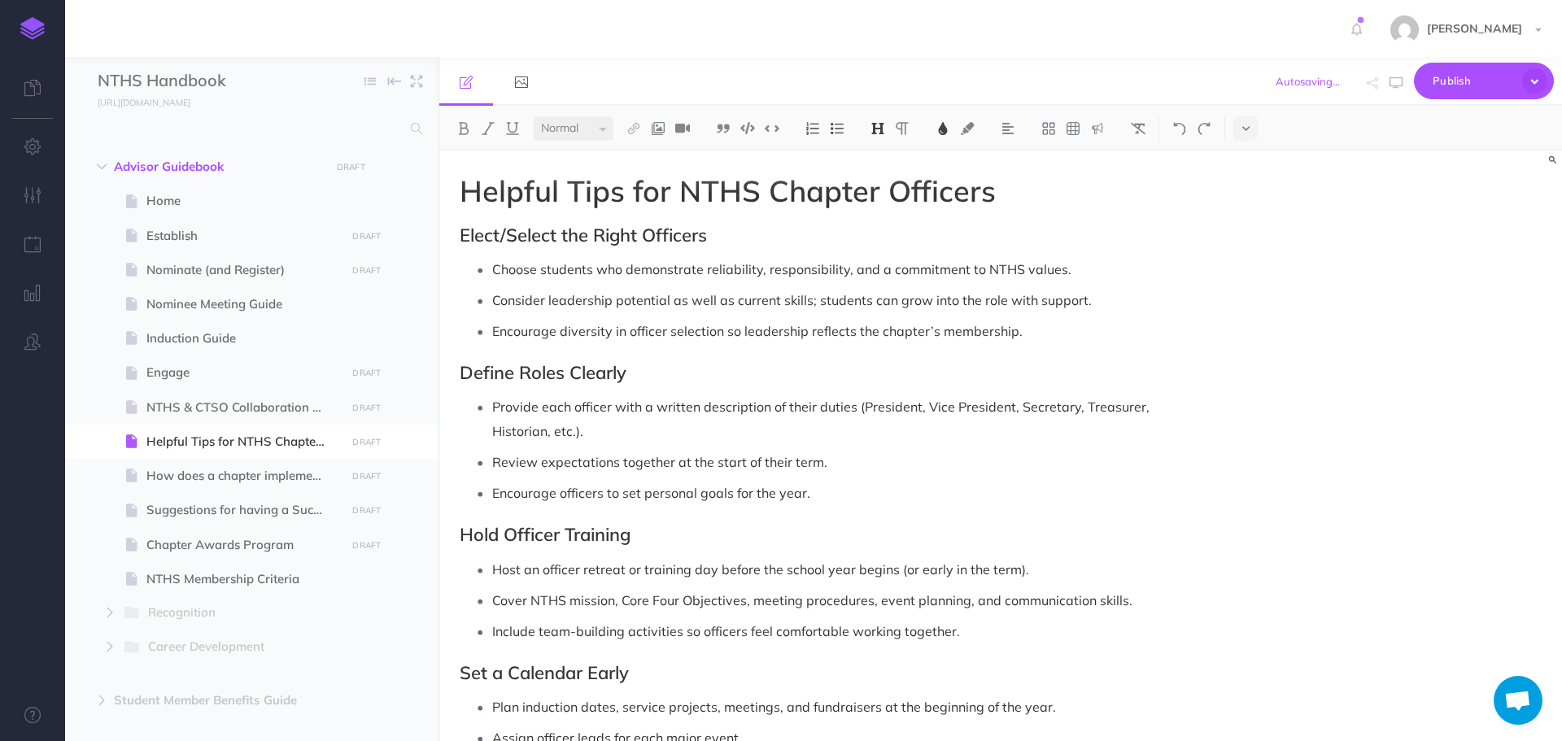
click at [1079, 202] on h1 "Helpful Tips for NTHS Chapter Officers" at bounding box center [832, 191] width 745 height 33
click at [665, 128] on img at bounding box center [658, 128] width 15 height 13
click at [659, 157] on icon at bounding box center [658, 156] width 13 height 11
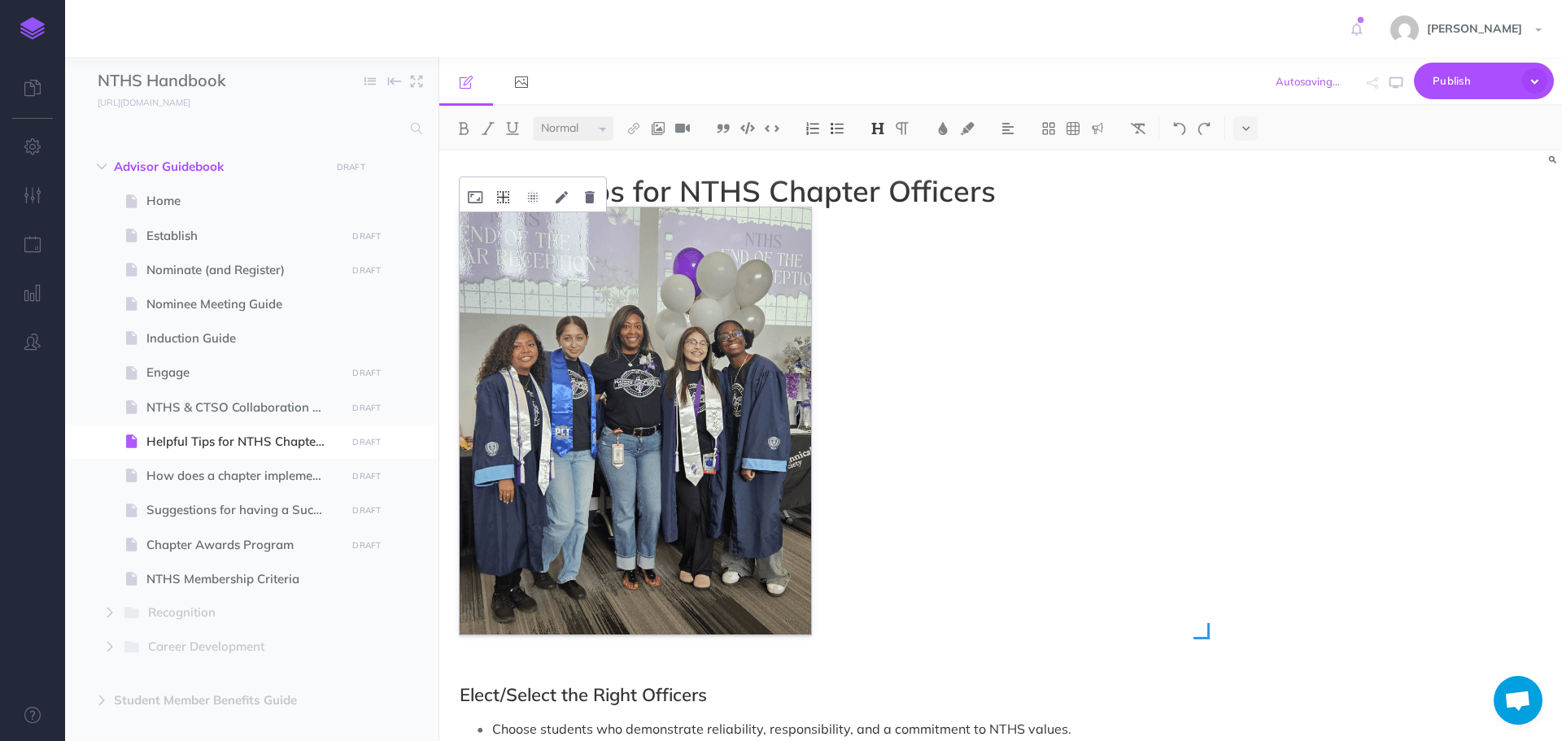
click at [504, 203] on icon at bounding box center [503, 197] width 12 height 12
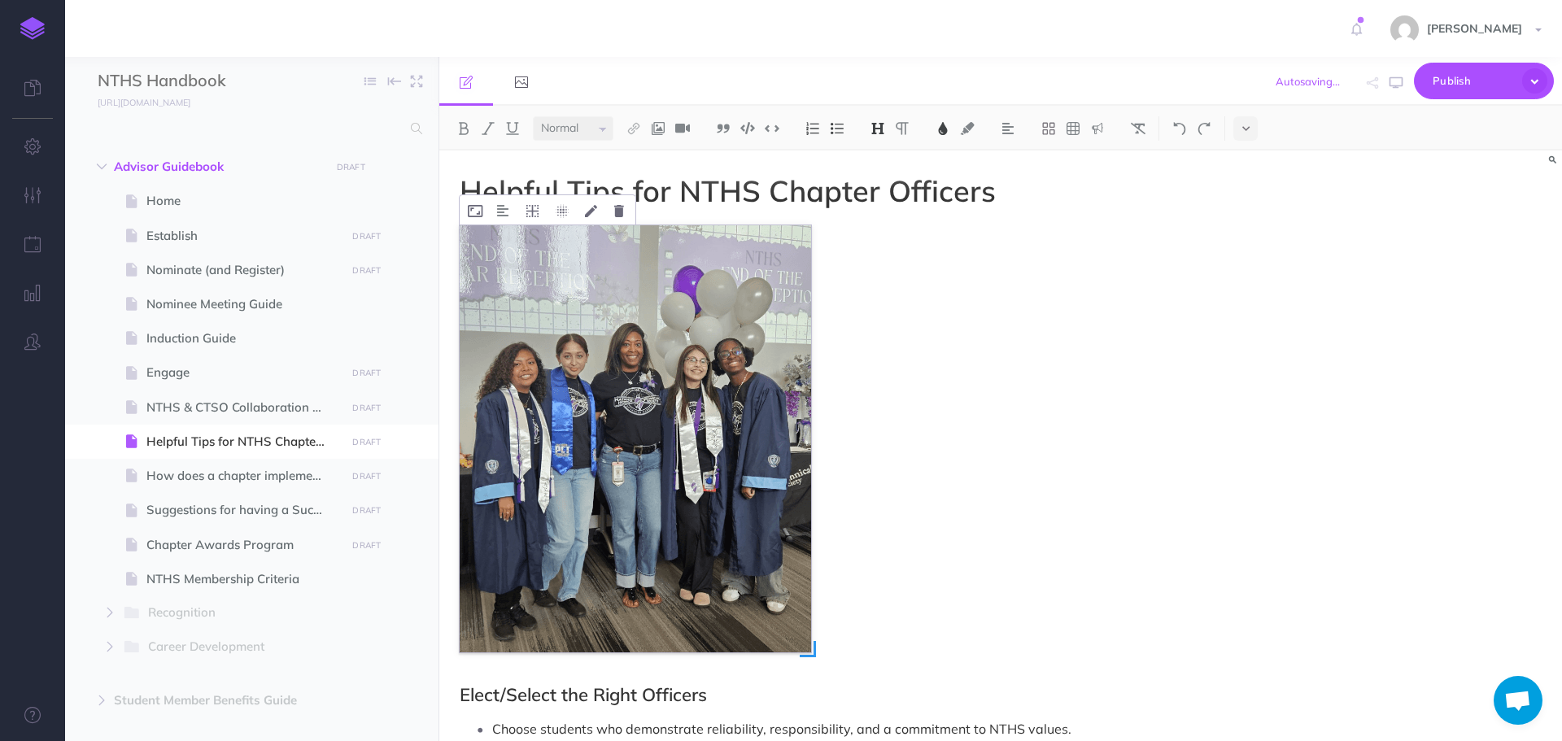
click at [521, 263] on img at bounding box center [635, 438] width 351 height 427
click at [538, 212] on icon at bounding box center [532, 211] width 12 height 12
click at [529, 287] on icon at bounding box center [532, 285] width 29 height 25
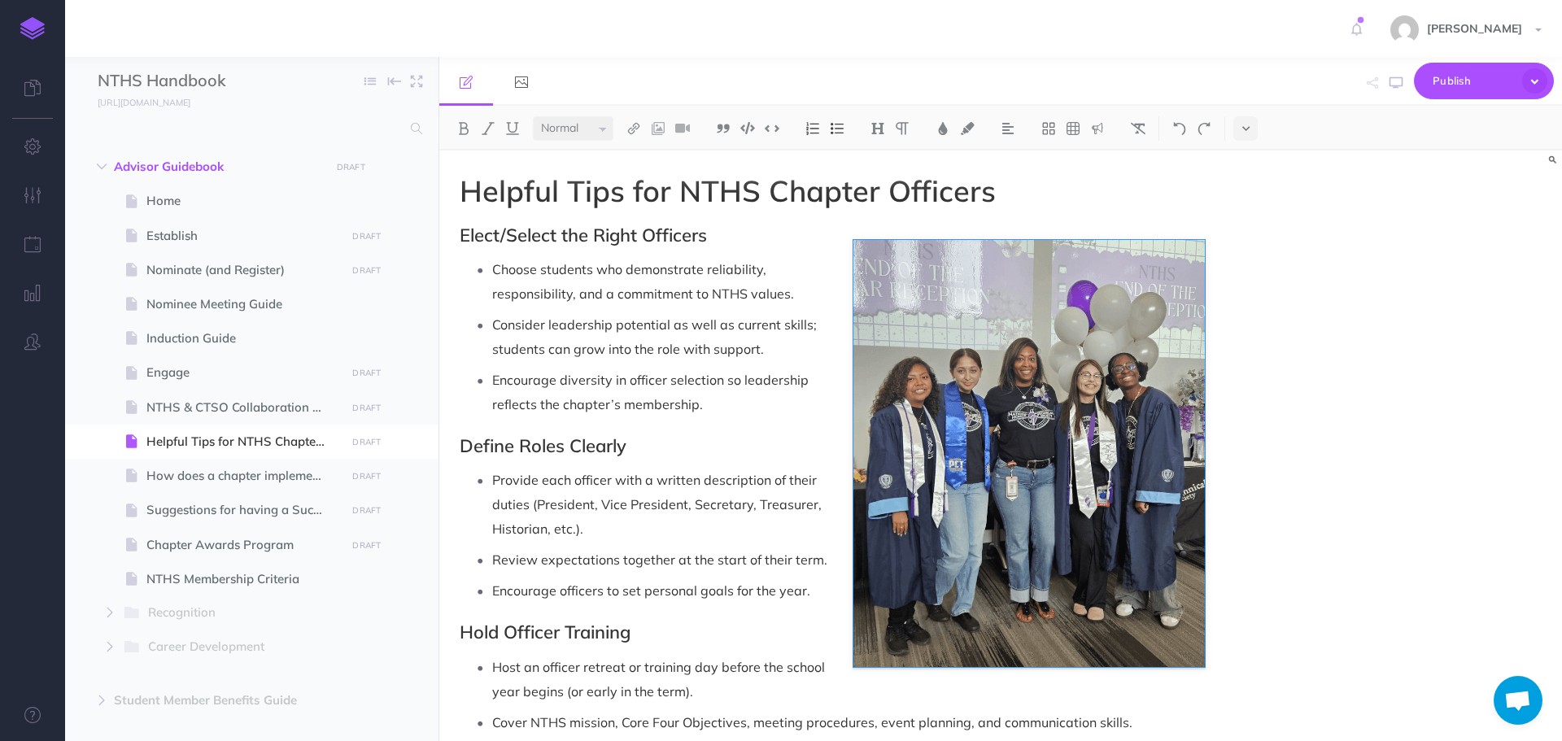
click at [1266, 319] on div "Helpful Tips for NTHS Chapter Officers Elect/Select the Right Officers Choose s…" at bounding box center [1000, 445] width 1122 height 591
click at [1395, 81] on icon "button" at bounding box center [1395, 82] width 13 height 13
click at [980, 482] on p "Provide each officer with a written description of their duties (President, Vic…" at bounding box center [848, 504] width 713 height 73
click at [983, 220] on icon at bounding box center [985, 225] width 12 height 12
click at [936, 486] on p "Provide each officer with a written description of their duties (President, Vic…" at bounding box center [848, 504] width 713 height 73
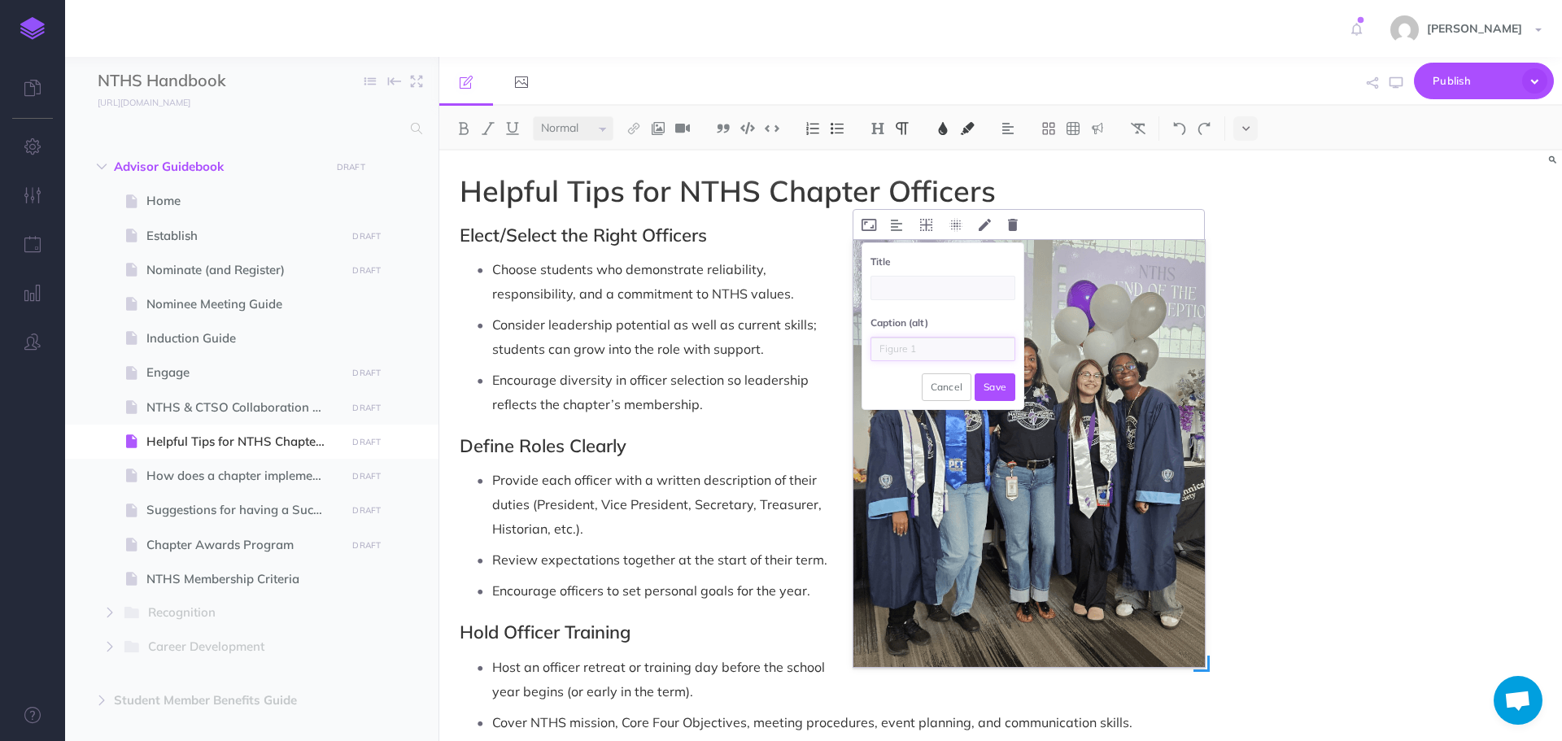
click at [893, 351] on input "text" at bounding box center [942, 349] width 145 height 24
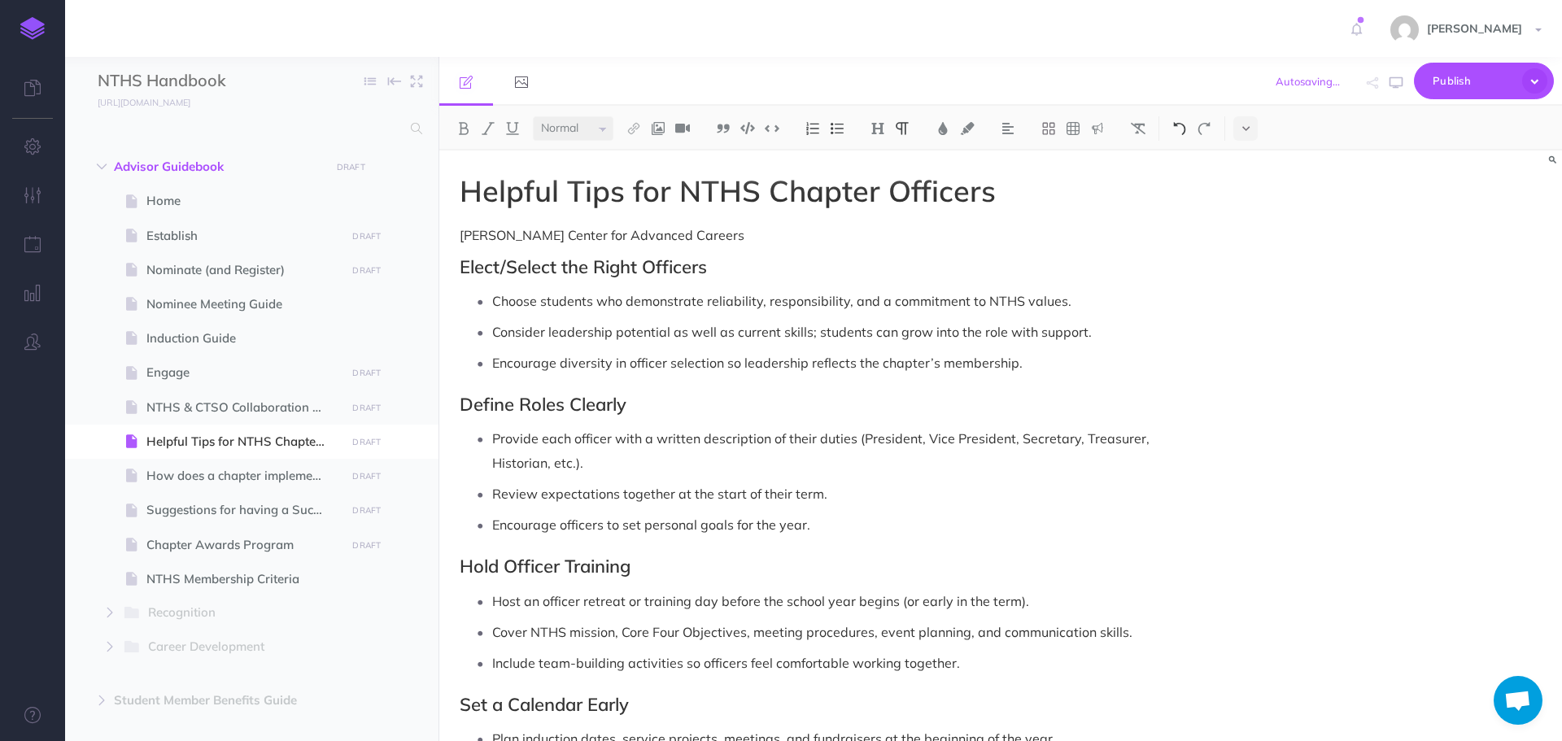
click at [1177, 131] on img at bounding box center [1179, 128] width 15 height 13
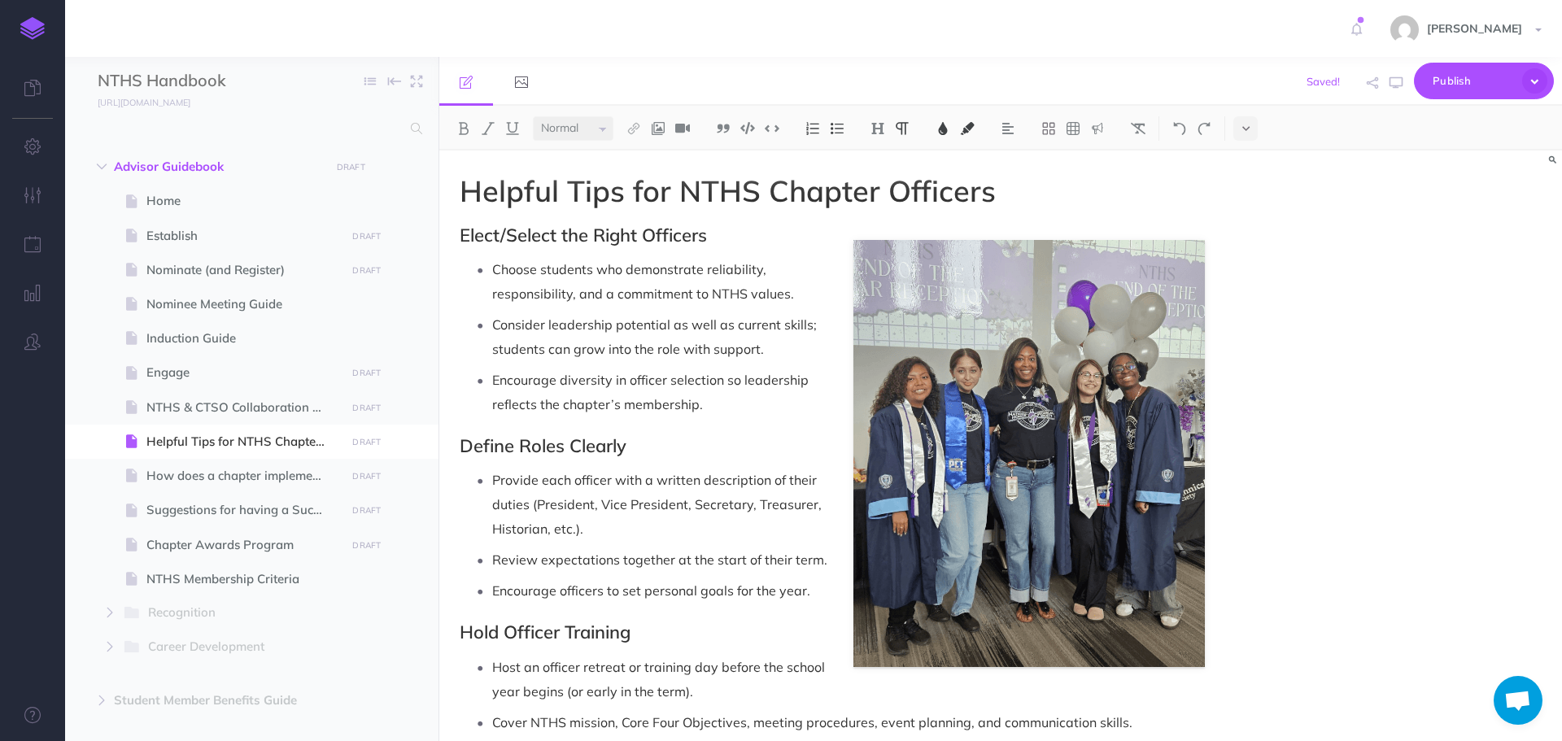
click at [1139, 391] on p "Encourage diversity in officer selection so leadership reflects the chapter’s m…" at bounding box center [848, 392] width 713 height 49
drag, startPoint x: 1025, startPoint y: 313, endPoint x: 959, endPoint y: 268, distance: 79.6
click at [1024, 312] on p "Consider leadership potential as well as current skills; students can grow into…" at bounding box center [848, 336] width 713 height 49
click at [983, 224] on icon at bounding box center [985, 225] width 12 height 12
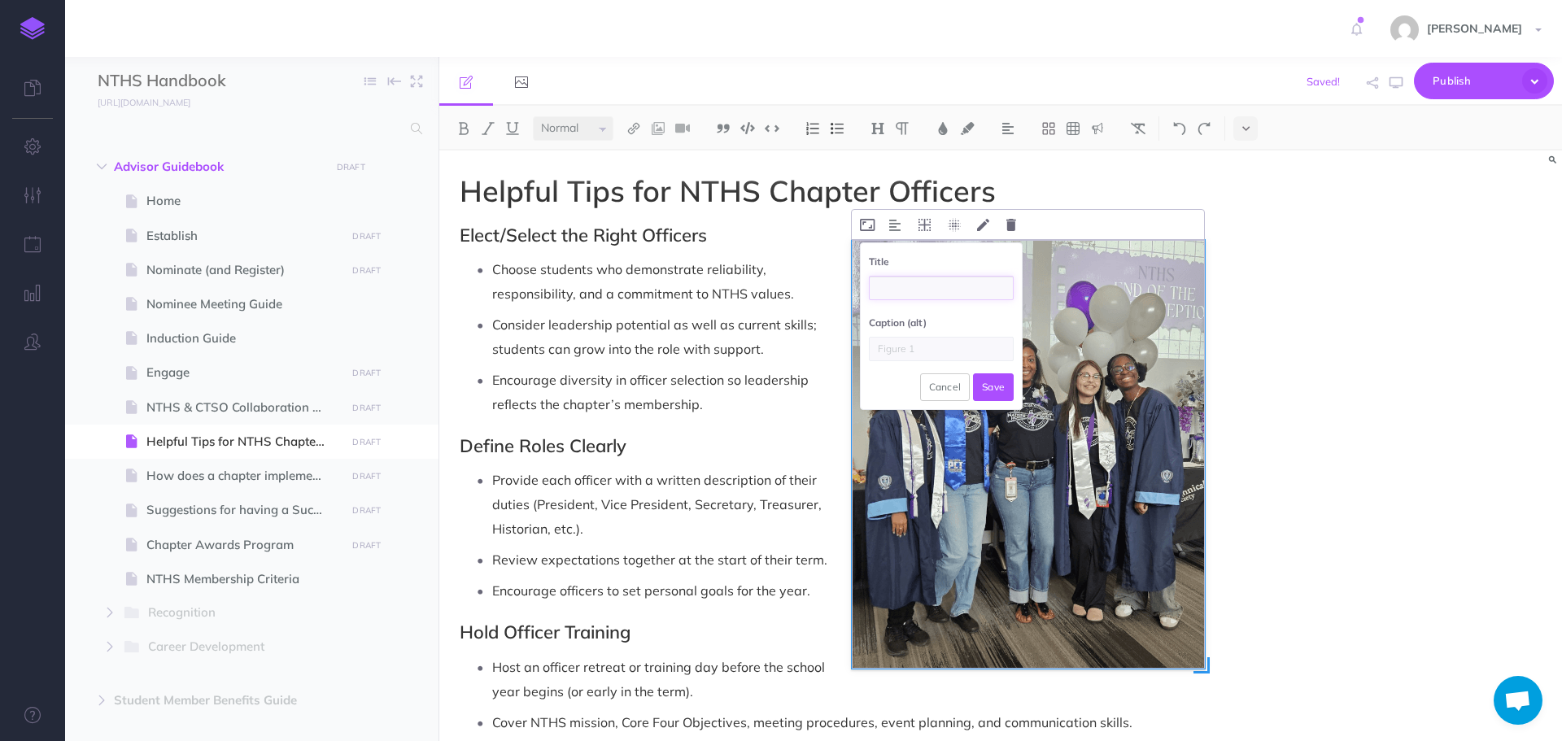
click at [917, 290] on input "text" at bounding box center [941, 288] width 145 height 24
click at [995, 382] on button "Save" at bounding box center [993, 387] width 41 height 28
